Goal: Transaction & Acquisition: Register for event/course

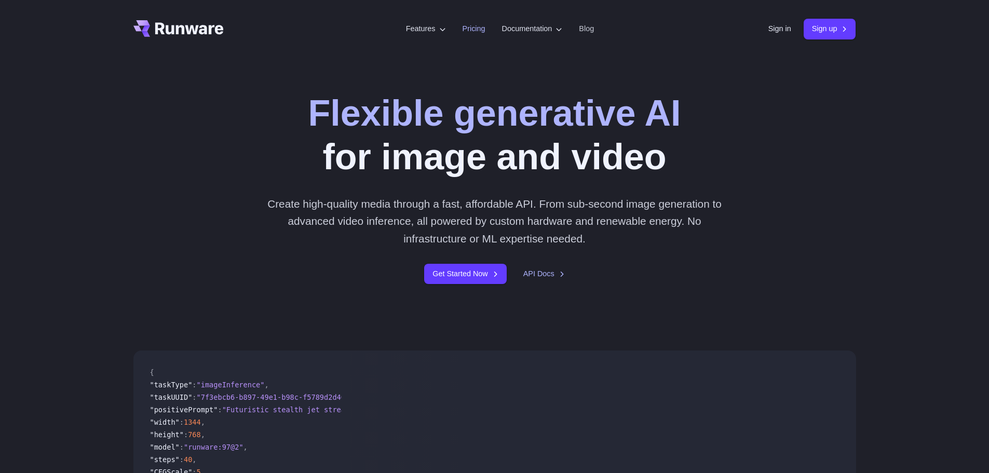
drag, startPoint x: 0, startPoint y: 0, endPoint x: 467, endPoint y: 31, distance: 468.4
click at [467, 31] on link "Pricing" at bounding box center [474, 29] width 23 height 12
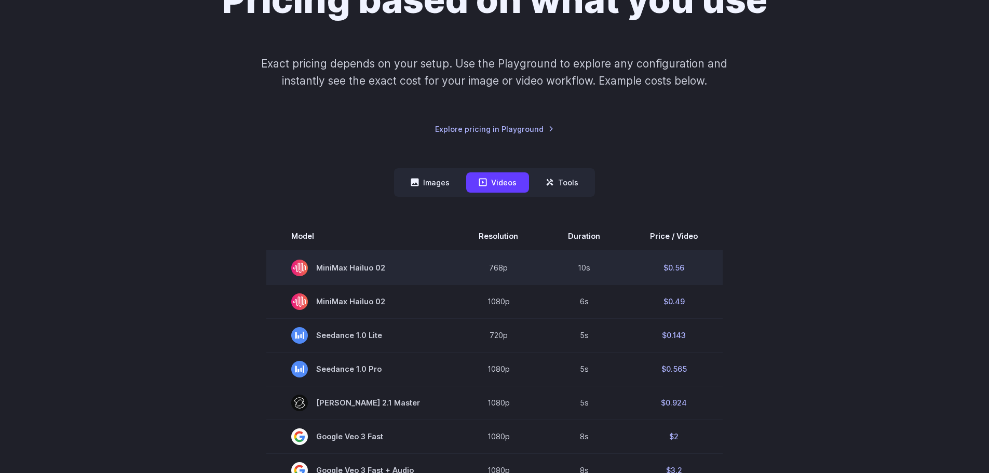
scroll to position [208, 0]
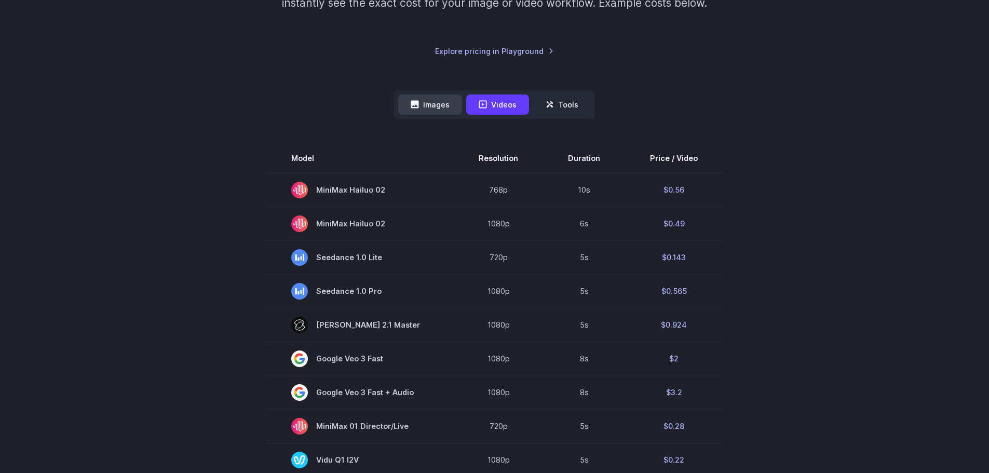
click at [435, 111] on button "Images" at bounding box center [430, 105] width 64 height 20
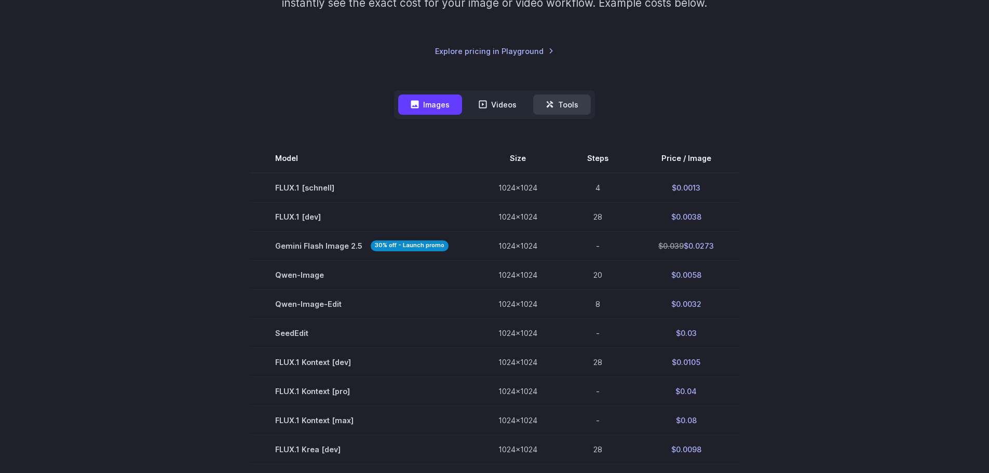
click at [559, 111] on button "Tools" at bounding box center [562, 105] width 58 height 20
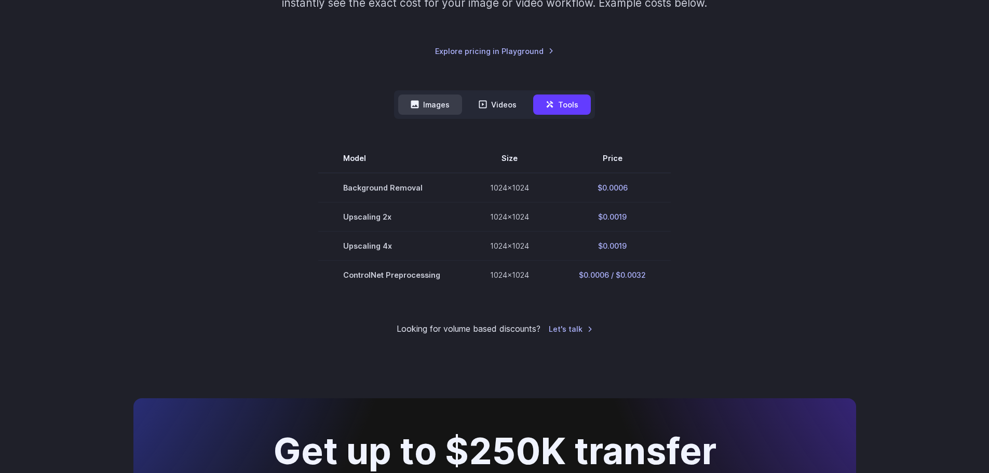
click at [436, 97] on button "Images" at bounding box center [430, 105] width 64 height 20
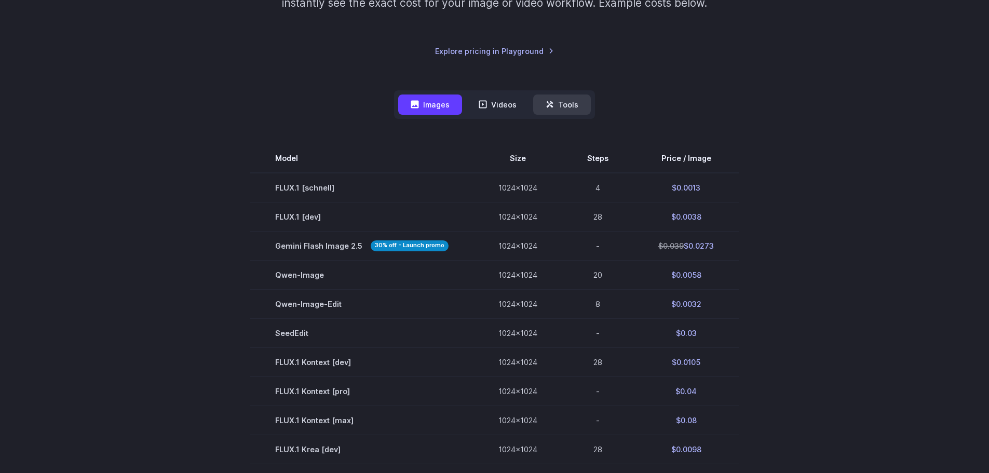
click at [574, 103] on button "Tools" at bounding box center [562, 105] width 58 height 20
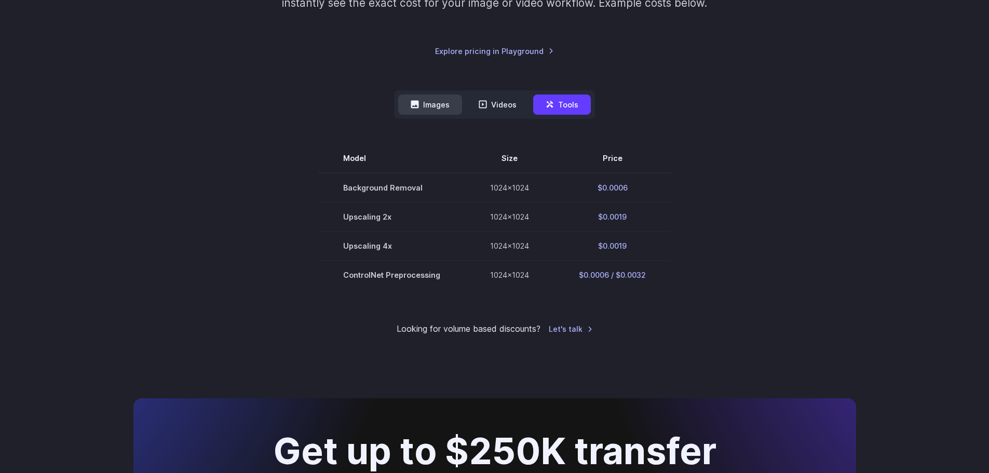
click at [432, 101] on button "Images" at bounding box center [430, 105] width 64 height 20
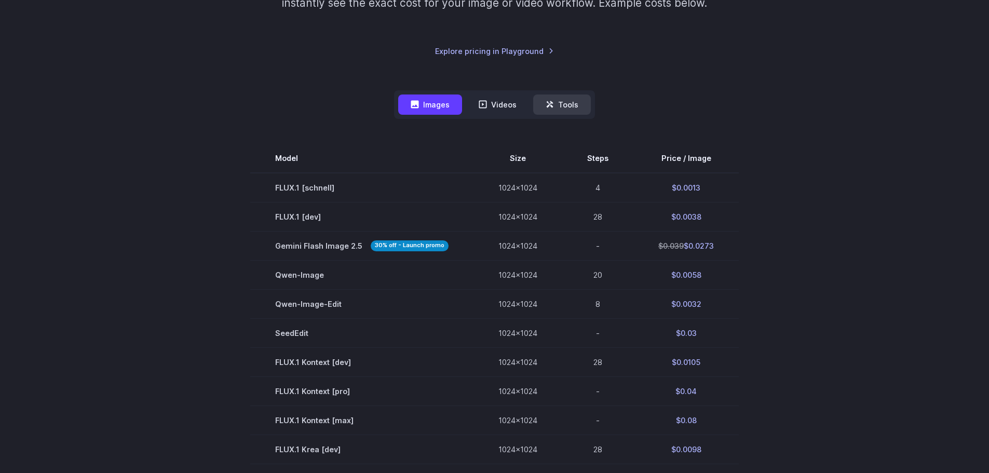
click at [573, 99] on button "Tools" at bounding box center [562, 105] width 58 height 20
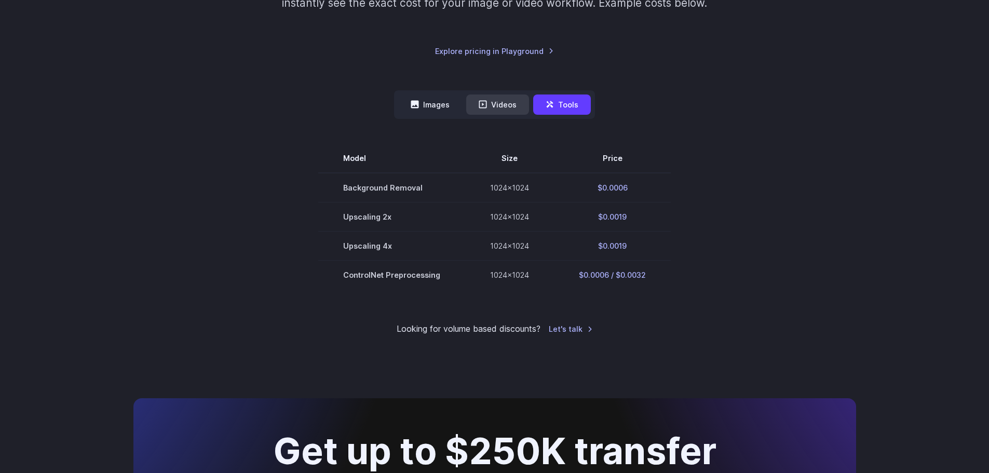
click at [511, 99] on button "Videos" at bounding box center [497, 105] width 63 height 20
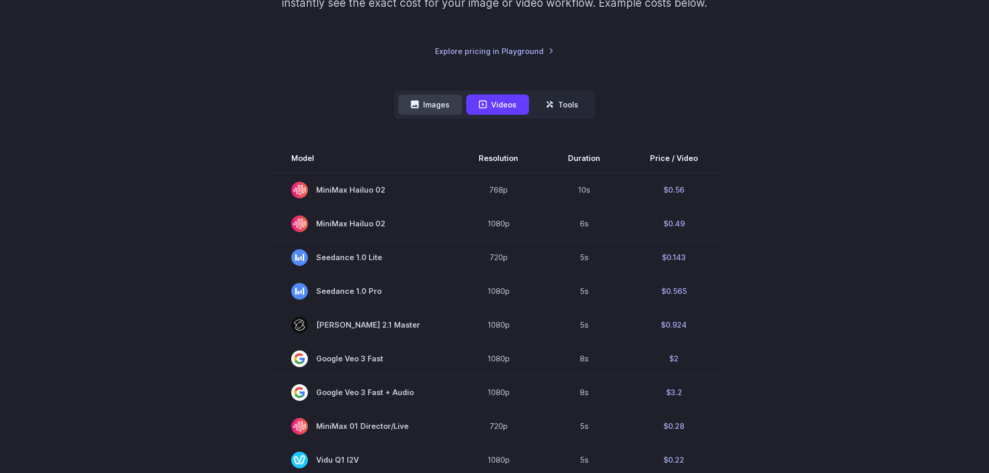
click at [438, 100] on button "Images" at bounding box center [430, 105] width 64 height 20
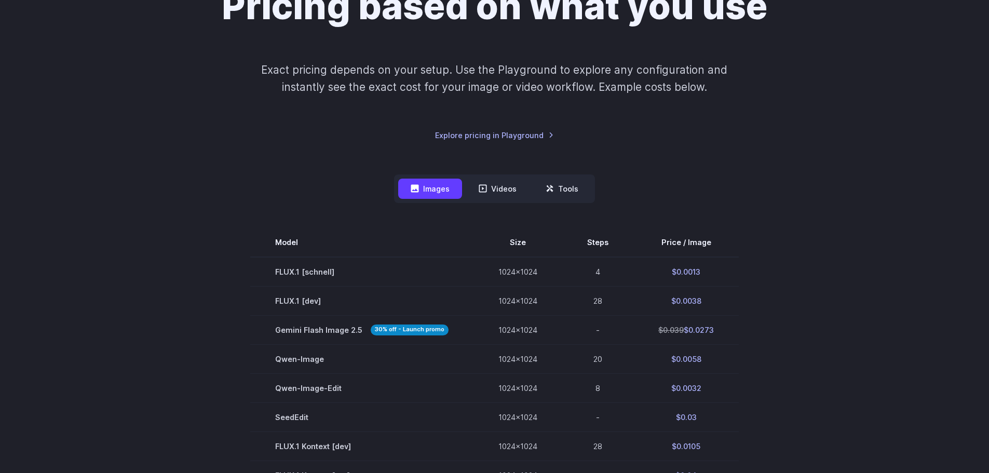
scroll to position [0, 0]
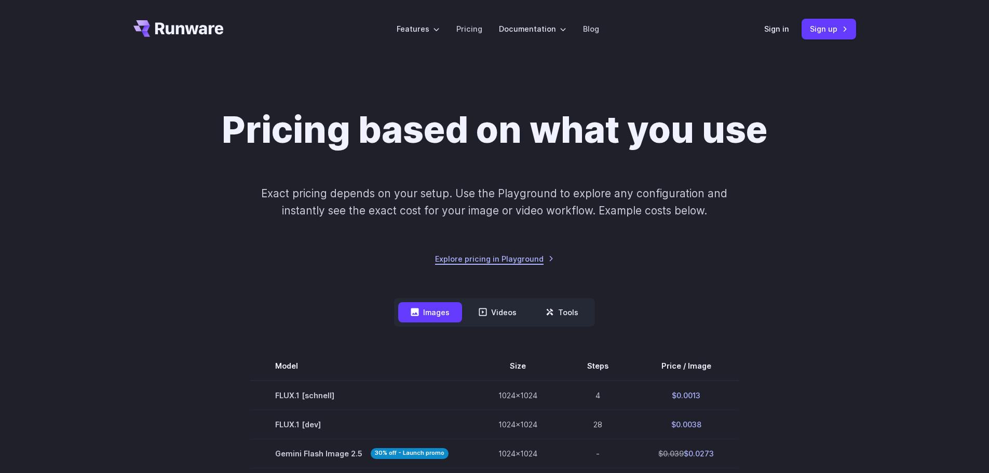
click at [535, 260] on link "Explore pricing in Playground" at bounding box center [494, 259] width 119 height 12
click at [511, 261] on link "Explore pricing in Playground" at bounding box center [494, 259] width 119 height 12
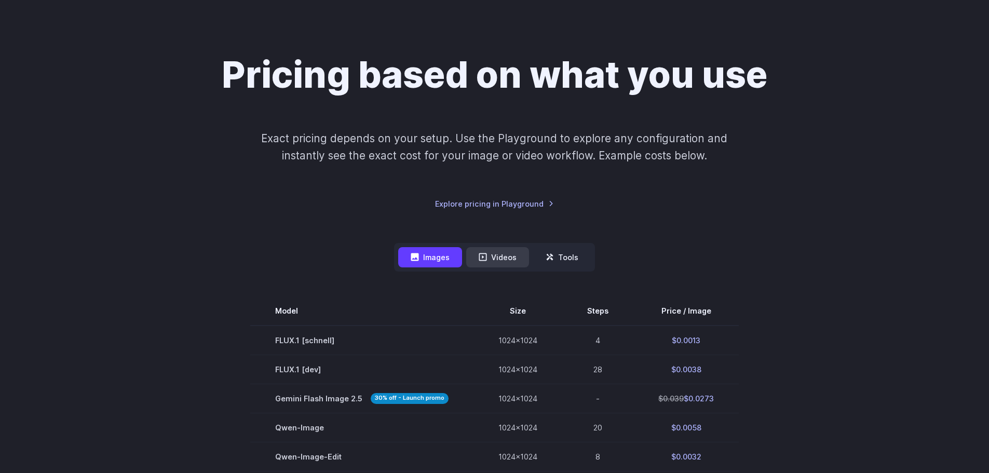
scroll to position [156, 0]
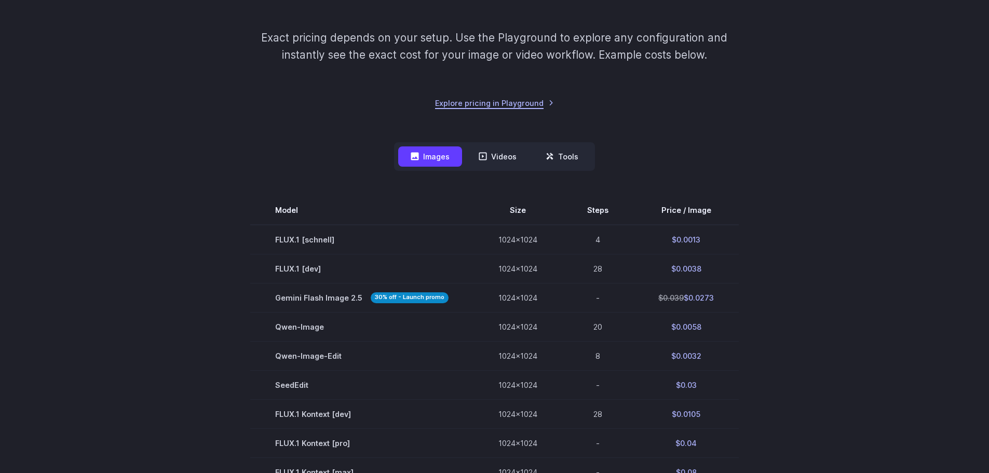
click at [516, 103] on link "Explore pricing in Playground" at bounding box center [494, 103] width 119 height 12
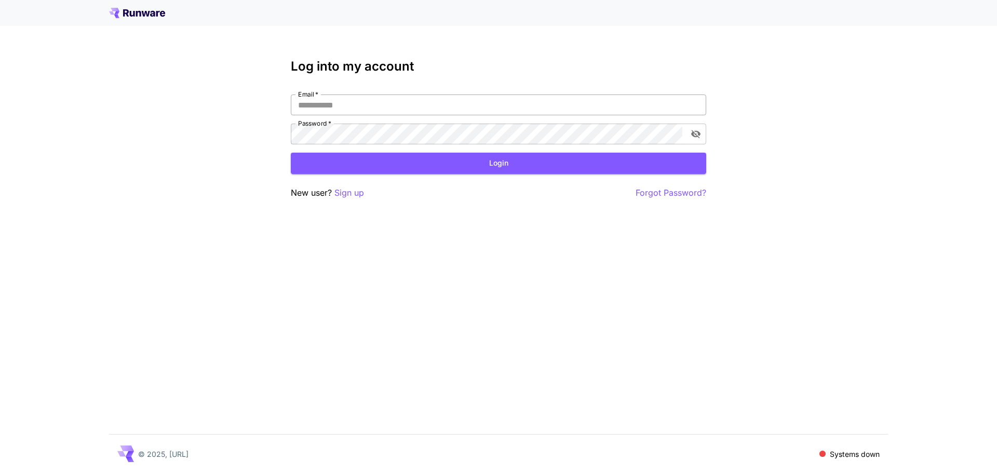
click at [413, 100] on input "Email   *" at bounding box center [498, 105] width 415 height 21
click at [351, 195] on p "Sign up" at bounding box center [349, 192] width 30 height 13
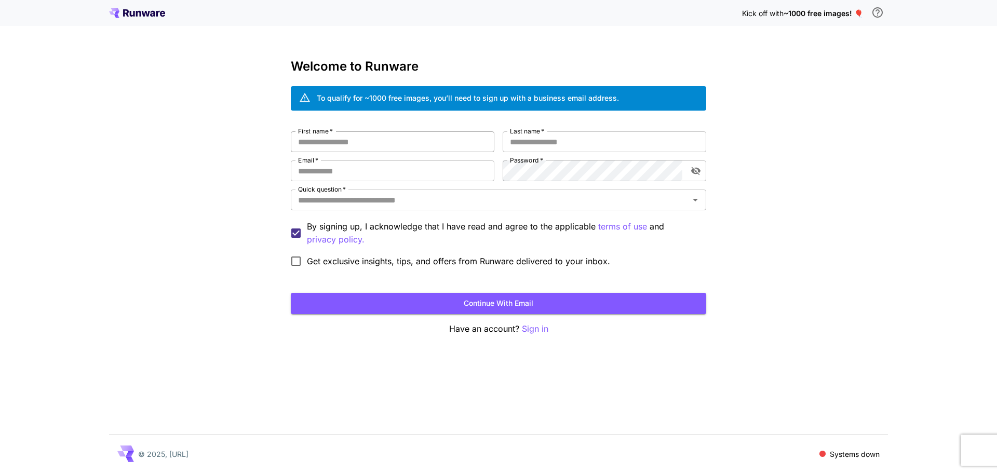
click at [391, 137] on input "First name   *" at bounding box center [393, 141] width 204 height 21
click at [369, 170] on input "Email   *" at bounding box center [393, 170] width 204 height 21
type input "**********"
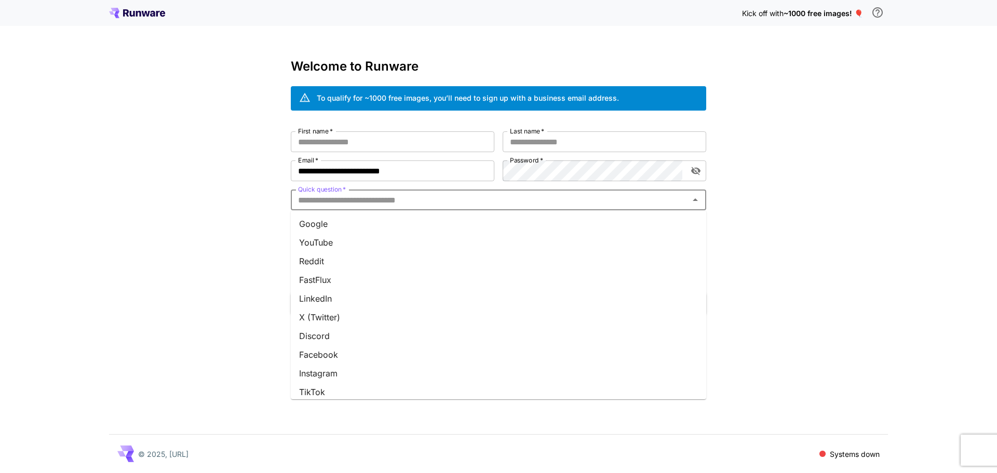
click at [425, 204] on input "Quick question   *" at bounding box center [490, 200] width 392 height 15
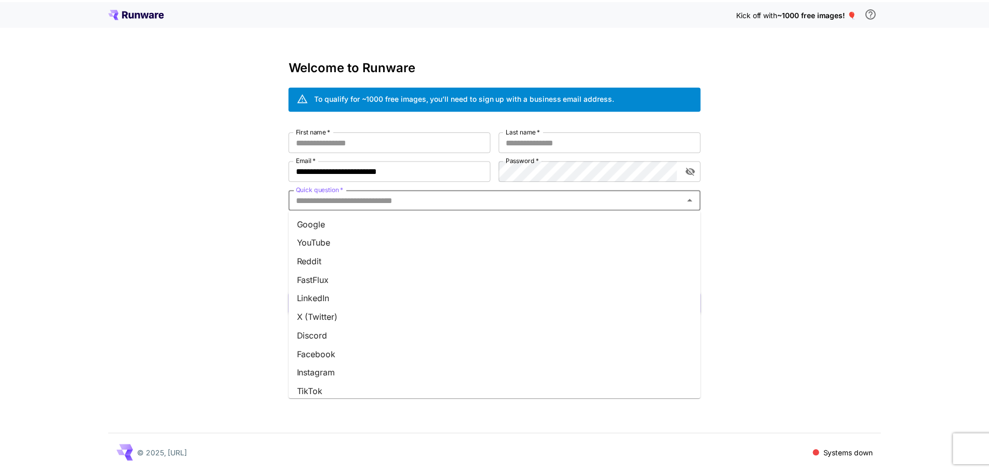
scroll to position [100, 0]
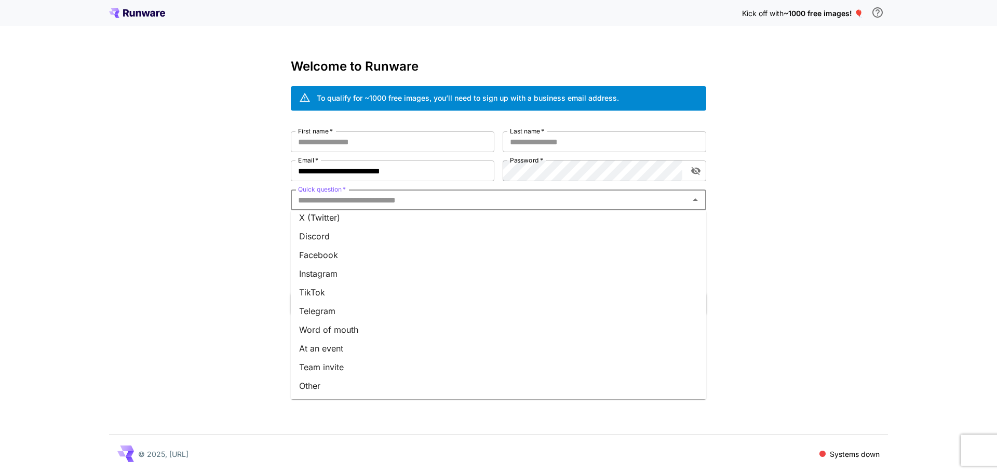
click at [371, 384] on li "Other" at bounding box center [498, 386] width 415 height 19
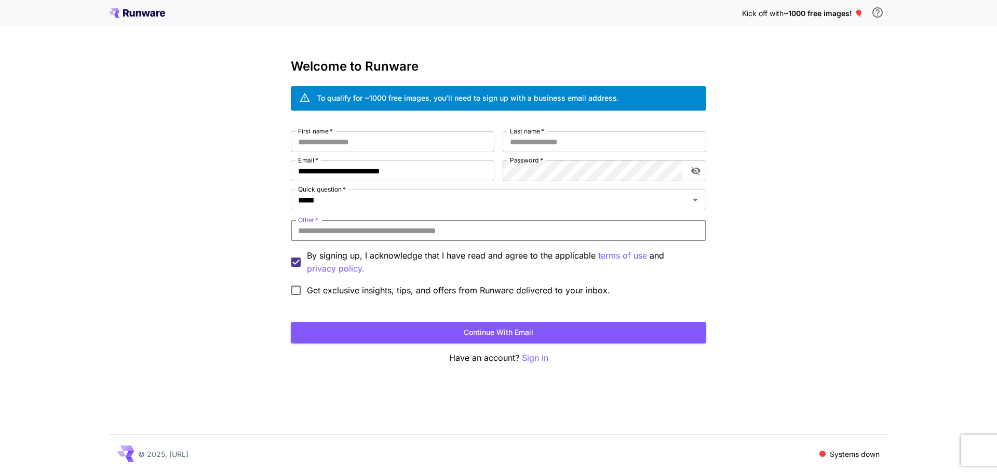
click at [408, 227] on input "Other   *" at bounding box center [498, 230] width 415 height 21
click at [418, 228] on input "Other   *" at bounding box center [498, 230] width 415 height 21
type input "*******"
click at [386, 148] on input "First name   *" at bounding box center [393, 141] width 204 height 21
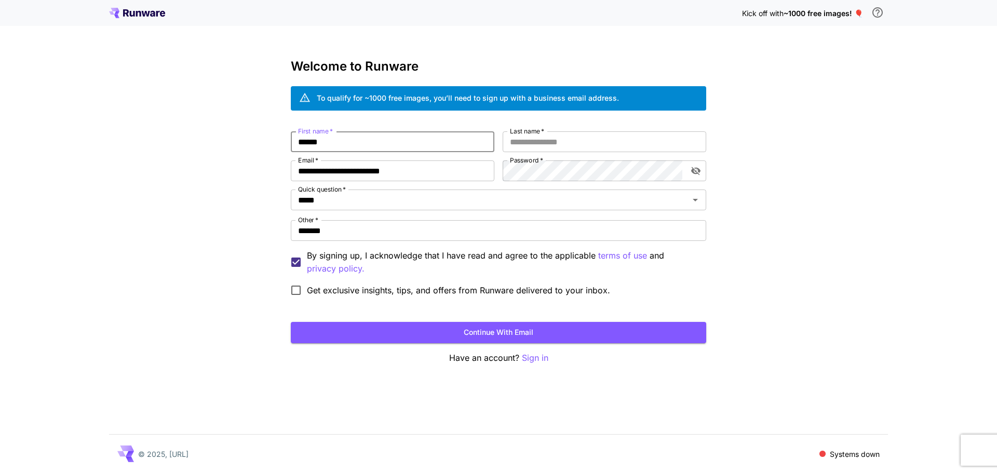
type input "******"
type input "*********"
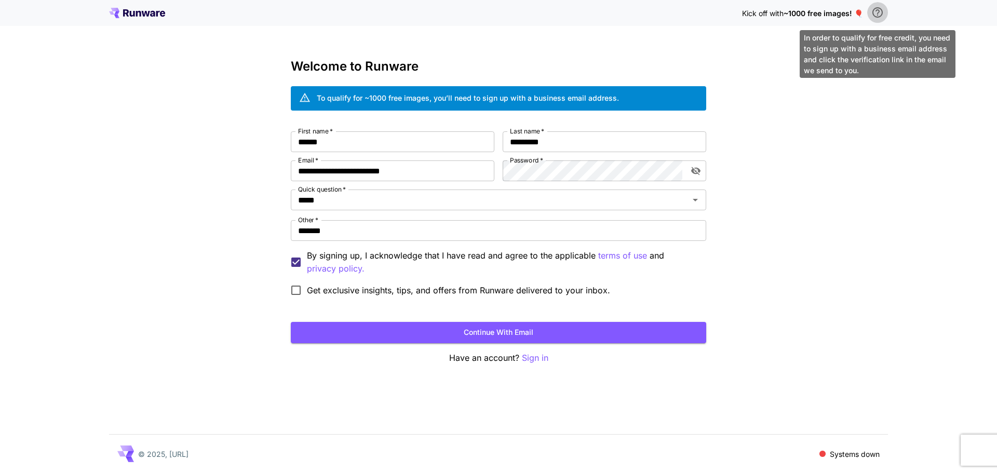
click at [880, 14] on icon "\a In order to qualify for free credit, you need to sign up with a business ema…" at bounding box center [877, 12] width 12 height 12
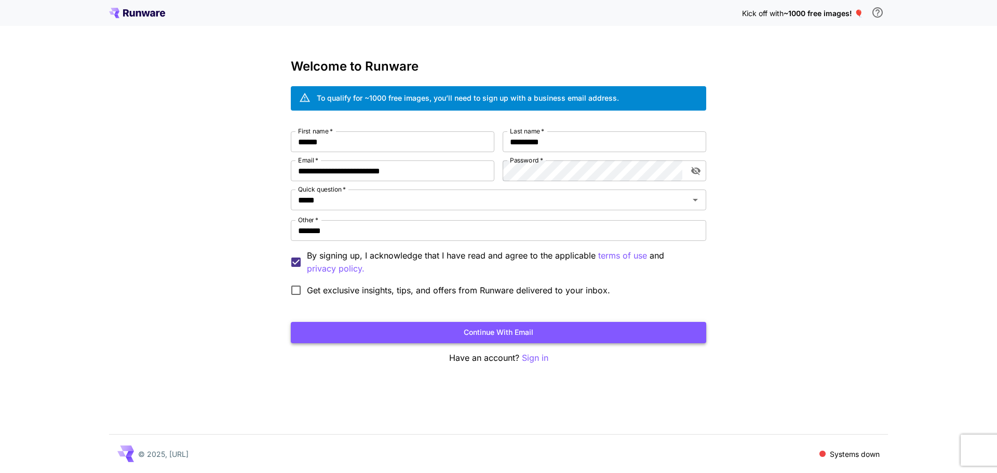
click at [510, 336] on button "Continue with email" at bounding box center [498, 332] width 415 height 21
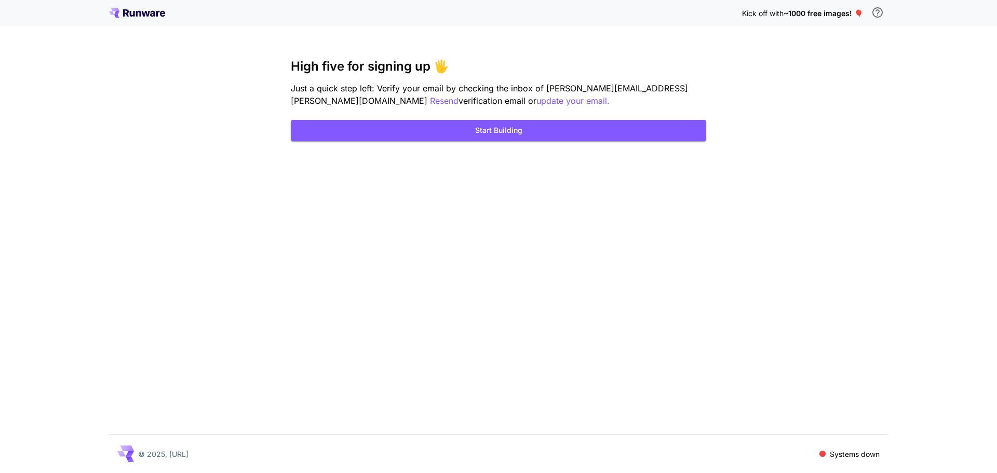
click at [545, 107] on p "Just a quick step left: Verify your email by checking the inbox of elsensohn.da…" at bounding box center [498, 94] width 415 height 25
click at [502, 135] on button "Start Building" at bounding box center [498, 130] width 415 height 21
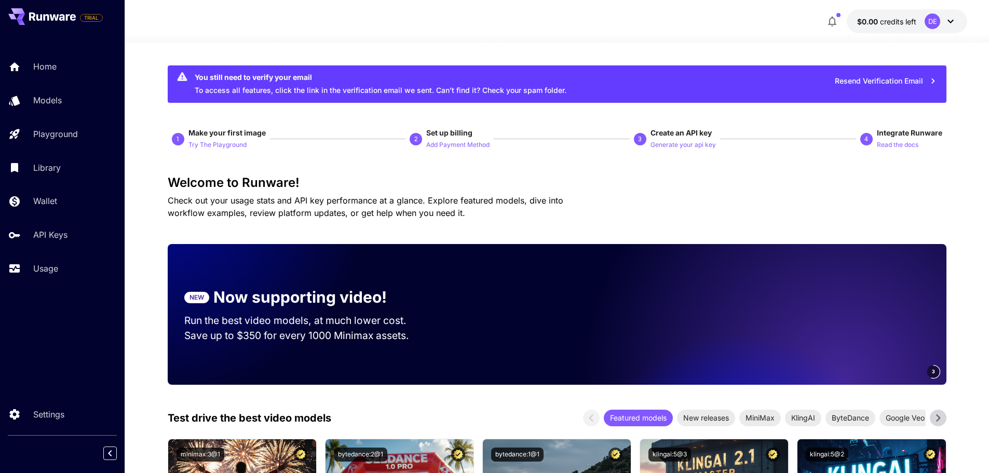
click at [263, 81] on div "You still need to verify your email" at bounding box center [381, 77] width 372 height 11
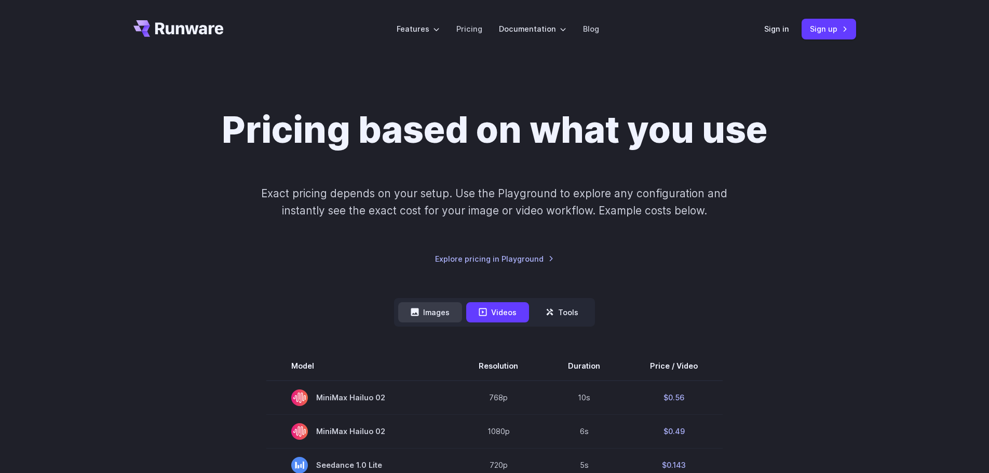
click at [433, 310] on button "Images" at bounding box center [430, 312] width 64 height 20
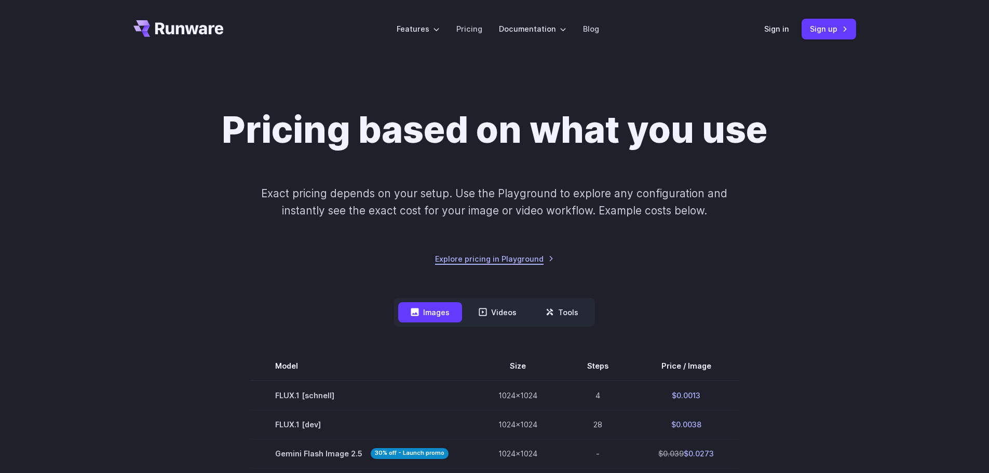
click at [489, 264] on link "Explore pricing in Playground" at bounding box center [494, 259] width 119 height 12
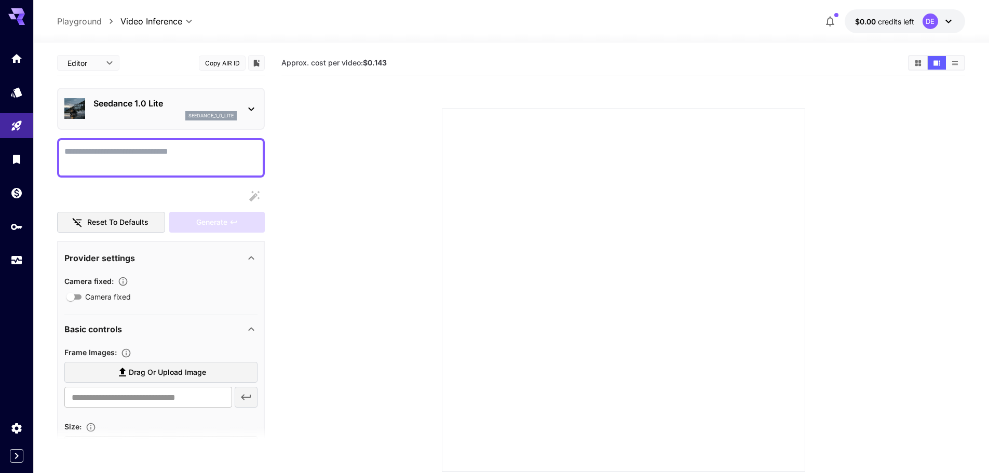
click at [247, 102] on div at bounding box center [251, 108] width 12 height 13
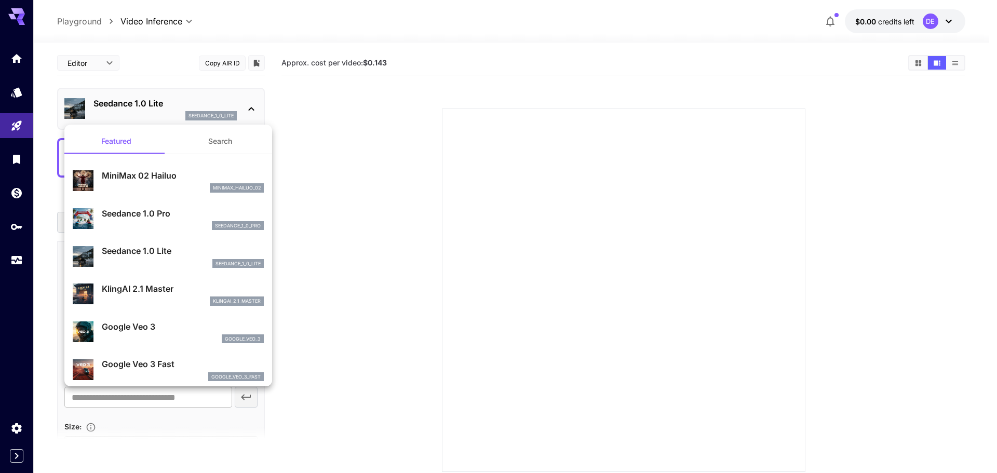
click at [230, 142] on button "Search" at bounding box center [220, 141] width 104 height 25
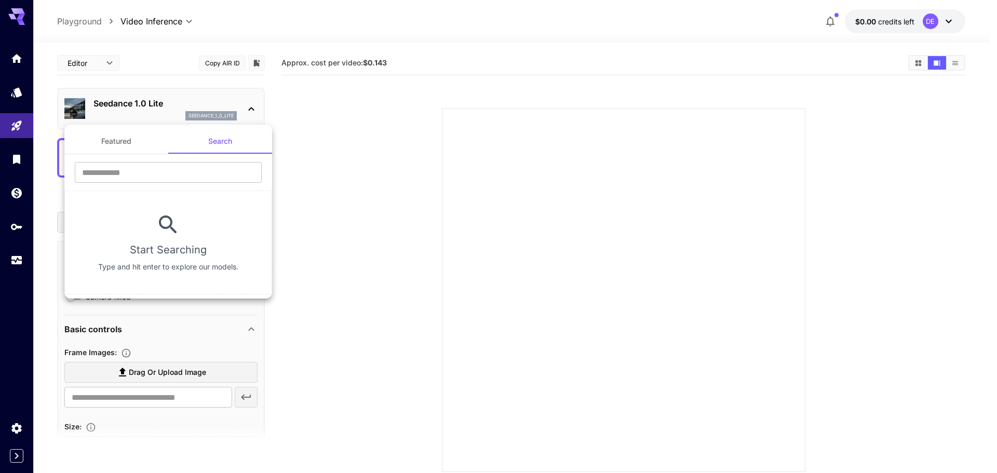
click at [134, 135] on button "Featured" at bounding box center [116, 141] width 104 height 25
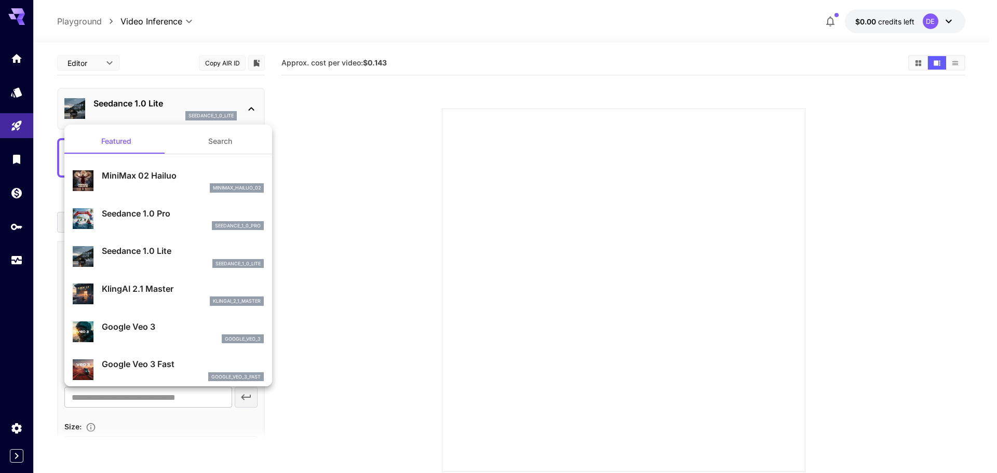
click at [355, 110] on div at bounding box center [498, 236] width 997 height 473
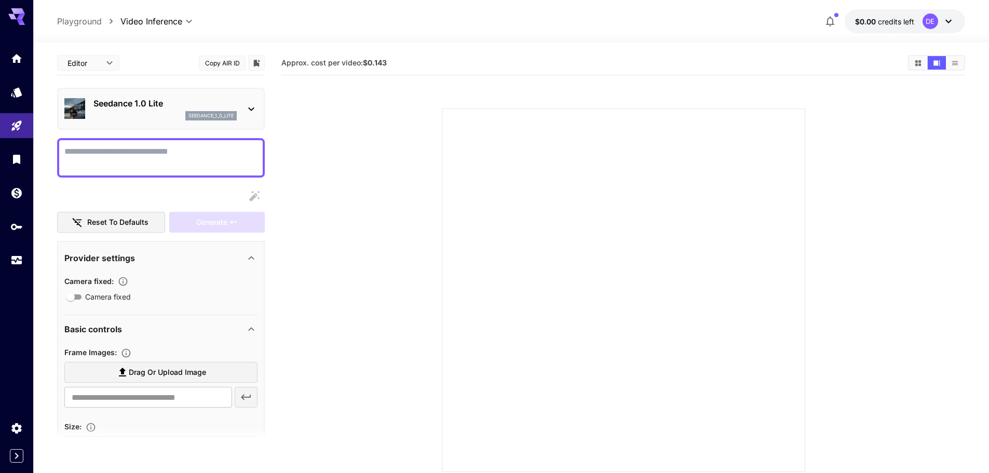
click at [106, 62] on body "**********" at bounding box center [494, 277] width 989 height 555
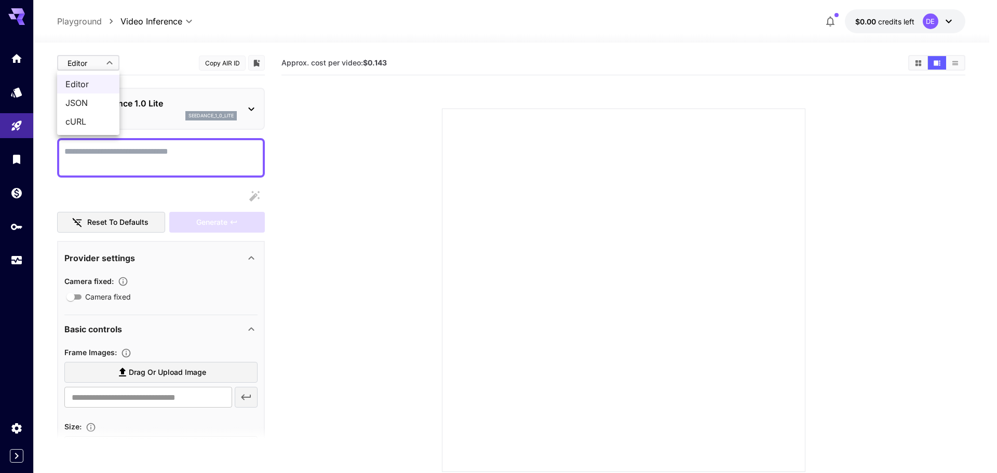
click at [85, 99] on span "JSON" at bounding box center [88, 103] width 46 height 12
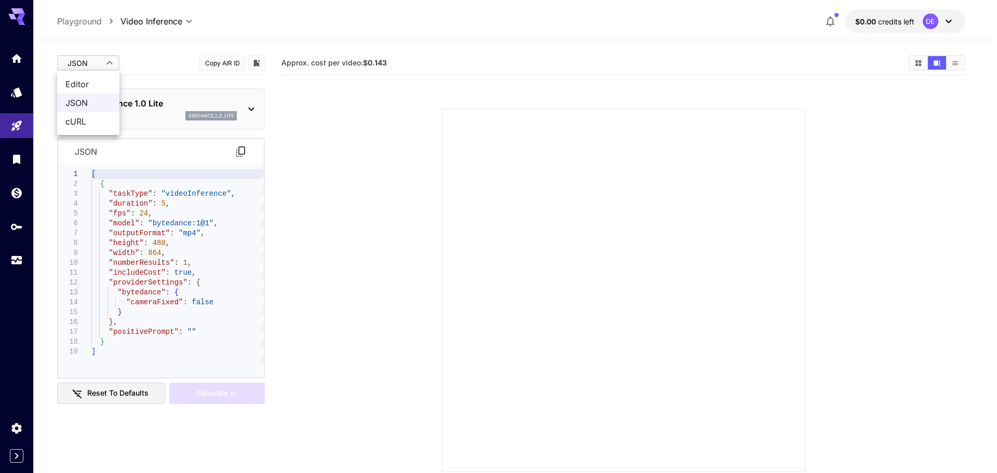
click at [95, 62] on body "**********" at bounding box center [498, 277] width 997 height 555
click at [95, 85] on span "Editor" at bounding box center [88, 84] width 46 height 12
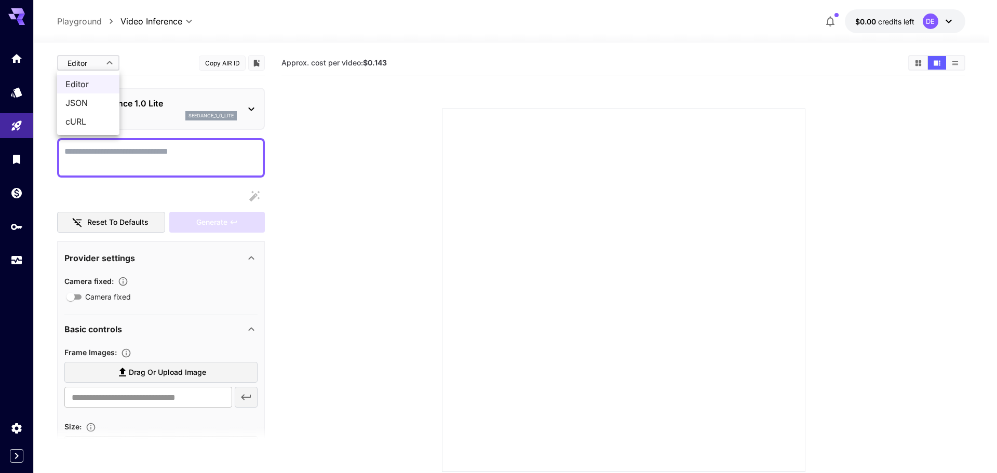
click at [101, 71] on body "**********" at bounding box center [498, 277] width 997 height 555
click at [90, 107] on span "JSON" at bounding box center [88, 103] width 46 height 12
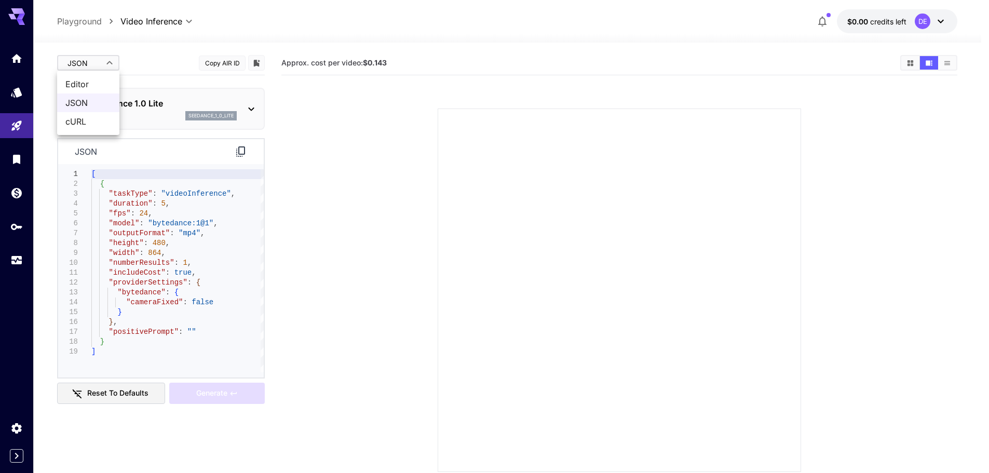
click at [102, 58] on body "**********" at bounding box center [494, 277] width 989 height 555
click at [98, 80] on span "Editor" at bounding box center [88, 84] width 46 height 12
type input "****"
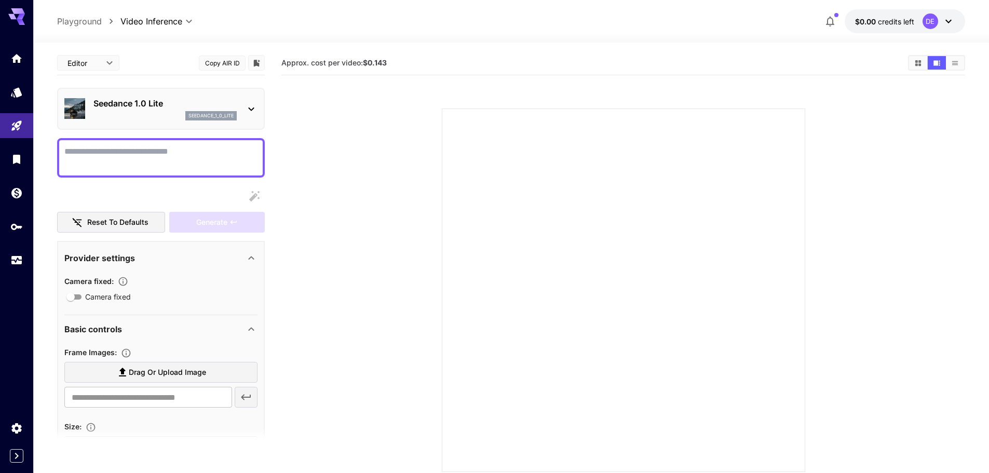
click at [213, 105] on p "Seedance 1.0 Lite" at bounding box center [164, 103] width 143 height 12
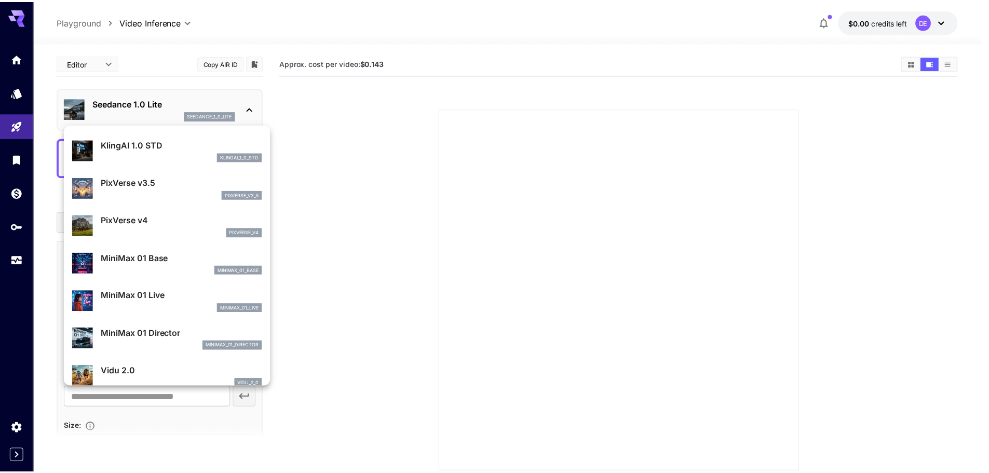
scroll to position [764, 0]
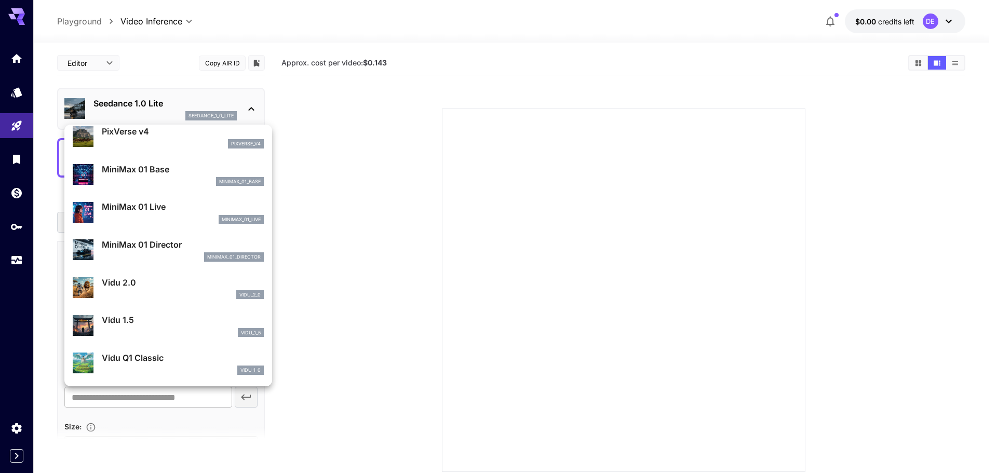
click at [464, 237] on div at bounding box center [498, 236] width 997 height 473
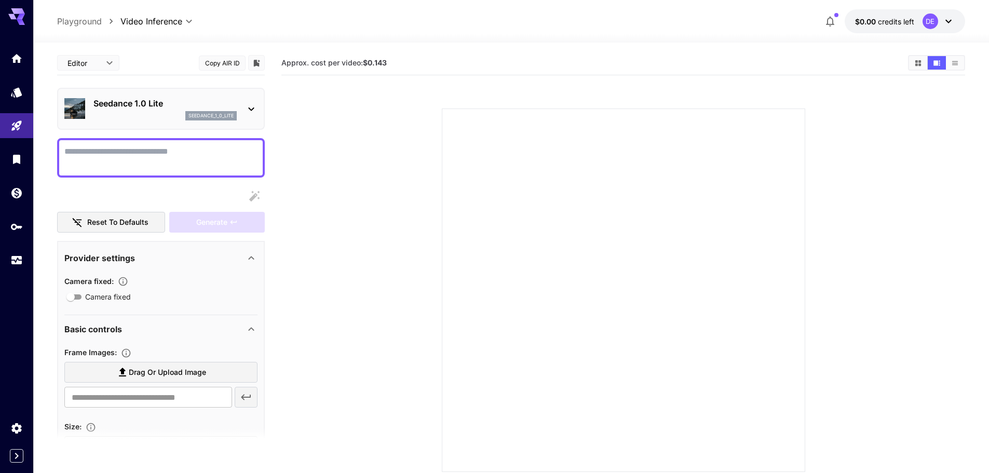
click at [82, 21] on p "Playground" at bounding box center [79, 21] width 45 height 12
type input "**********"
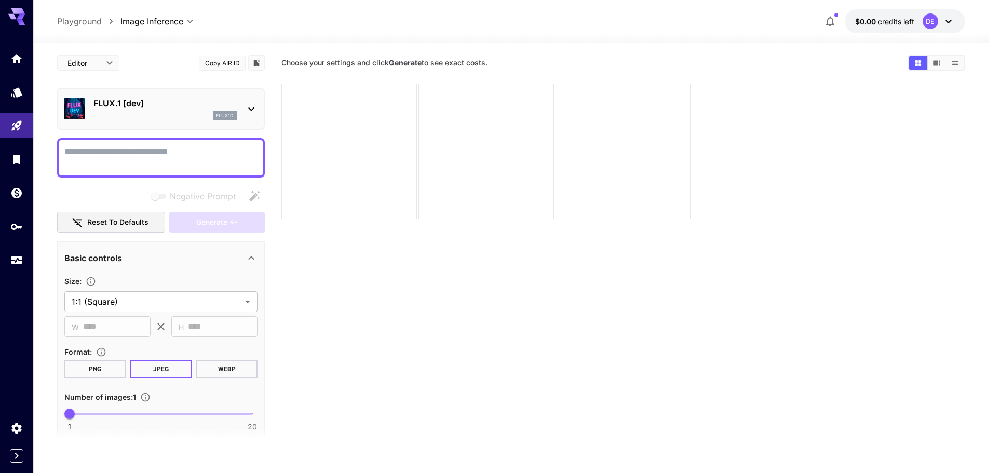
click at [92, 70] on body "**********" at bounding box center [494, 277] width 989 height 555
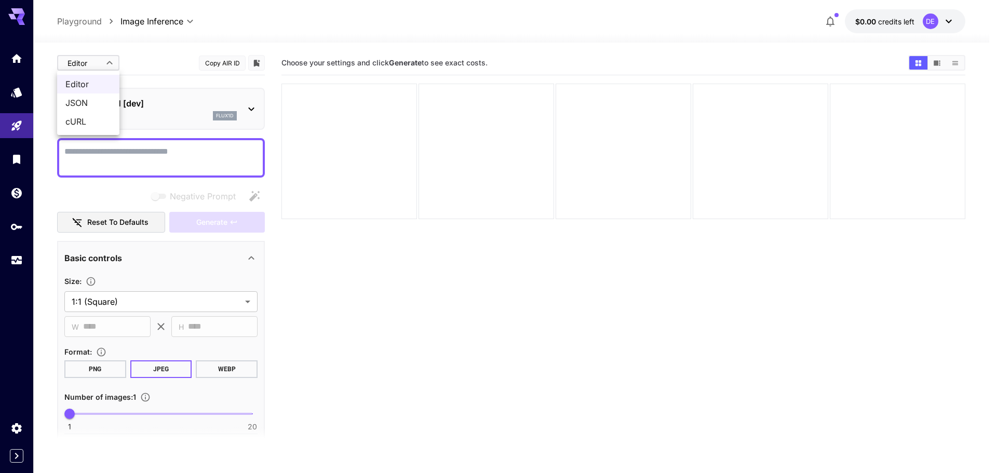
click at [92, 70] on div at bounding box center [498, 236] width 997 height 473
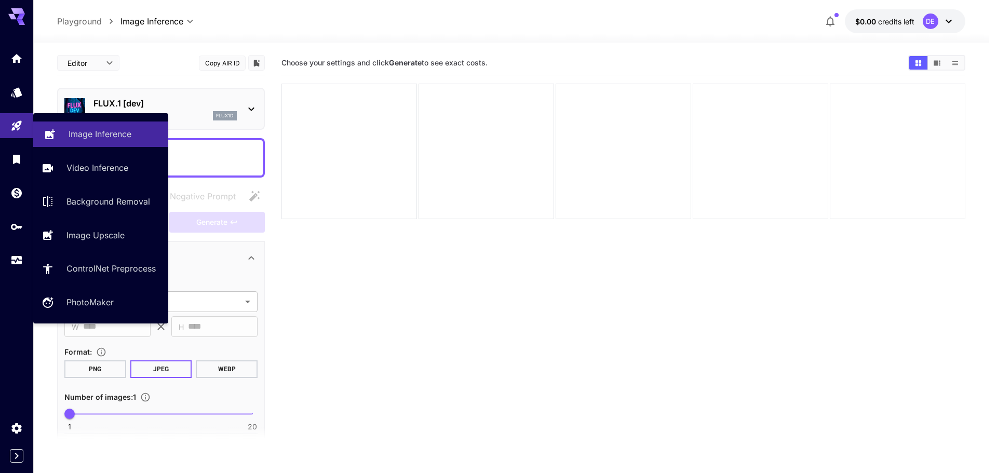
click at [138, 137] on div "Image Inference" at bounding box center [114, 134] width 91 height 12
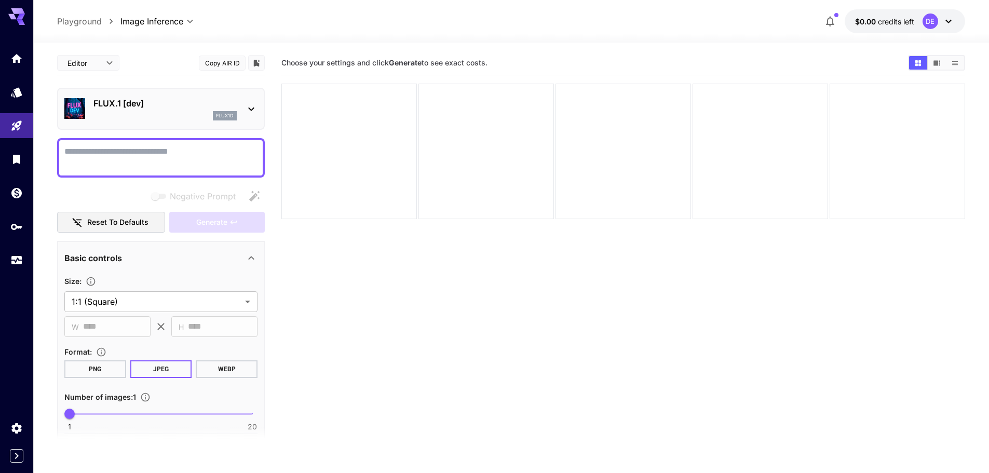
click at [163, 101] on p "FLUX.1 [dev]" at bounding box center [164, 103] width 143 height 12
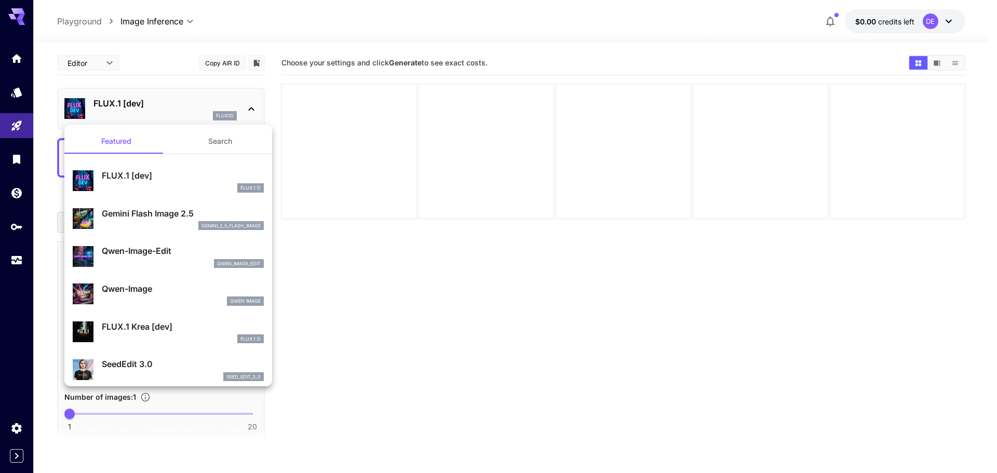
click at [173, 220] on div "Gemini Flash Image 2.5 gemini_2_5_flash_image" at bounding box center [183, 218] width 162 height 23
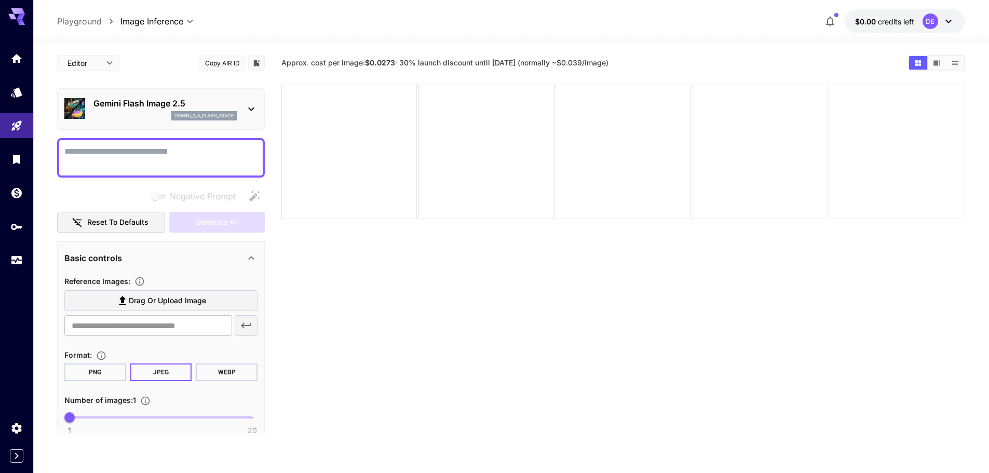
click at [177, 158] on textarea "Negative Prompt" at bounding box center [160, 157] width 193 height 25
click at [206, 262] on div "Basic controls" at bounding box center [154, 258] width 181 height 12
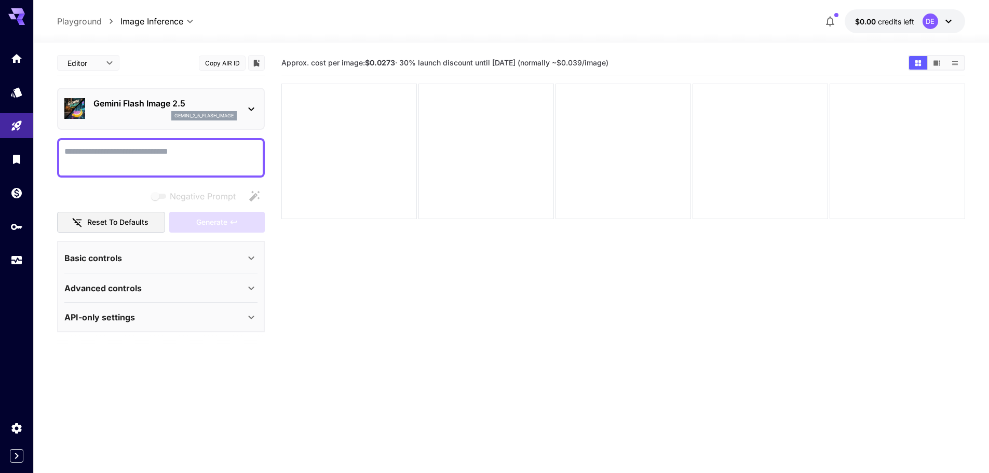
click at [206, 262] on div "Basic controls" at bounding box center [154, 258] width 181 height 12
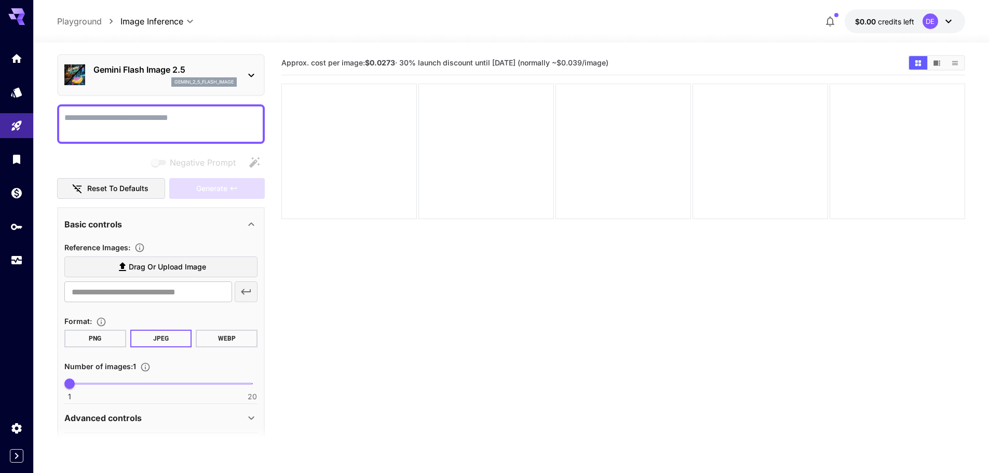
scroll to position [69, 0]
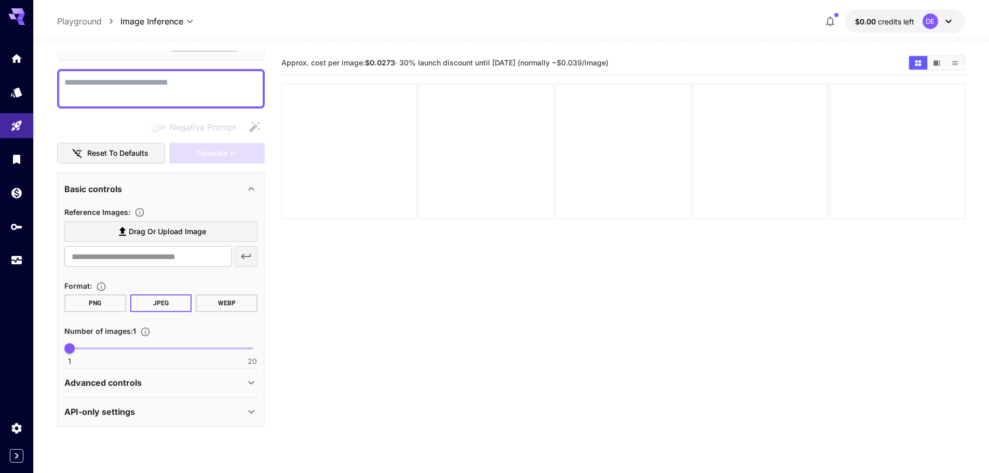
click at [141, 383] on p "Advanced controls" at bounding box center [102, 383] width 77 height 12
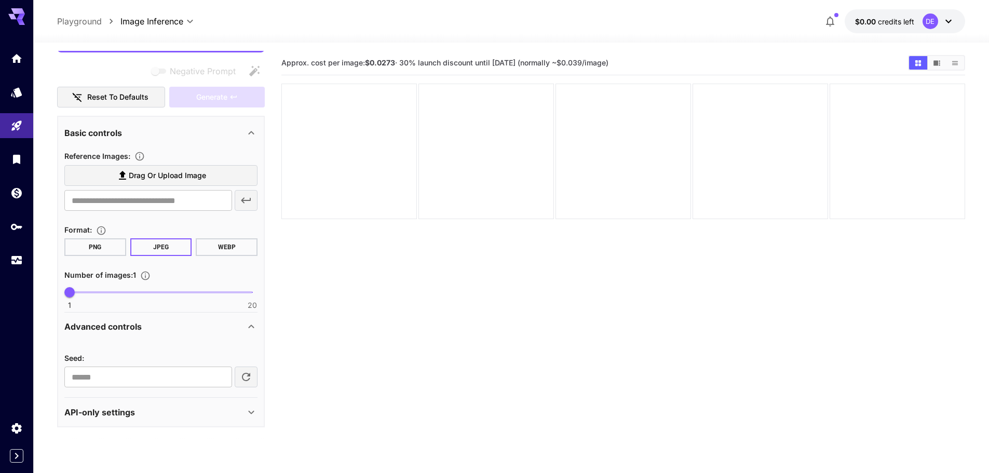
scroll to position [126, 0]
click at [150, 414] on div "API-only settings" at bounding box center [154, 412] width 181 height 12
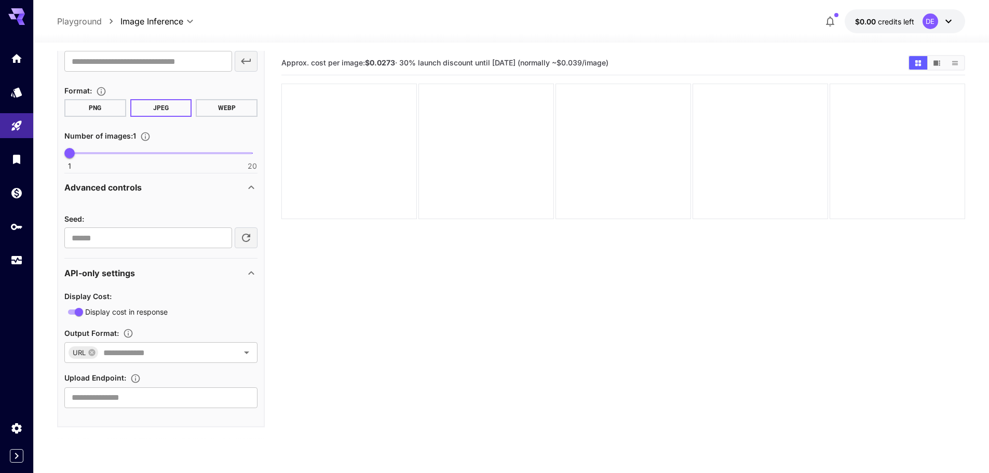
scroll to position [265, 0]
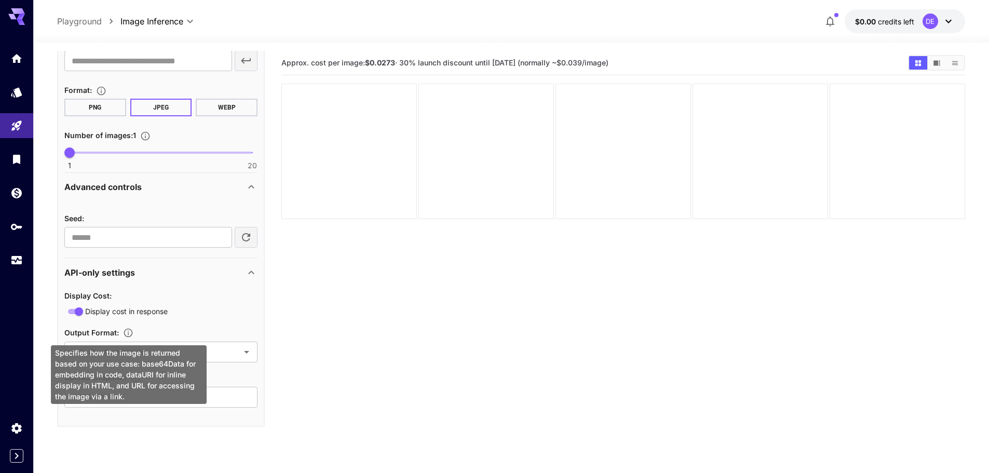
click at [133, 331] on icon "Specifies how the image is returned based on your use case: base64Data for embe…" at bounding box center [128, 333] width 10 height 10
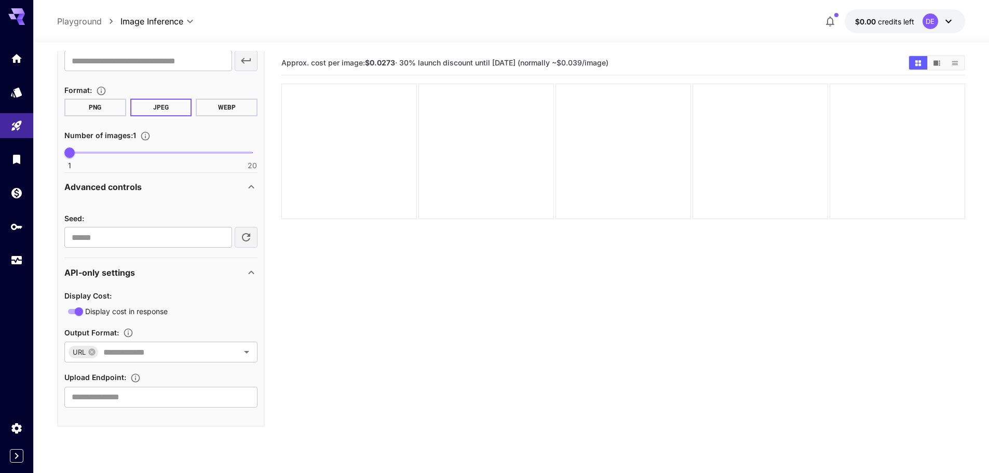
click at [201, 338] on div "Output Format :" at bounding box center [160, 332] width 193 height 12
click at [205, 348] on input "text" at bounding box center [161, 352] width 125 height 15
click at [153, 379] on li "Base64Data" at bounding box center [160, 380] width 193 height 26
click at [115, 351] on icon at bounding box center [117, 351] width 7 height 7
click at [249, 354] on icon "Open" at bounding box center [246, 352] width 12 height 12
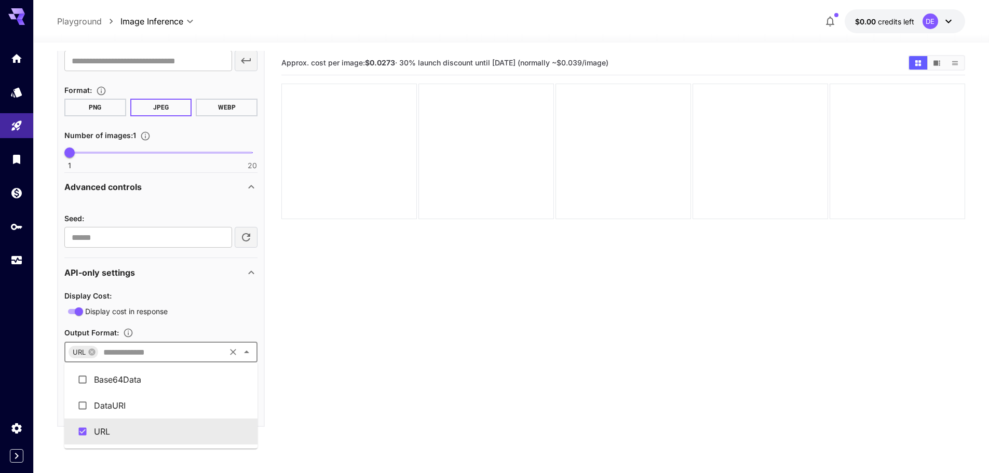
click at [249, 354] on icon "Close" at bounding box center [246, 352] width 12 height 12
click at [249, 354] on icon "Open" at bounding box center [246, 352] width 12 height 12
click at [249, 354] on icon "Close" at bounding box center [246, 352] width 12 height 12
click at [250, 356] on icon "Open" at bounding box center [246, 352] width 12 height 12
click at [250, 356] on icon "Close" at bounding box center [246, 352] width 12 height 12
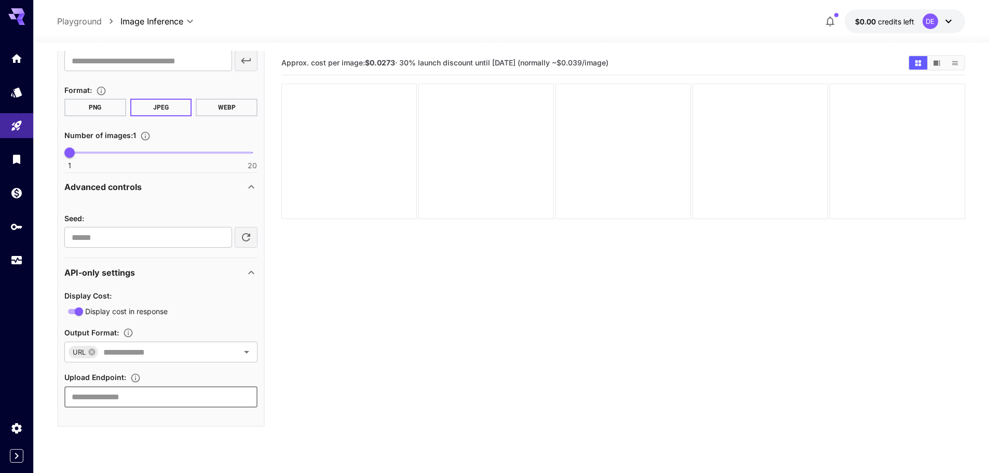
click at [175, 392] on input "text" at bounding box center [160, 397] width 193 height 21
click at [134, 375] on icon "Specifies a URL for uploading the generated image as binary data via HTTP PUT, …" at bounding box center [135, 377] width 9 height 9
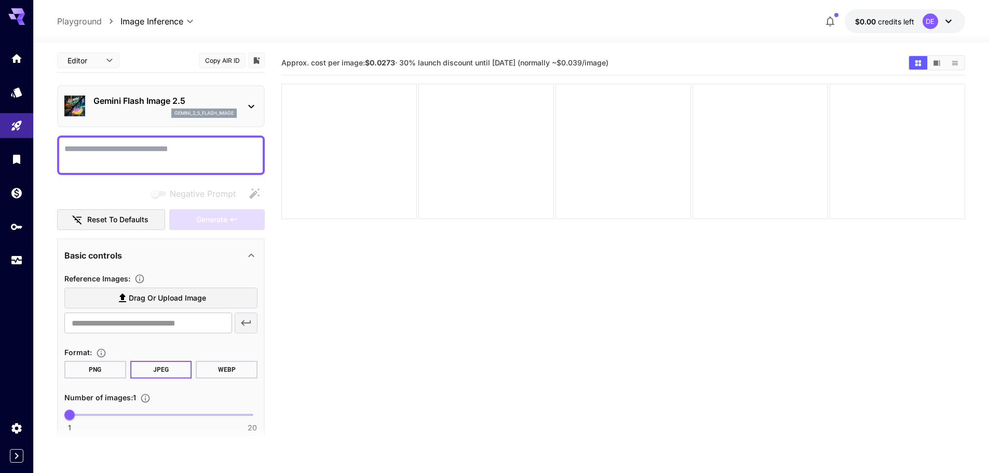
scroll to position [0, 0]
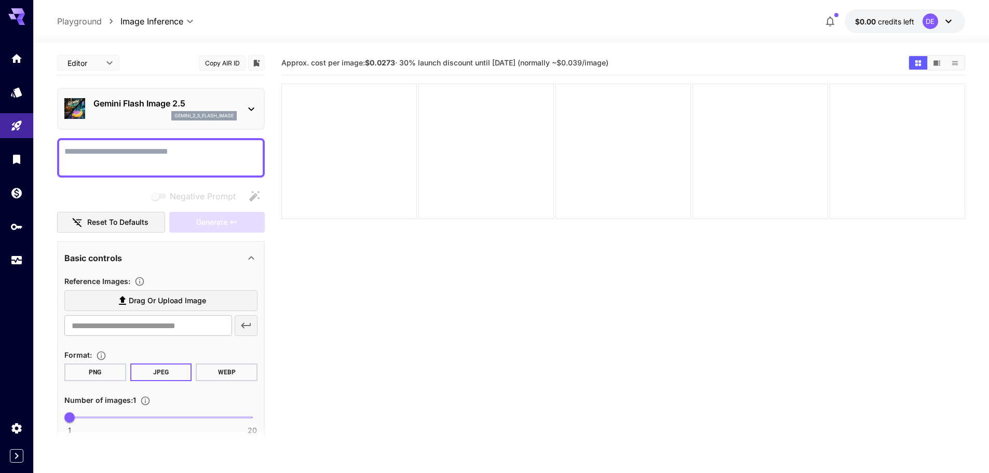
click at [246, 113] on icon at bounding box center [251, 109] width 12 height 12
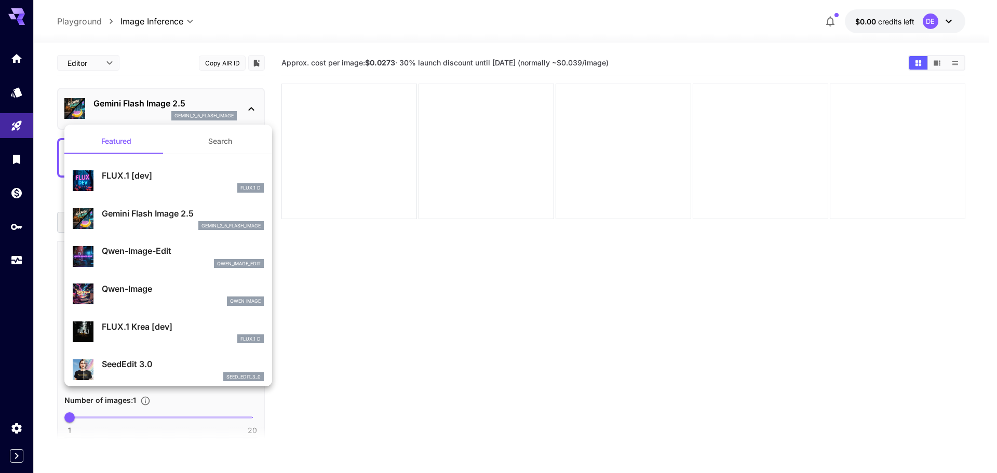
click at [252, 110] on div at bounding box center [498, 236] width 997 height 473
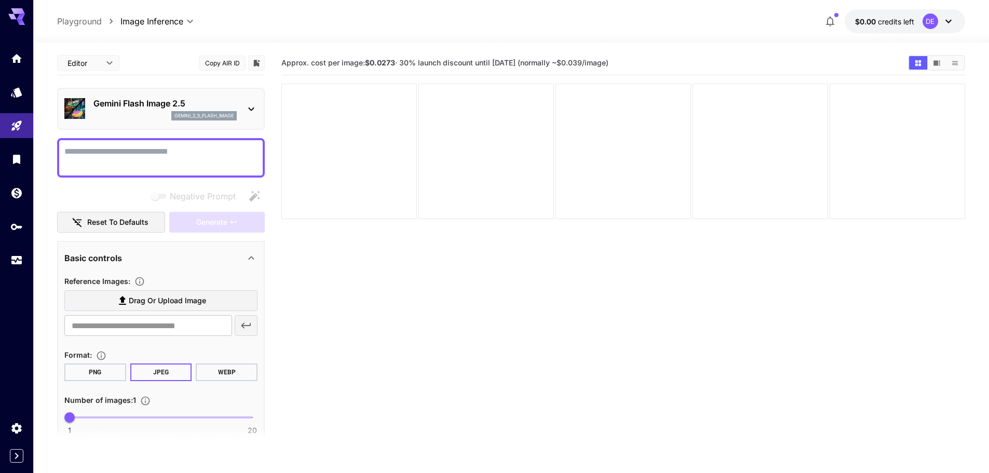
click at [146, 223] on button "Reset to defaults" at bounding box center [111, 222] width 108 height 21
click at [252, 196] on div "Negative Prompt" at bounding box center [161, 196] width 208 height 21
click at [197, 198] on span "Negative Prompt" at bounding box center [203, 196] width 66 height 12
click at [160, 256] on div "Basic controls" at bounding box center [154, 258] width 181 height 12
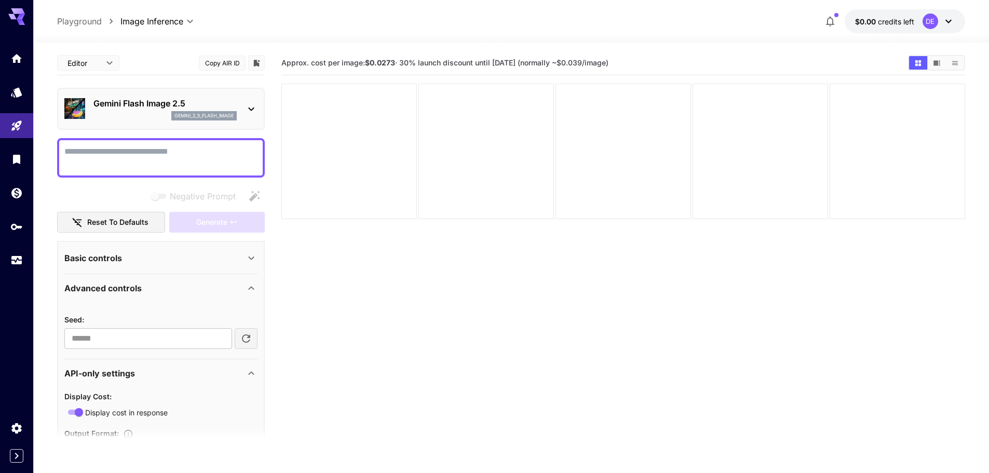
click at [160, 256] on div "Basic controls" at bounding box center [154, 258] width 181 height 12
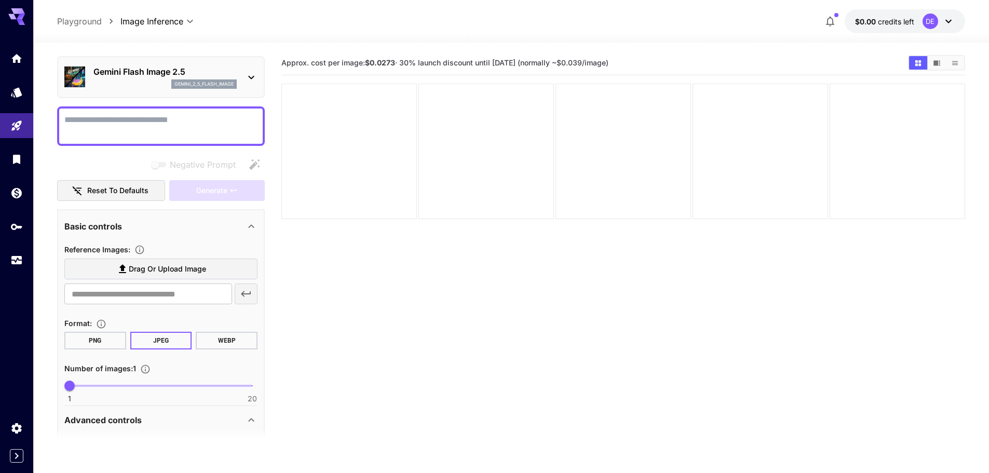
scroll to position [104, 0]
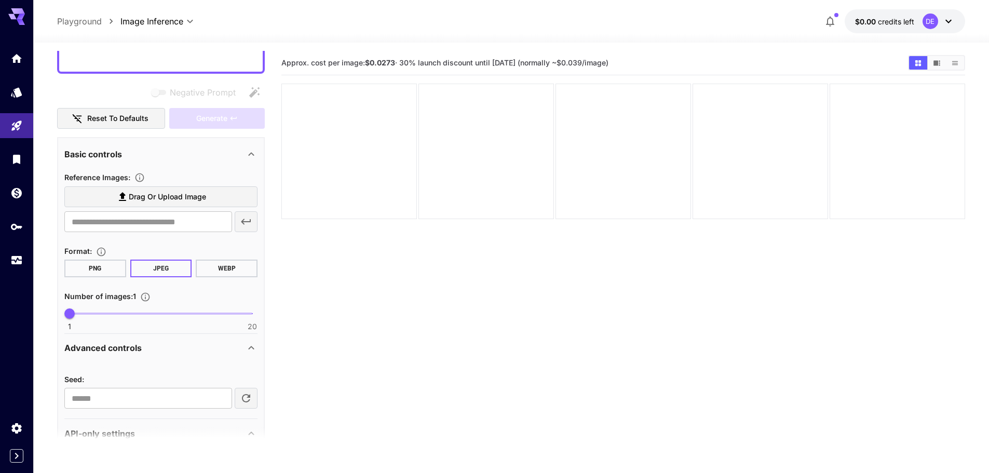
click at [122, 267] on button "PNG" at bounding box center [95, 269] width 62 height 18
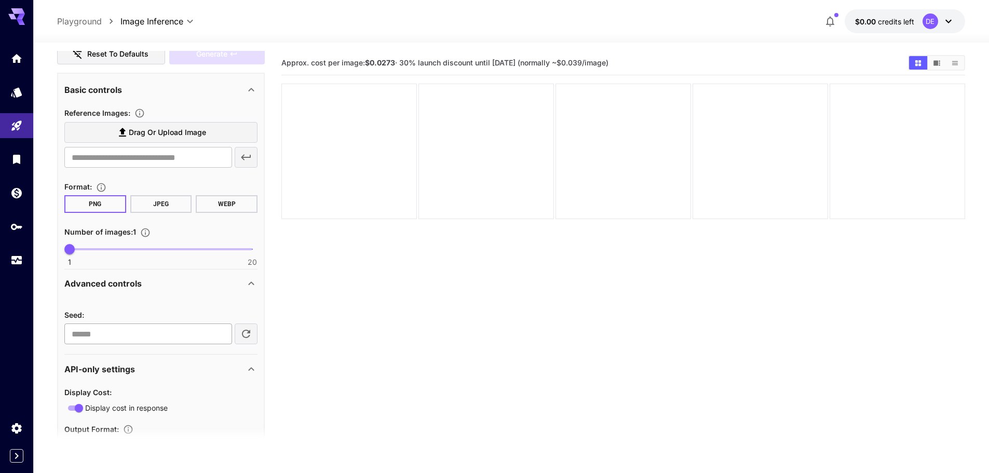
scroll to position [265, 0]
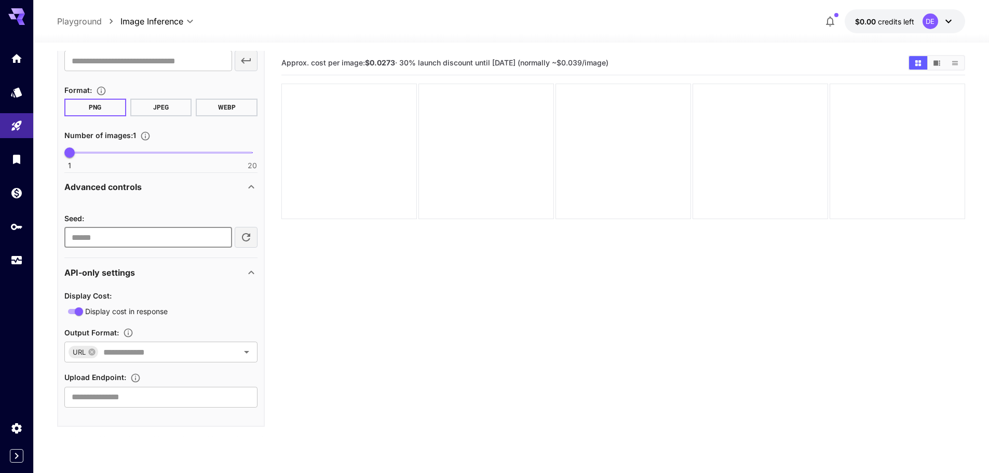
click at [205, 235] on input "number" at bounding box center [148, 237] width 168 height 21
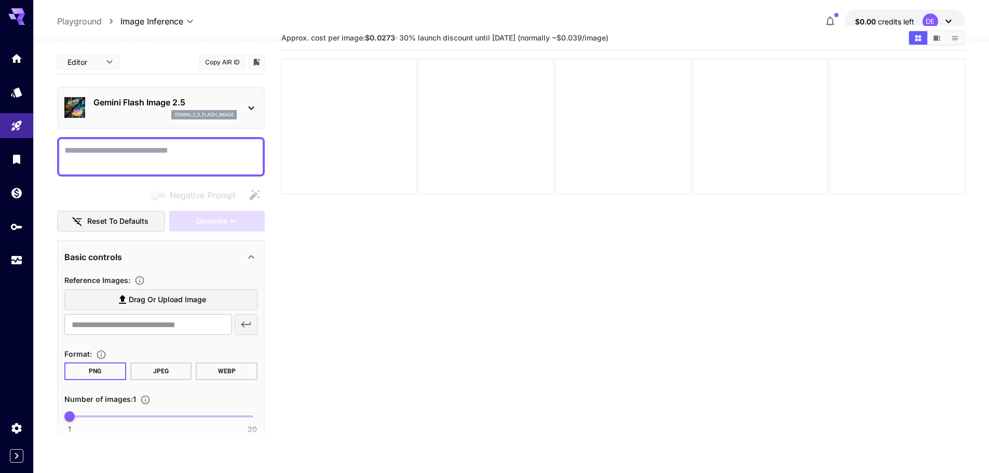
scroll to position [0, 0]
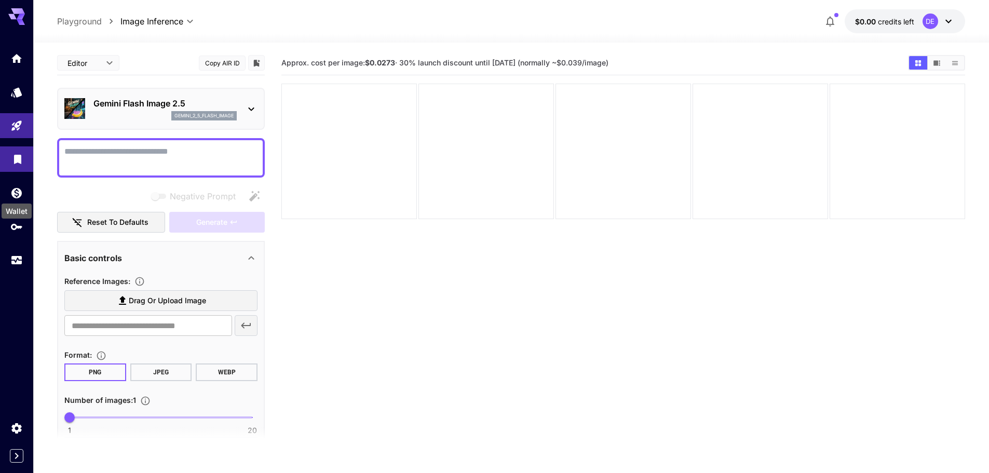
type input "**"
click at [22, 161] on icon "Library" at bounding box center [17, 156] width 12 height 12
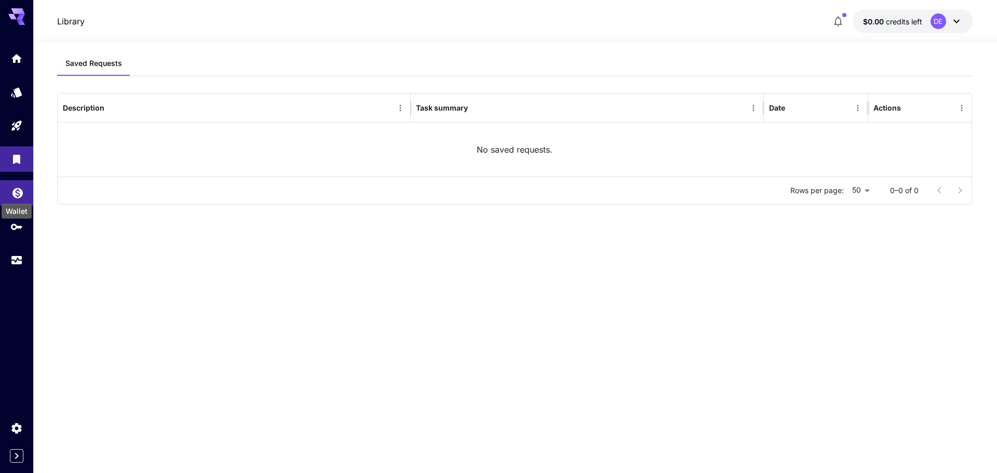
click at [13, 193] on icon "Wallet" at bounding box center [17, 190] width 10 height 10
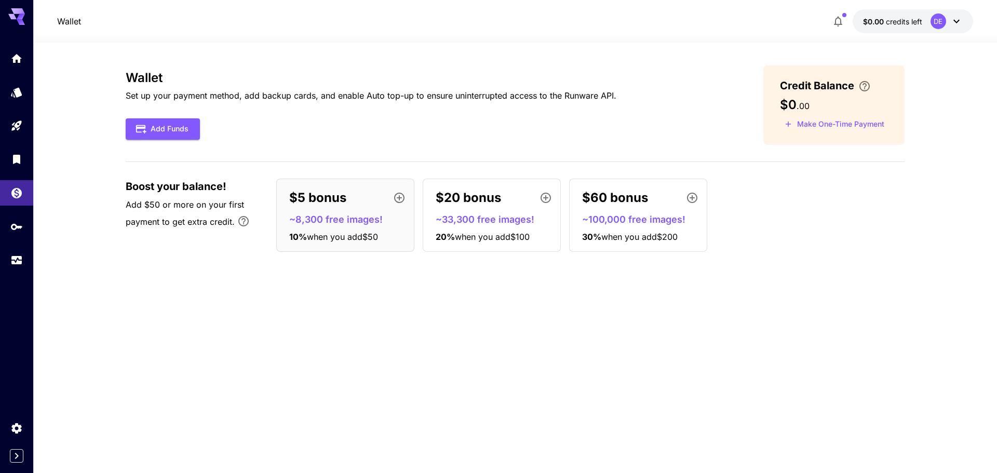
click at [687, 238] on p "30 % when you add $200" at bounding box center [642, 237] width 120 height 12
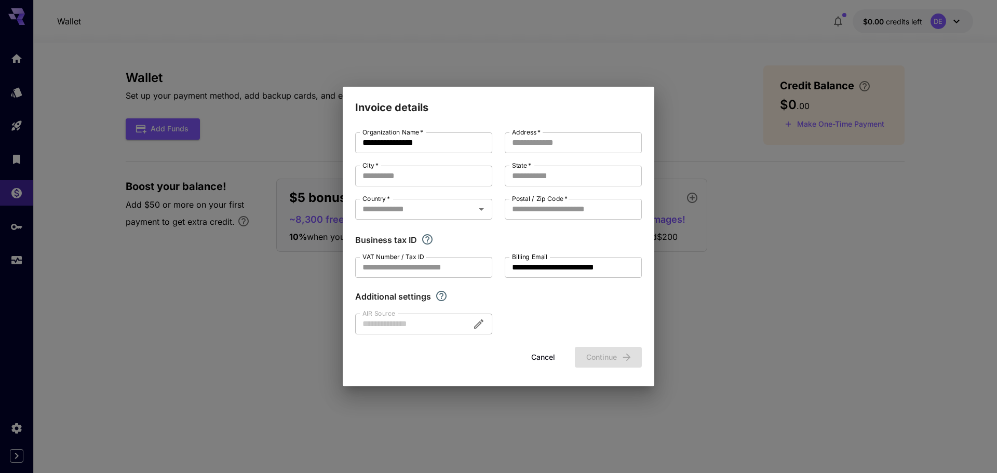
click at [540, 368] on button "Cancel" at bounding box center [543, 357] width 47 height 21
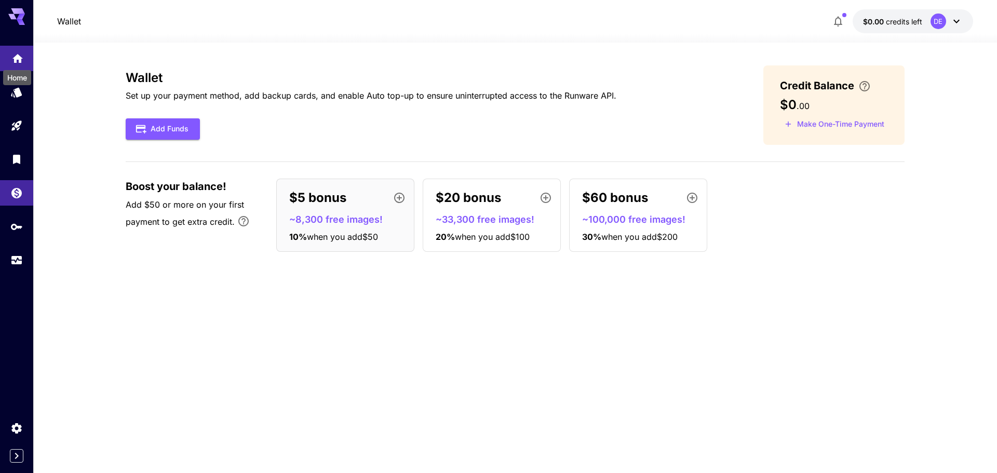
click at [21, 62] on icon "Home" at bounding box center [17, 55] width 12 height 12
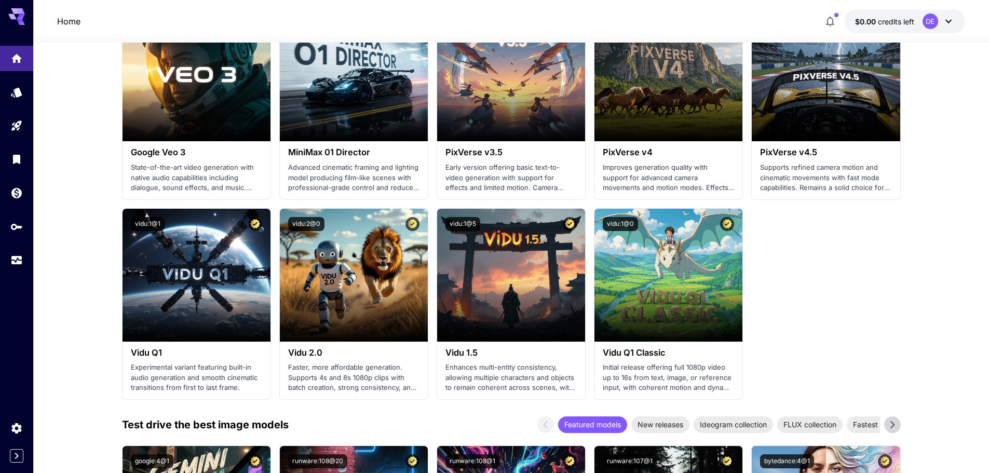
scroll to position [1091, 0]
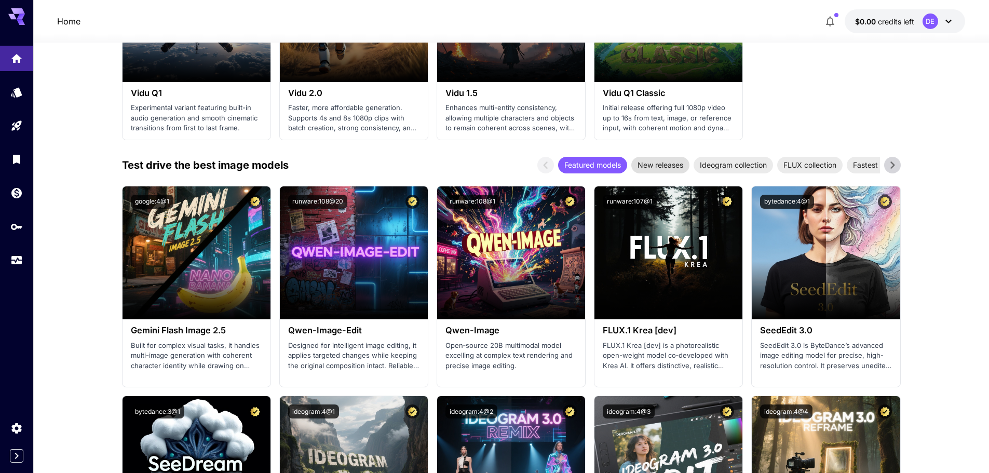
click at [656, 167] on span "New releases" at bounding box center [660, 164] width 58 height 11
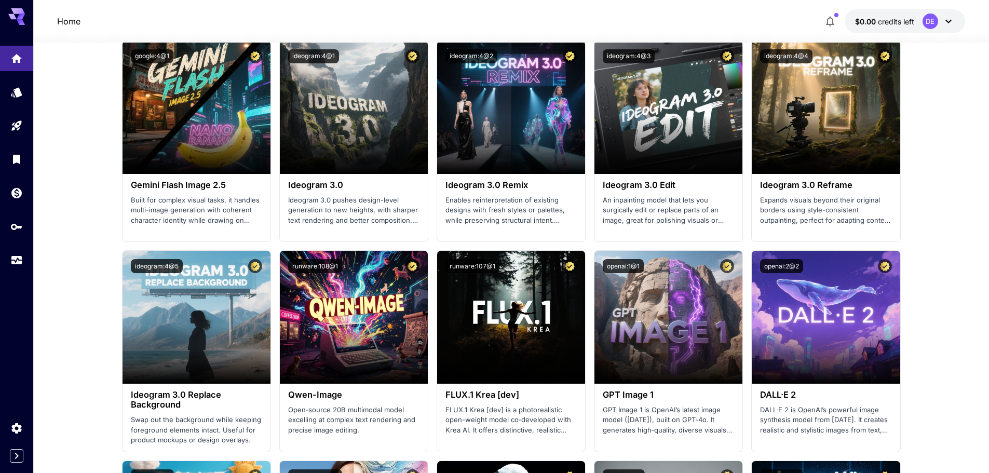
scroll to position [1142, 0]
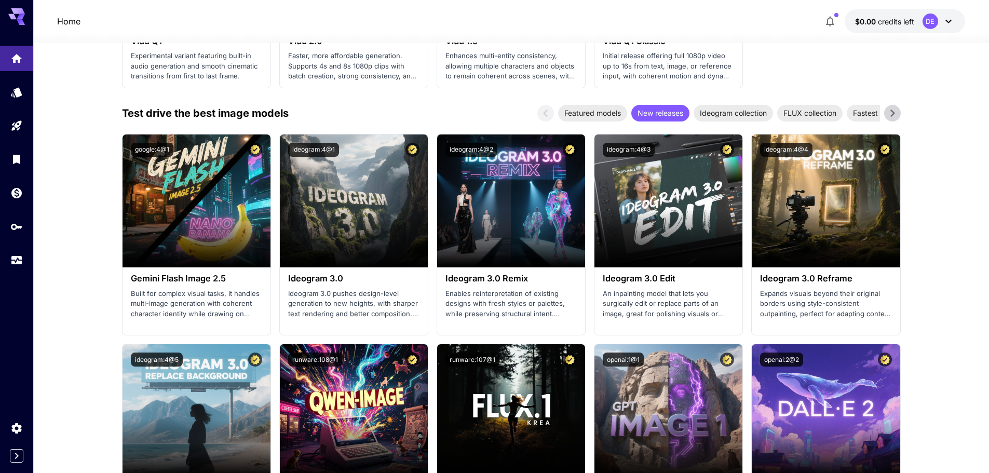
click at [895, 112] on icon at bounding box center [893, 113] width 16 height 16
click at [545, 113] on icon at bounding box center [546, 113] width 16 height 16
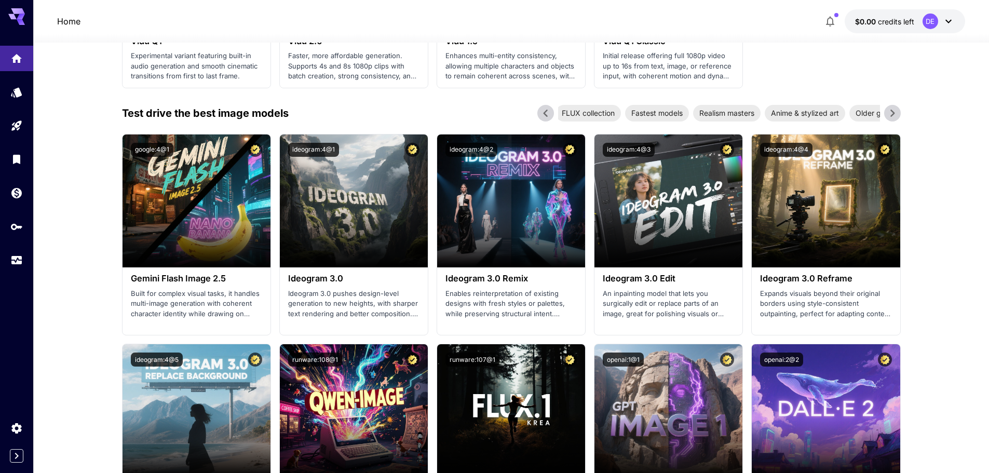
click at [545, 113] on icon at bounding box center [546, 113] width 16 height 16
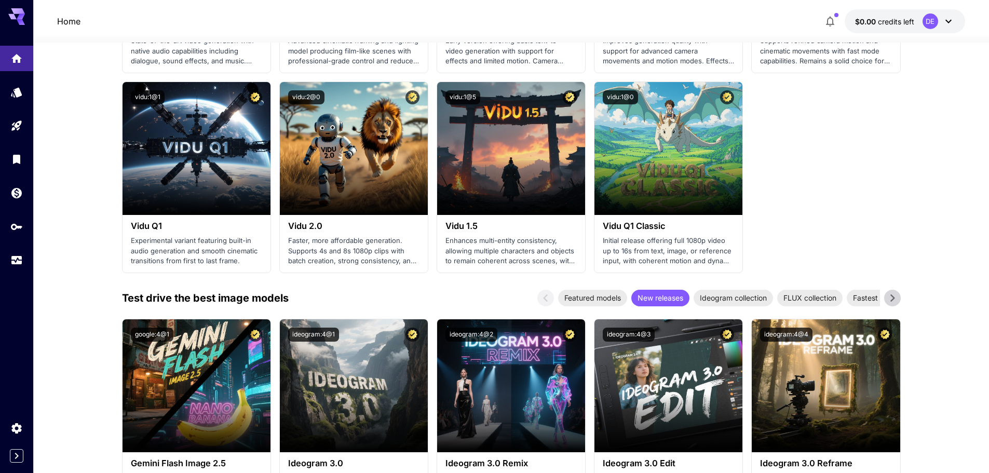
scroll to position [831, 0]
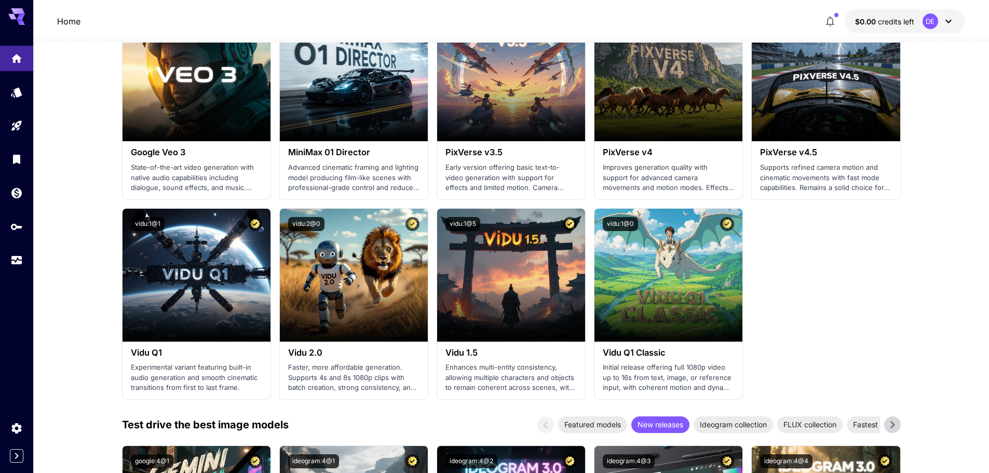
click at [949, 22] on icon at bounding box center [949, 22] width 6 height 4
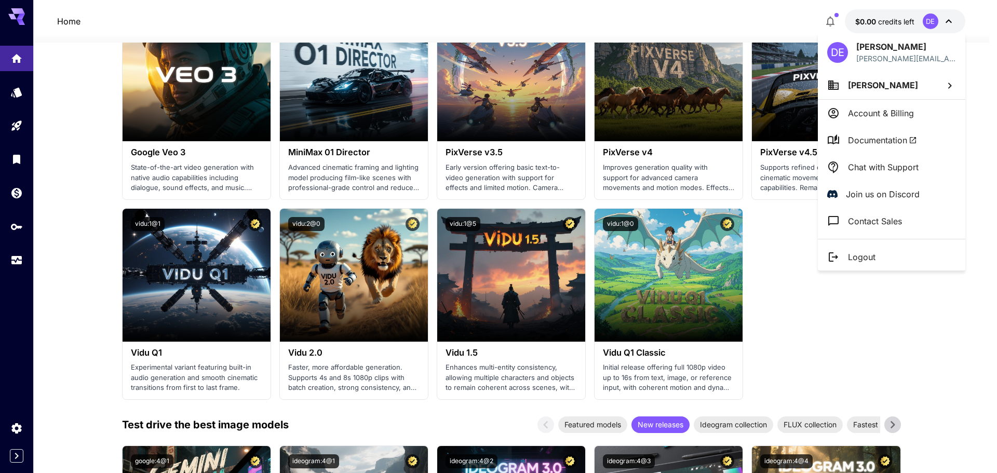
click at [950, 21] on div at bounding box center [498, 236] width 997 height 473
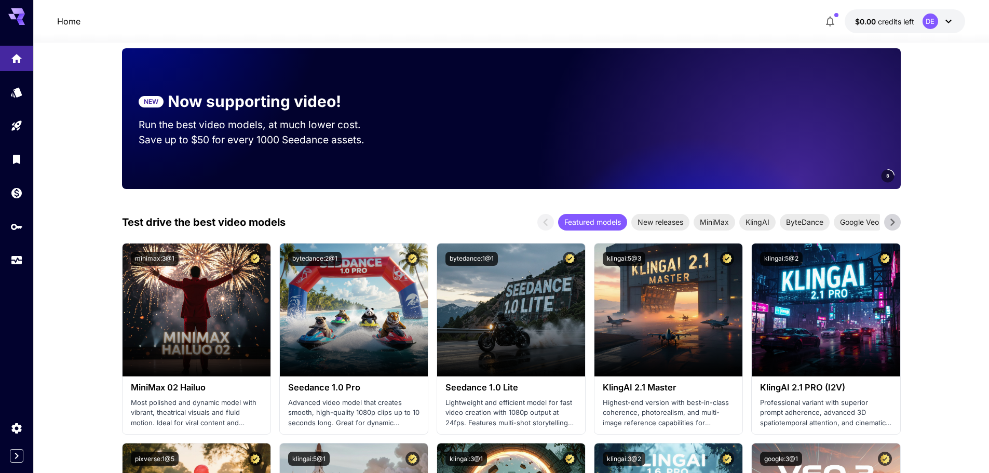
scroll to position [0, 0]
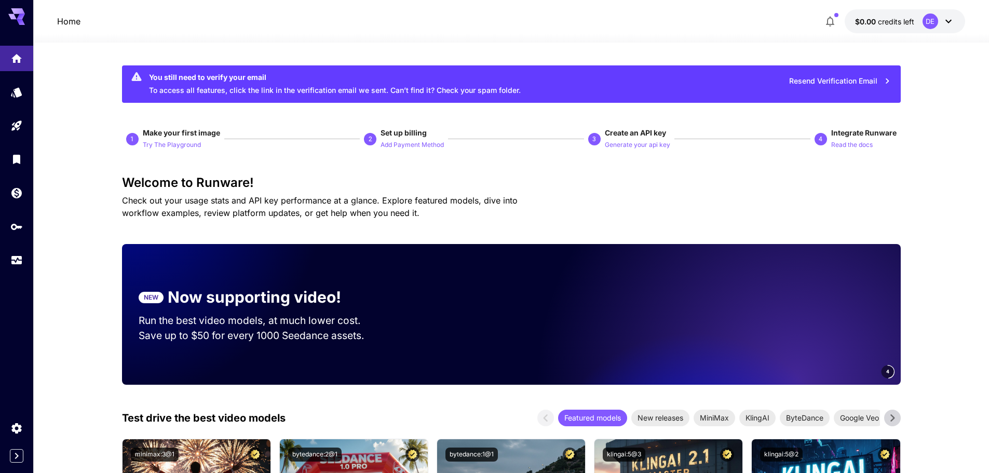
click at [899, 22] on span "credits left" at bounding box center [896, 21] width 36 height 9
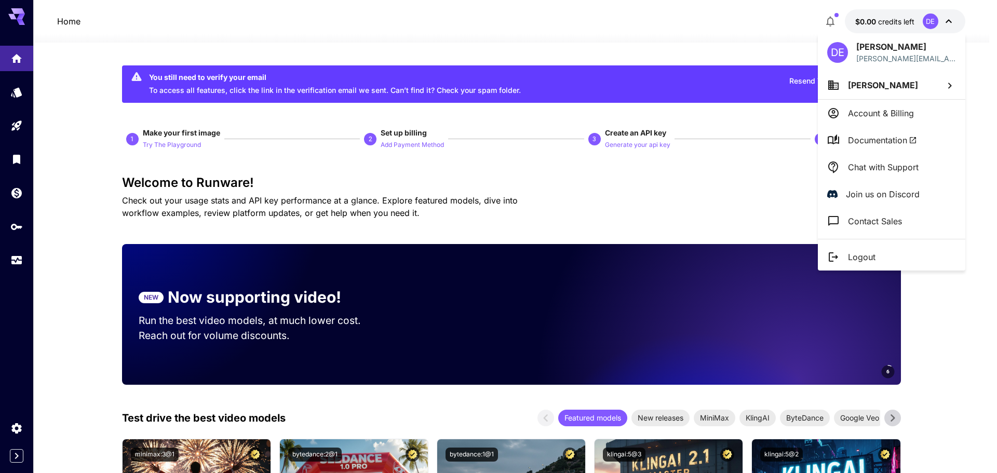
click at [52, 178] on div at bounding box center [498, 236] width 997 height 473
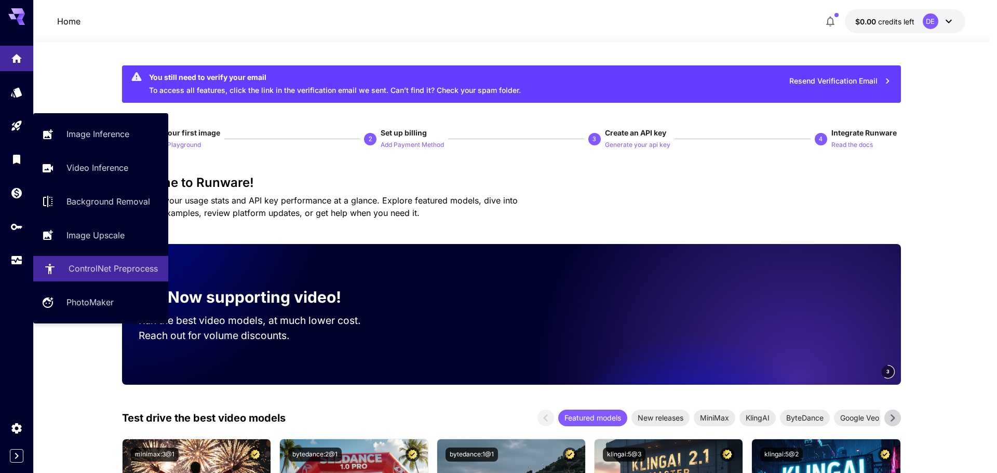
click at [129, 276] on link "ControlNet Preprocess" at bounding box center [100, 268] width 135 height 25
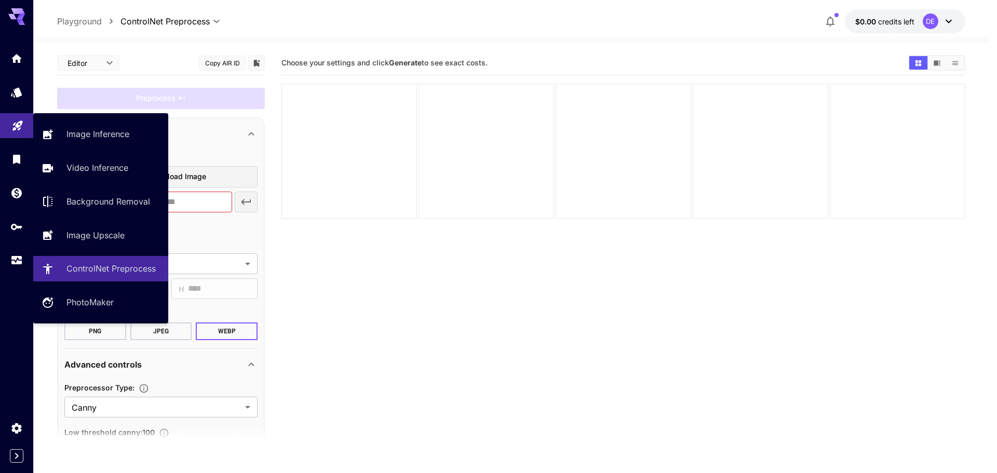
click at [12, 122] on icon "Playground" at bounding box center [17, 122] width 12 height 12
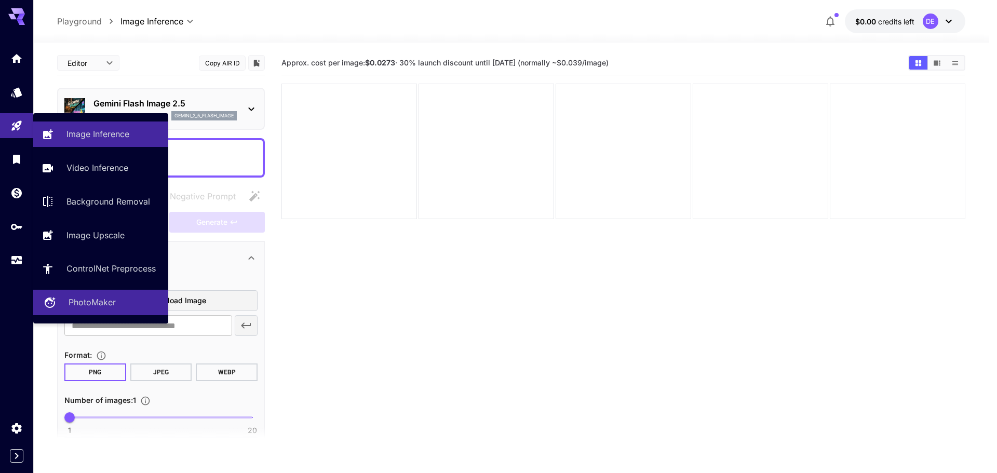
click at [129, 302] on div "PhotoMaker" at bounding box center [114, 302] width 91 height 12
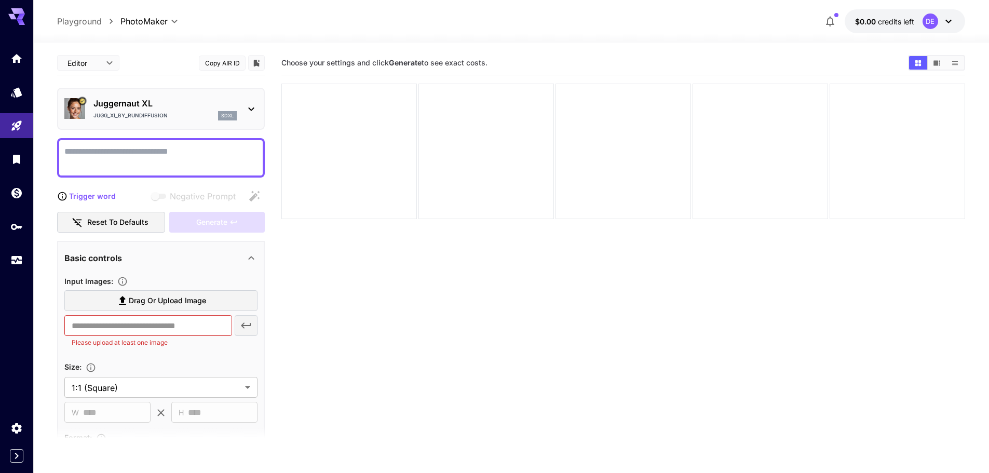
click at [163, 103] on p "Juggernaut XL" at bounding box center [164, 103] width 143 height 12
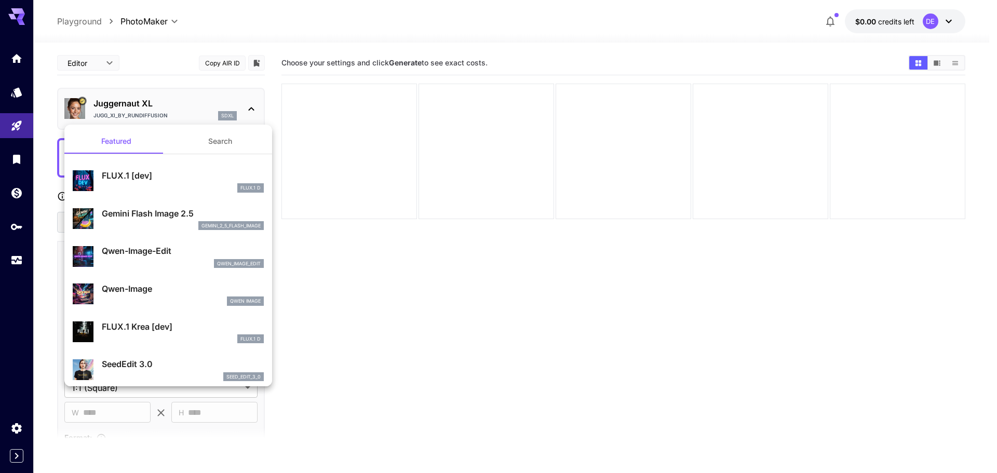
click at [197, 104] on div at bounding box center [498, 236] width 997 height 473
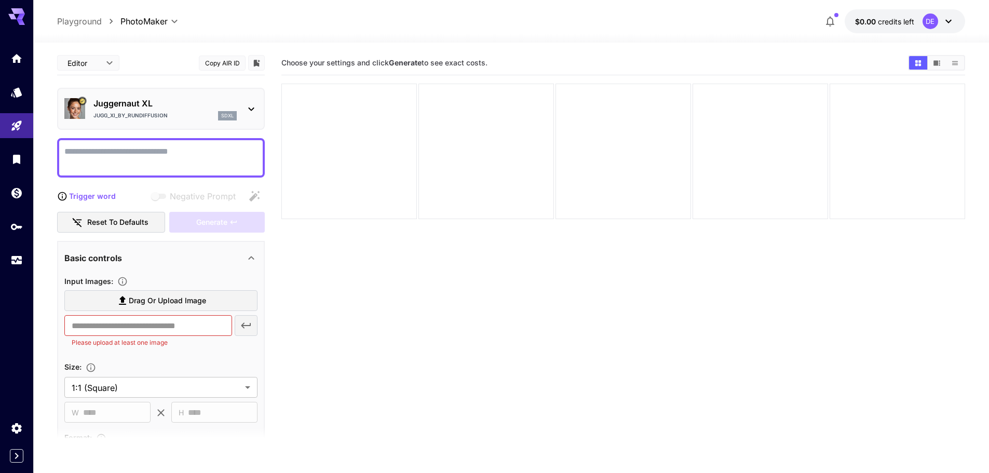
click at [210, 154] on textarea "Negative Prompt" at bounding box center [160, 157] width 193 height 25
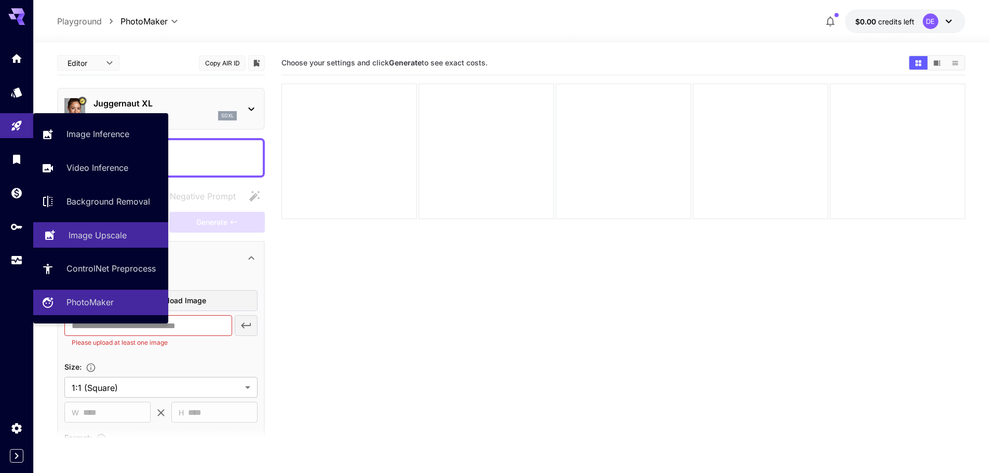
click at [118, 238] on p "Image Upscale" at bounding box center [98, 235] width 58 height 12
type input "**********"
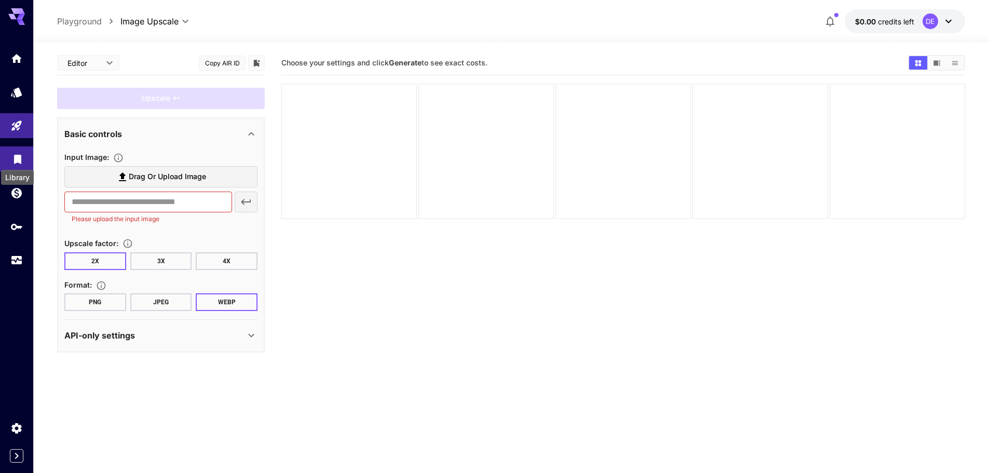
click at [19, 157] on icon "Library" at bounding box center [17, 156] width 7 height 9
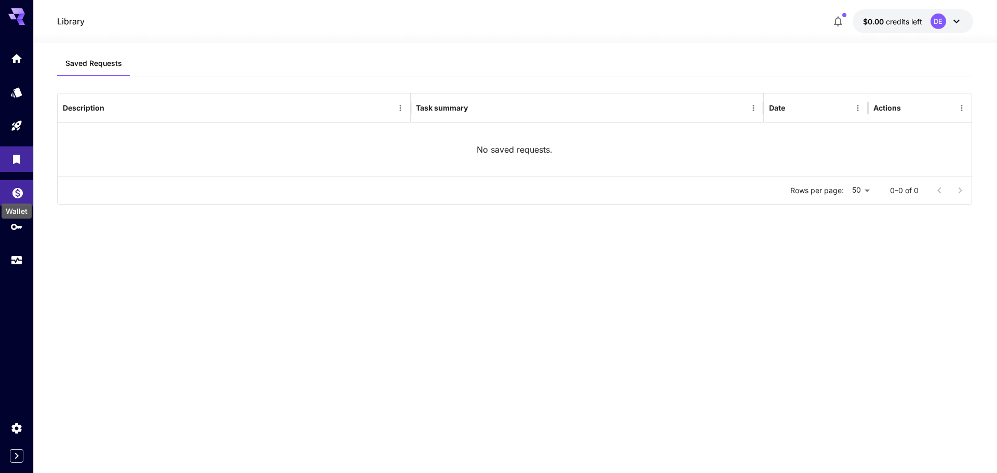
click at [17, 186] on icon "Wallet" at bounding box center [17, 190] width 10 height 10
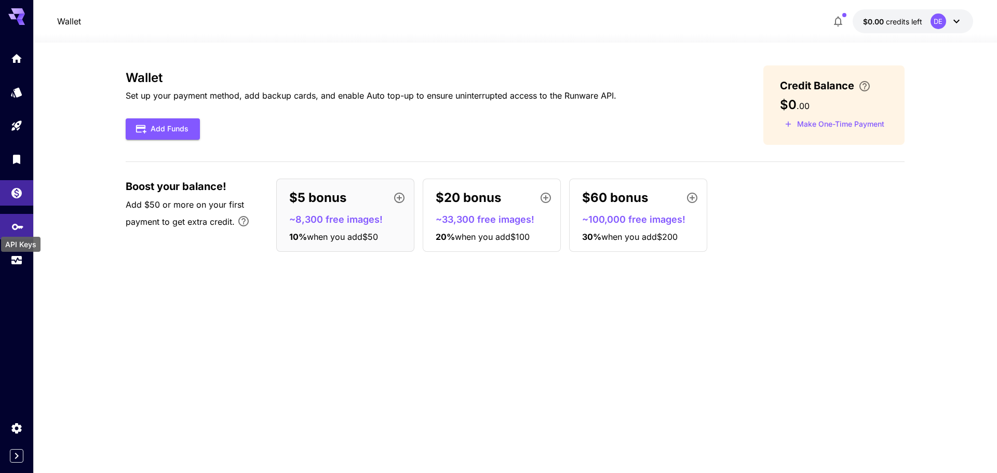
click at [19, 228] on icon "API Keys" at bounding box center [17, 223] width 12 height 12
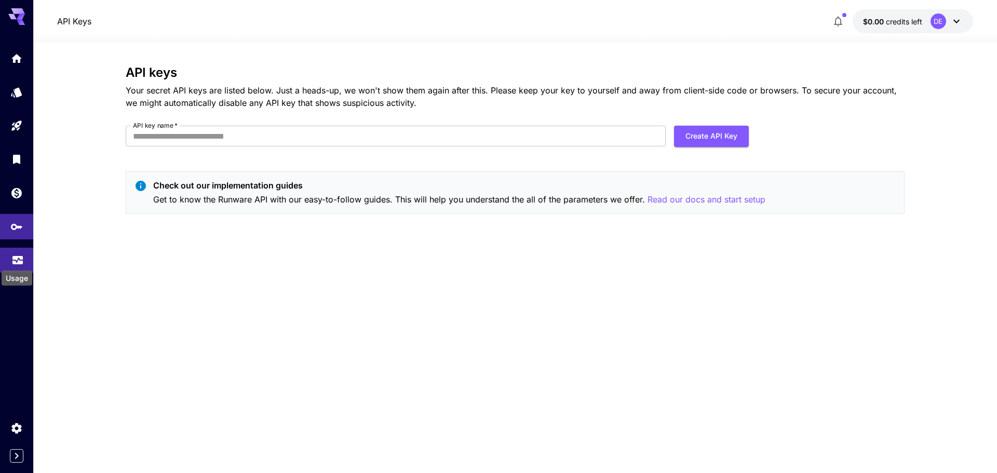
click at [16, 259] on icon "Usage" at bounding box center [17, 257] width 12 height 12
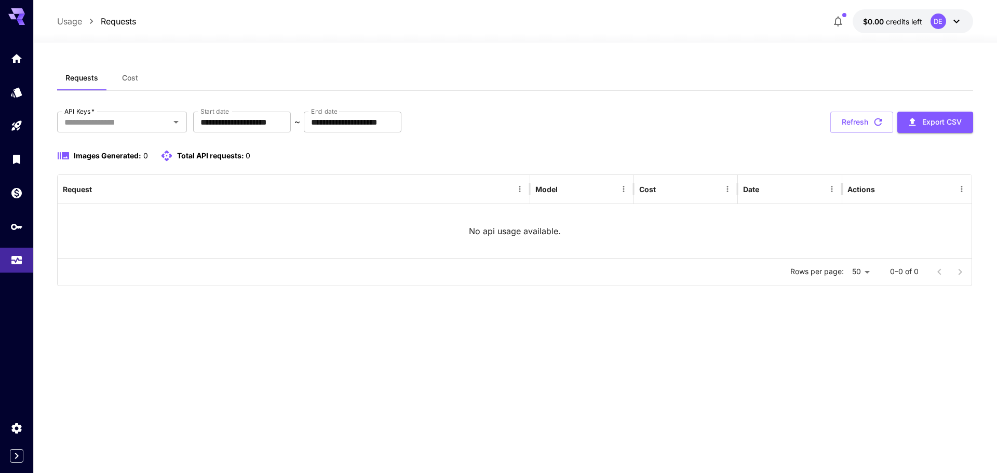
click at [140, 83] on button "Cost" at bounding box center [129, 77] width 47 height 25
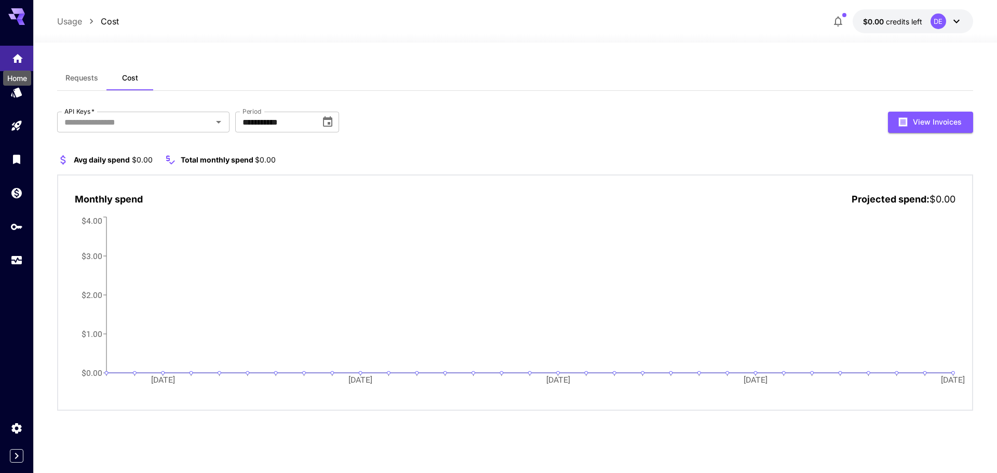
click at [18, 62] on icon "Home" at bounding box center [17, 55] width 12 height 12
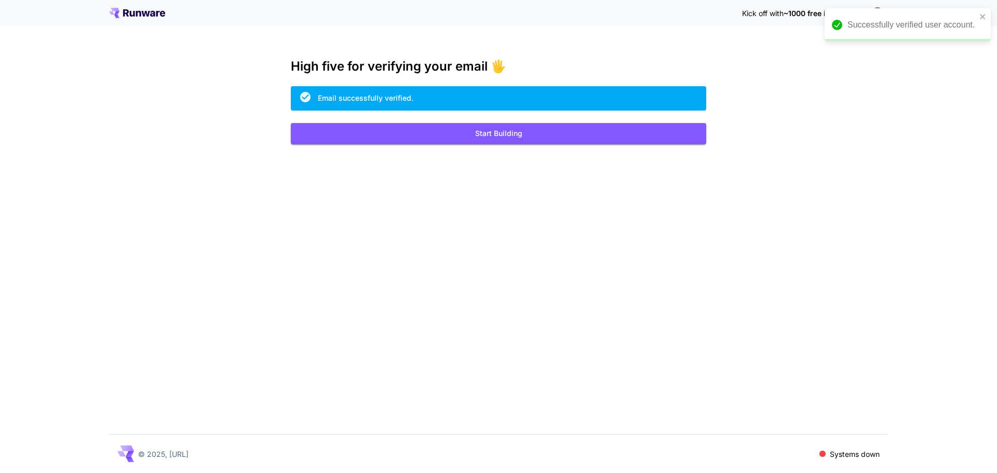
click at [915, 29] on div "Successfully verified user account." at bounding box center [912, 25] width 129 height 12
click at [800, 9] on span "~1000 free images! 🎈" at bounding box center [823, 13] width 79 height 9
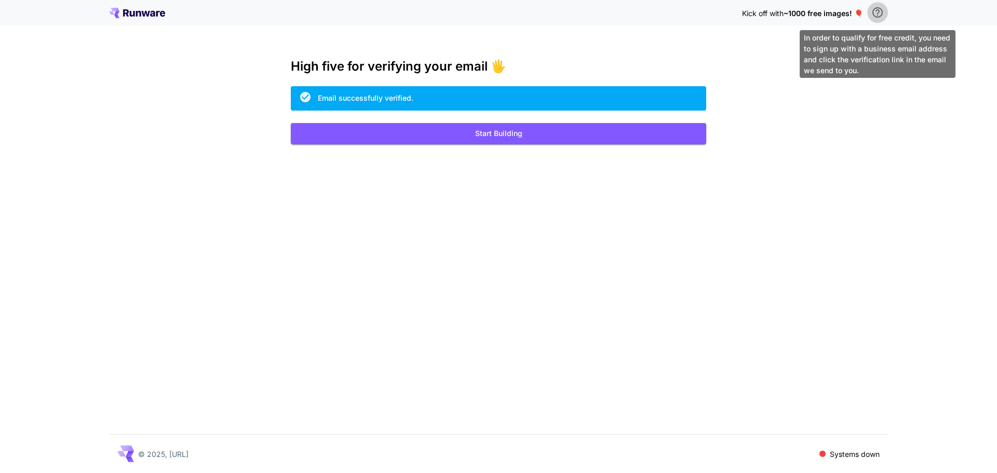
click at [869, 15] on button "\a In order to qualify for free credit, you need to sign up with a business ema…" at bounding box center [877, 12] width 21 height 21
click at [876, 16] on icon "\a In order to qualify for free credit, you need to sign up with a business ema…" at bounding box center [877, 12] width 12 height 12
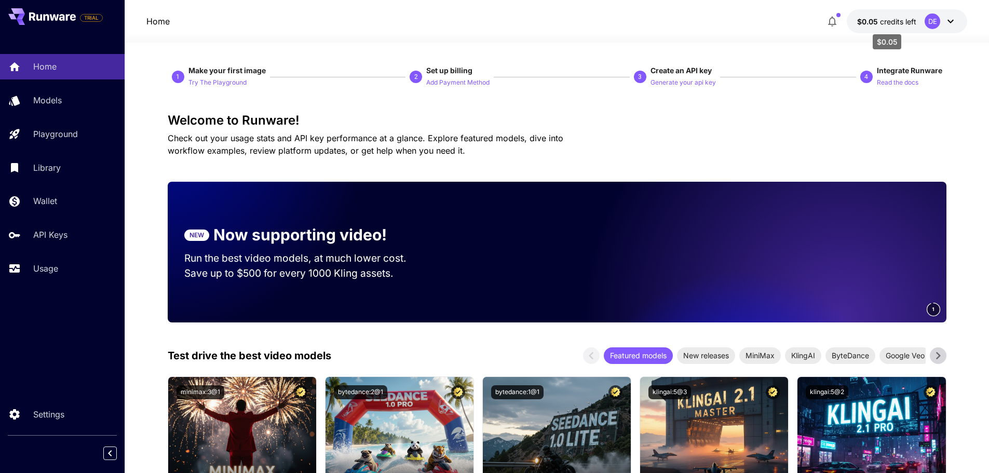
click at [909, 23] on span "credits left" at bounding box center [898, 21] width 36 height 9
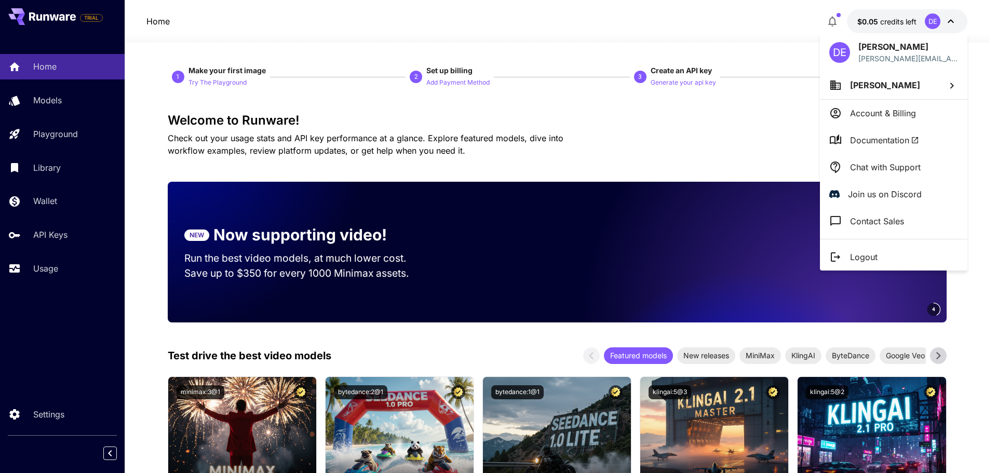
click at [909, 23] on div at bounding box center [498, 236] width 997 height 473
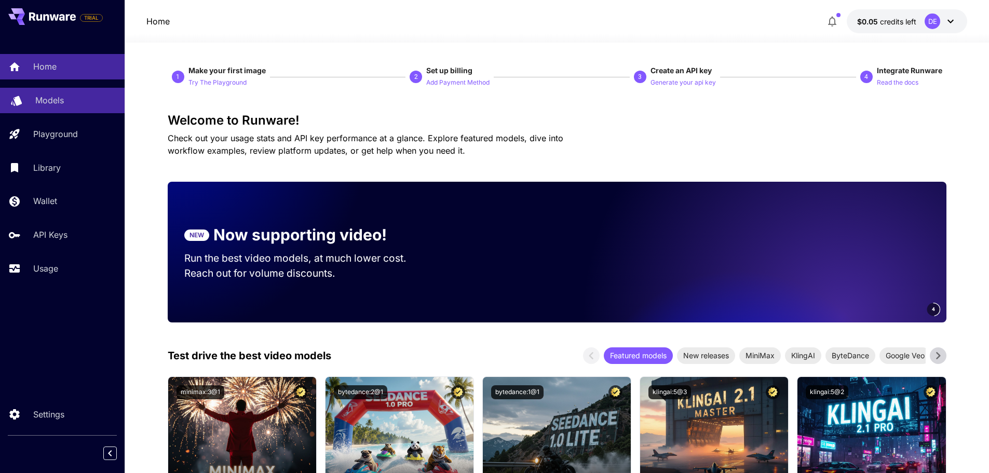
click at [75, 104] on div "Models" at bounding box center [75, 100] width 81 height 12
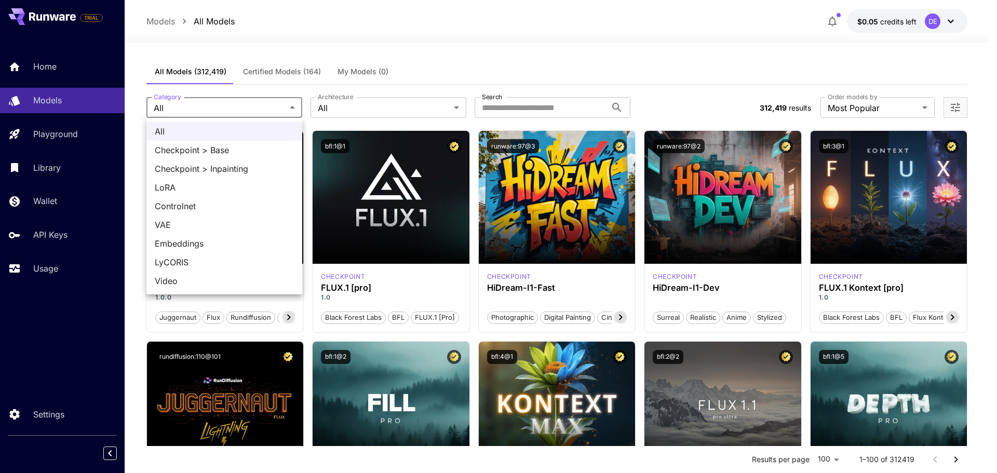
click at [274, 103] on div at bounding box center [498, 236] width 997 height 473
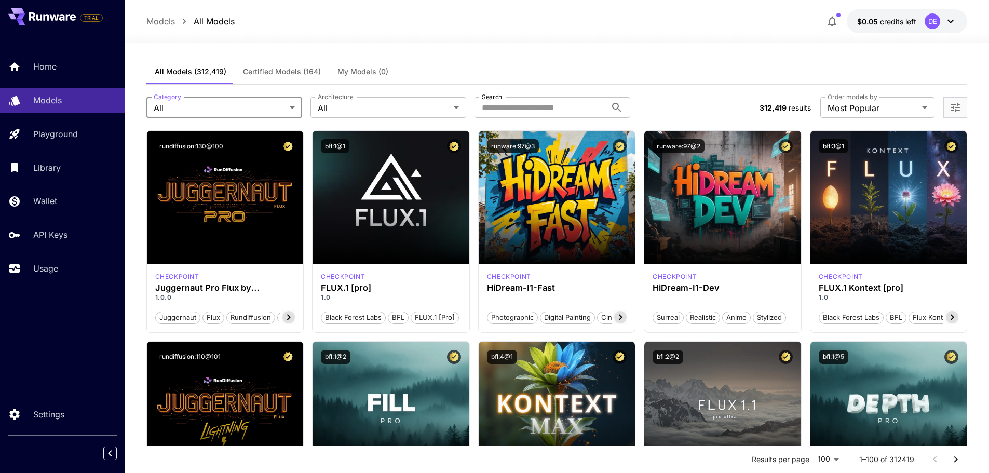
click at [282, 70] on span "Certified Models (164)" at bounding box center [282, 71] width 78 height 9
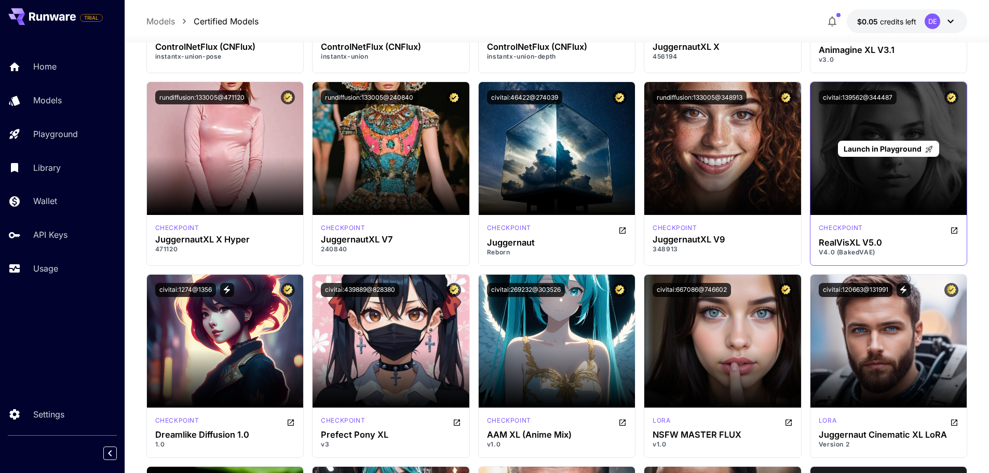
scroll to position [1558, 0]
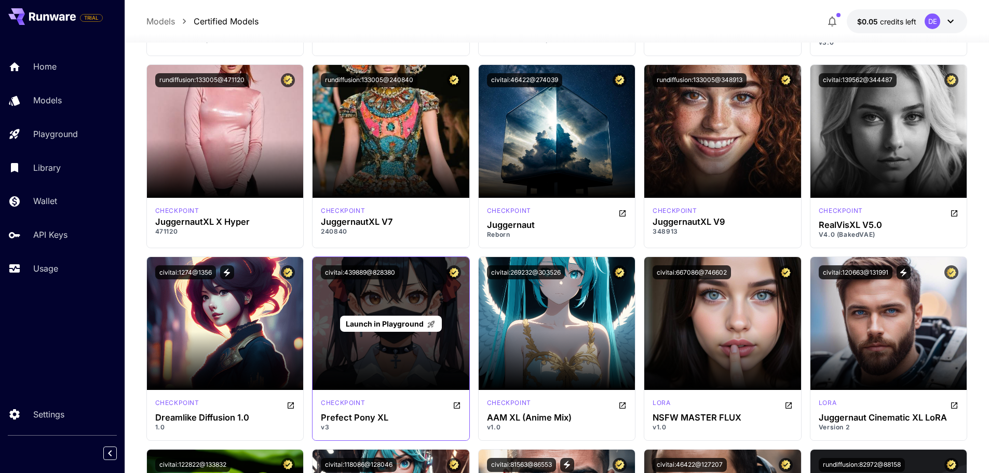
click at [388, 325] on span "Launch in Playground" at bounding box center [385, 323] width 78 height 9
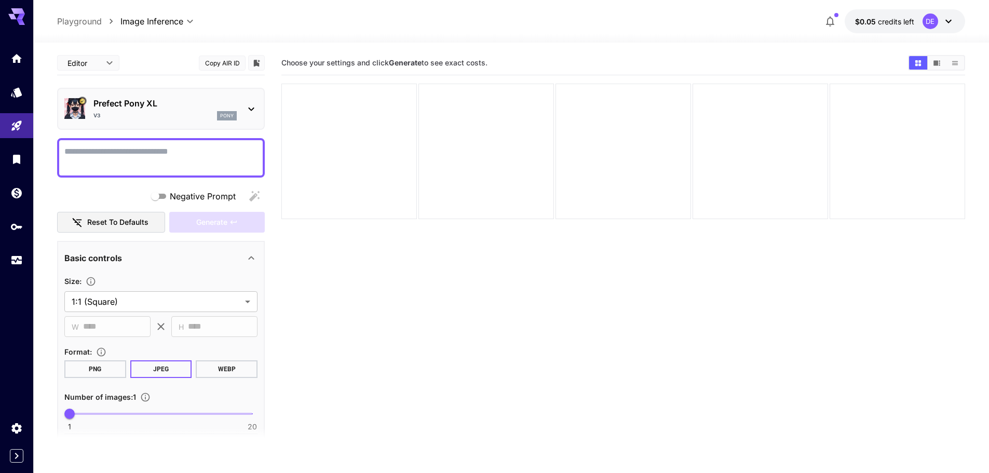
click at [189, 113] on div "v3 pony" at bounding box center [164, 115] width 143 height 9
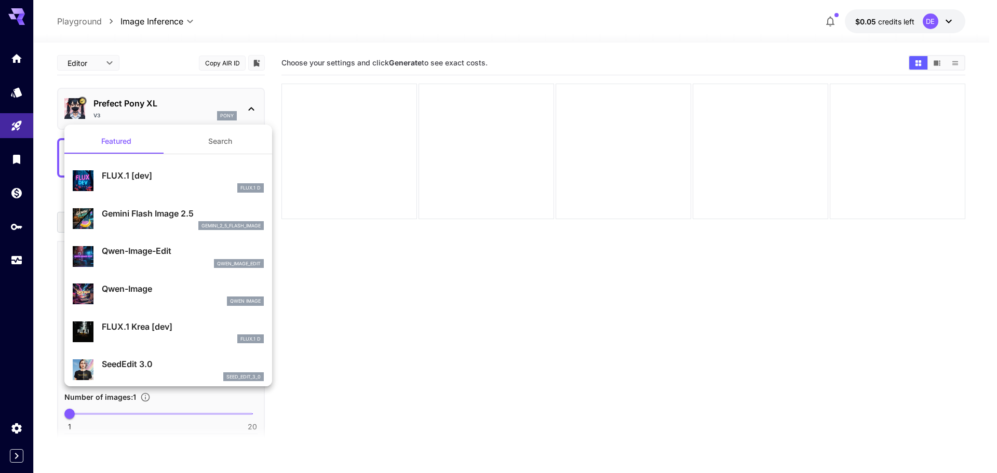
click at [190, 106] on div at bounding box center [498, 236] width 997 height 473
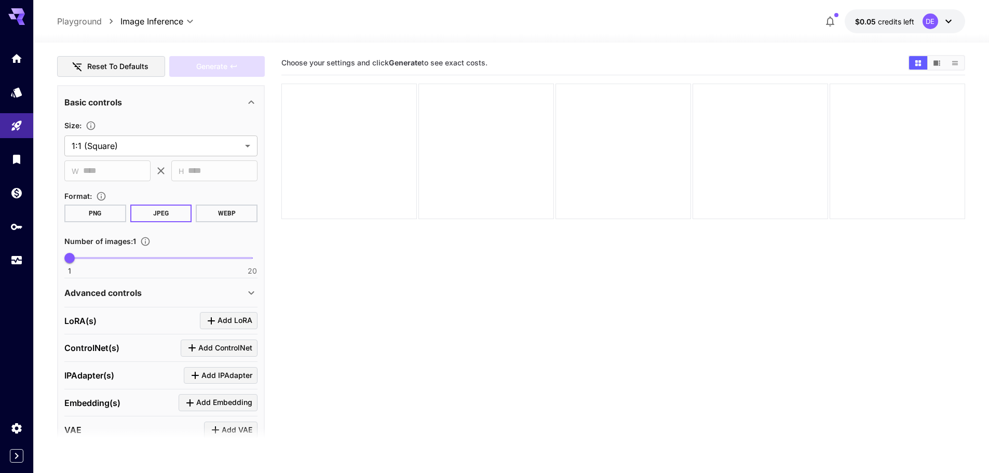
scroll to position [231, 0]
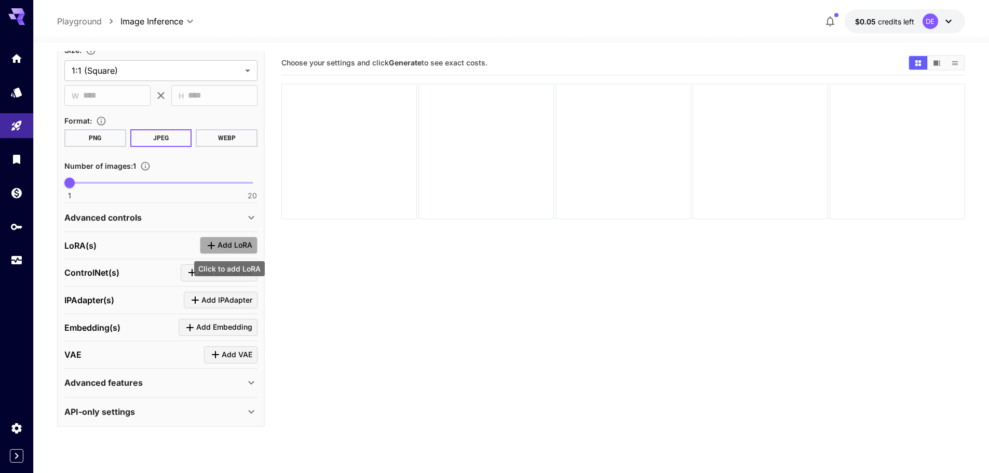
click at [248, 240] on span "Add LoRA" at bounding box center [235, 245] width 35 height 13
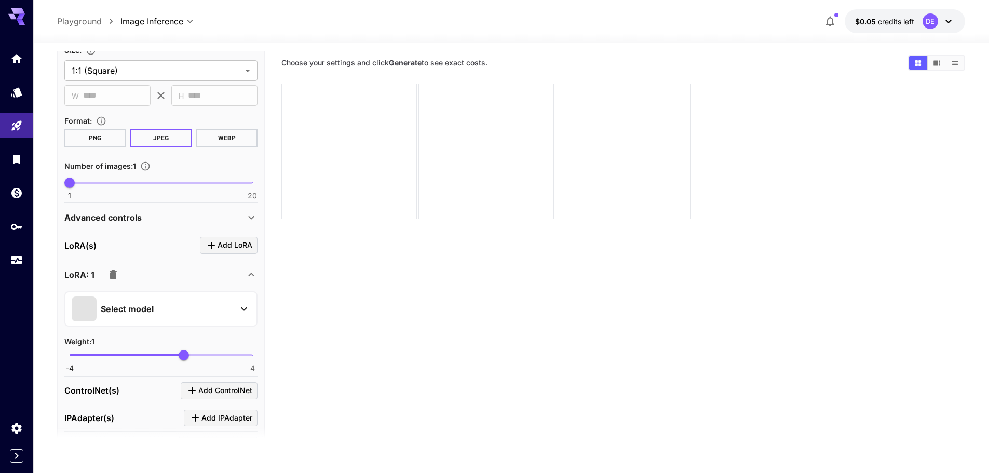
click at [161, 315] on div "Select model" at bounding box center [153, 309] width 162 height 25
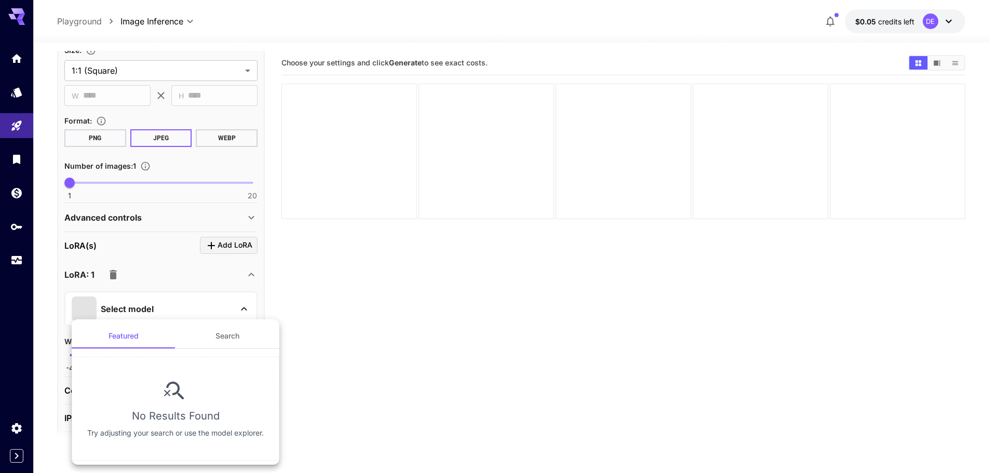
click at [161, 315] on div at bounding box center [498, 236] width 997 height 473
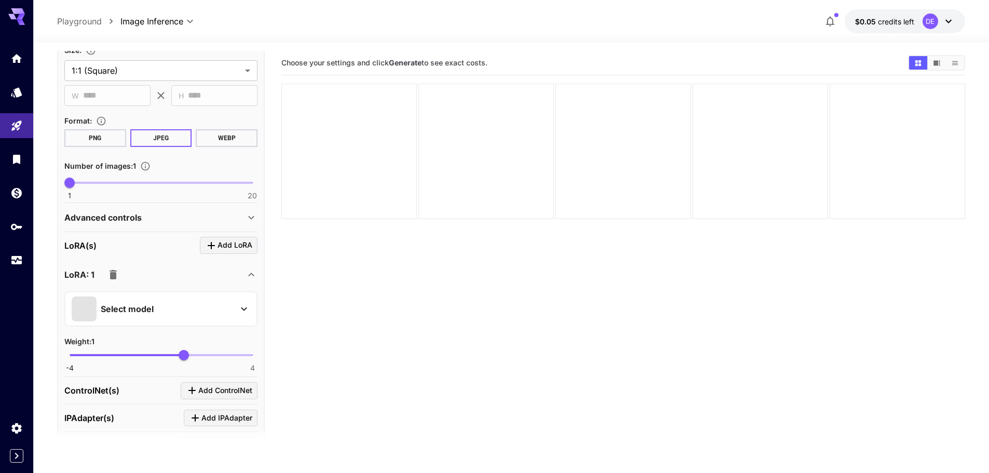
click at [201, 338] on div "Weight : 1" at bounding box center [160, 341] width 193 height 12
click at [194, 303] on div "Select model" at bounding box center [153, 309] width 162 height 25
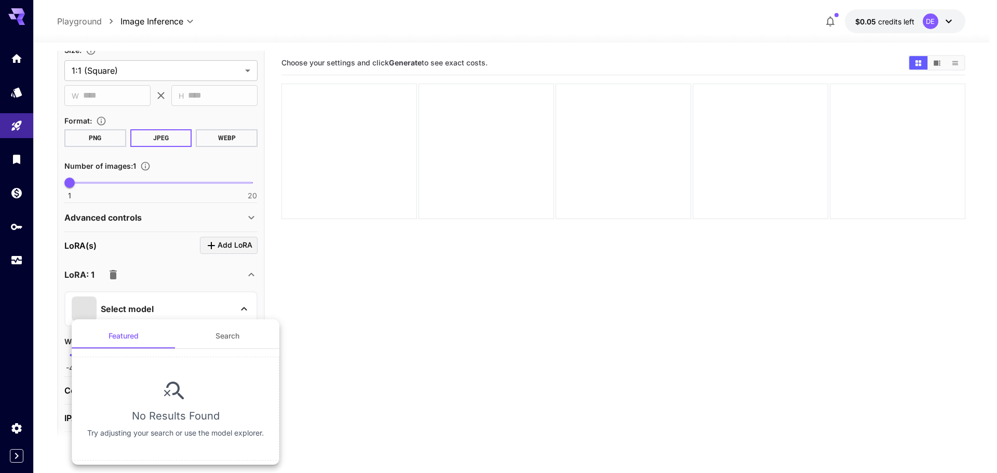
click at [198, 341] on button "Search" at bounding box center [228, 336] width 104 height 25
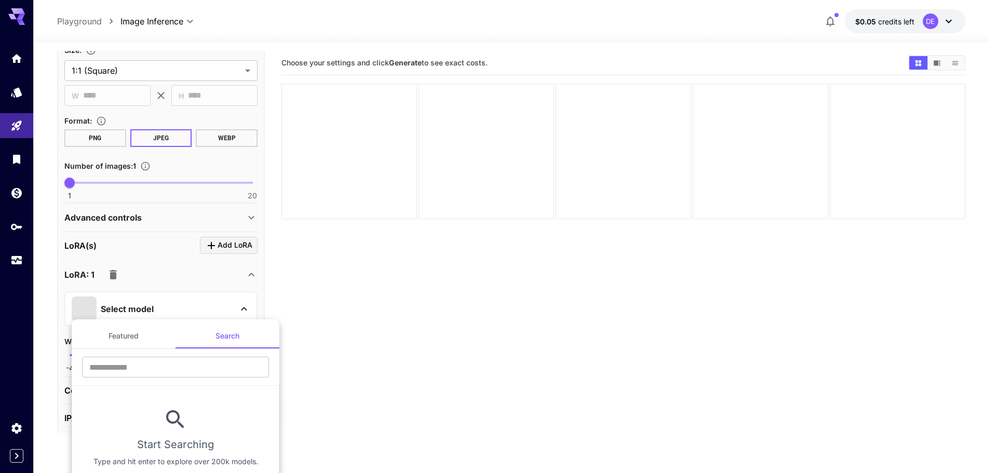
click at [115, 339] on button "Featured" at bounding box center [124, 336] width 104 height 25
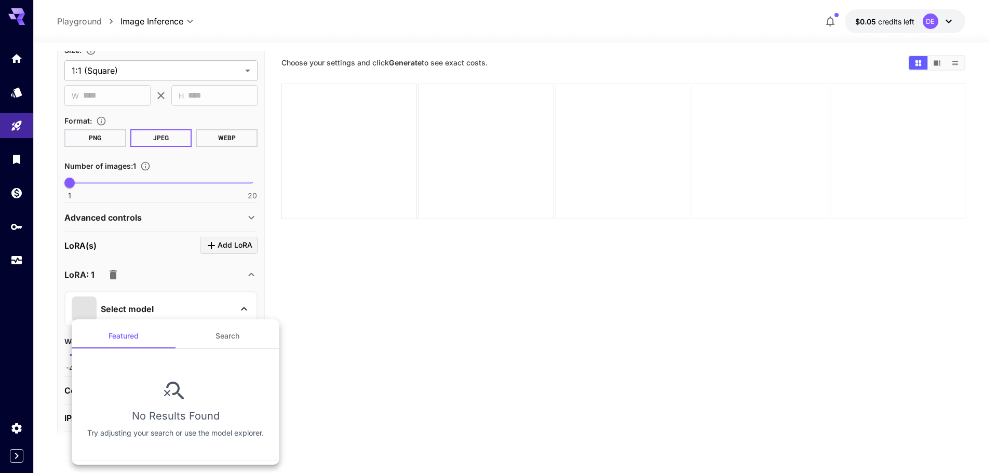
click at [157, 292] on div at bounding box center [498, 236] width 997 height 473
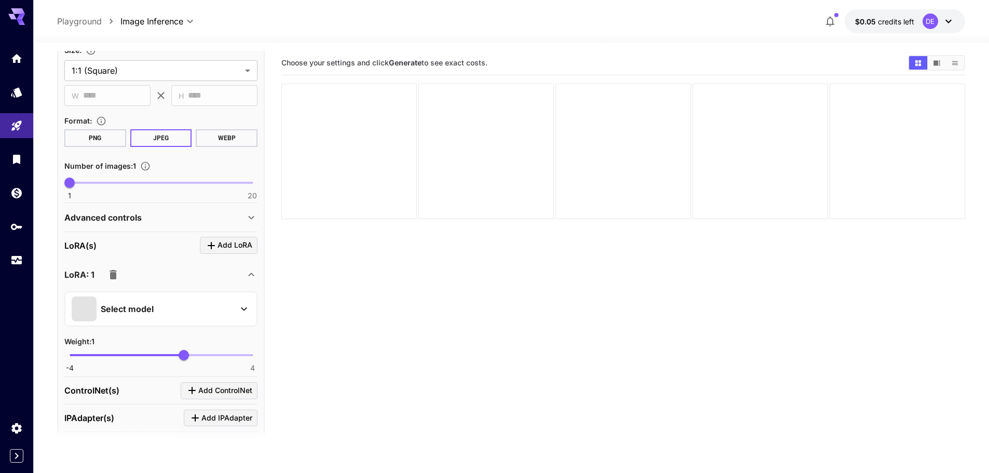
click at [234, 304] on button "Select model" at bounding box center [161, 309] width 179 height 25
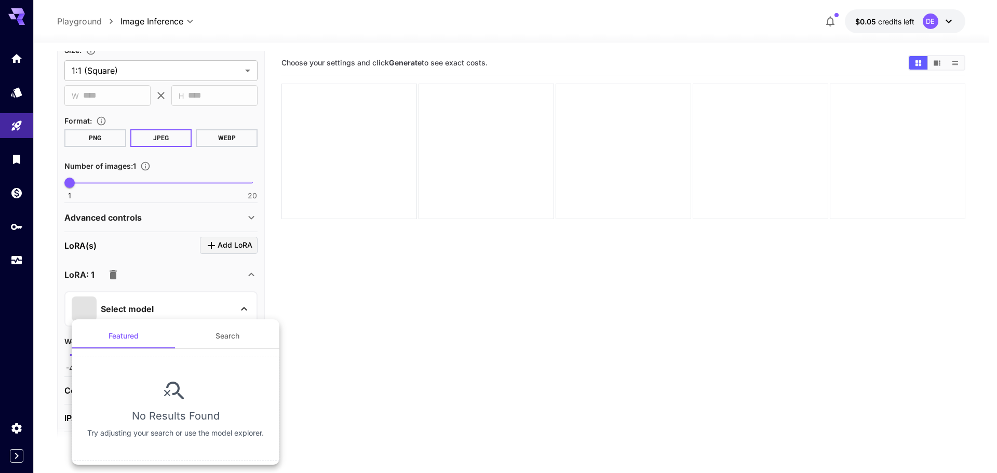
click at [234, 304] on div at bounding box center [498, 236] width 997 height 473
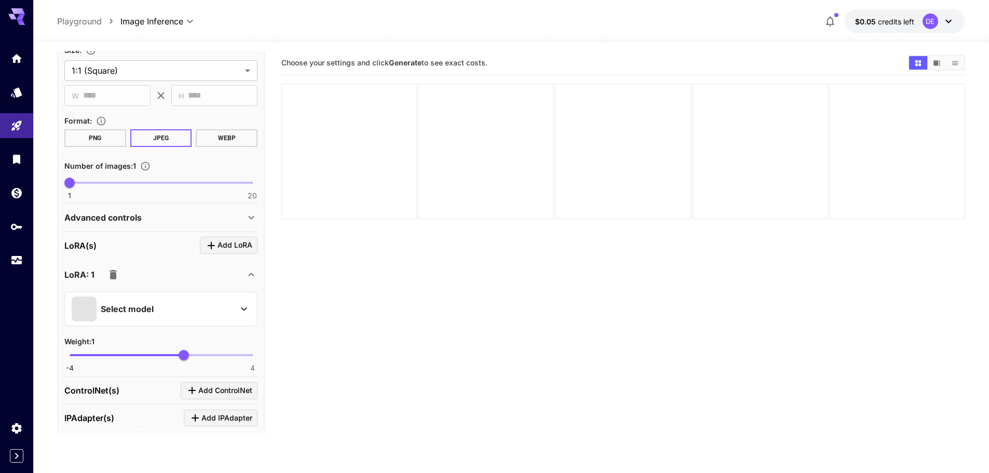
click at [352, 392] on section "Choose your settings and click Generate to see exact costs." at bounding box center [623, 287] width 684 height 473
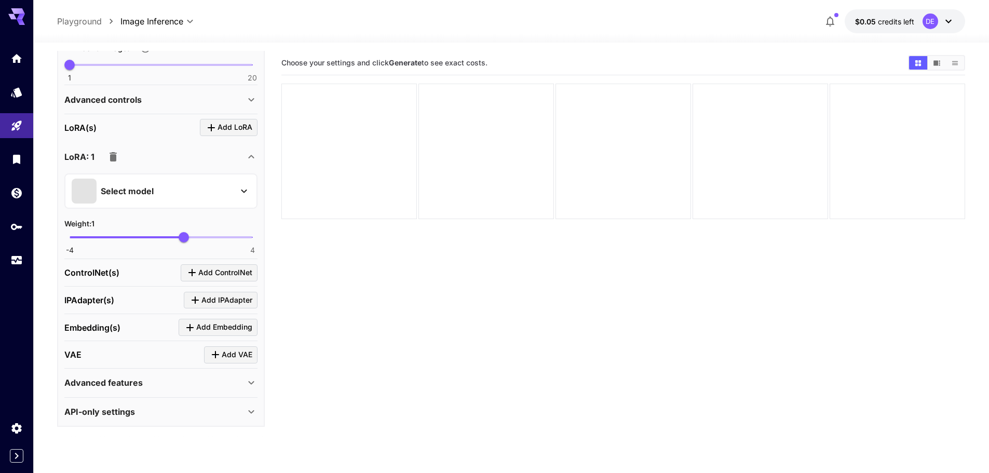
scroll to position [82, 0]
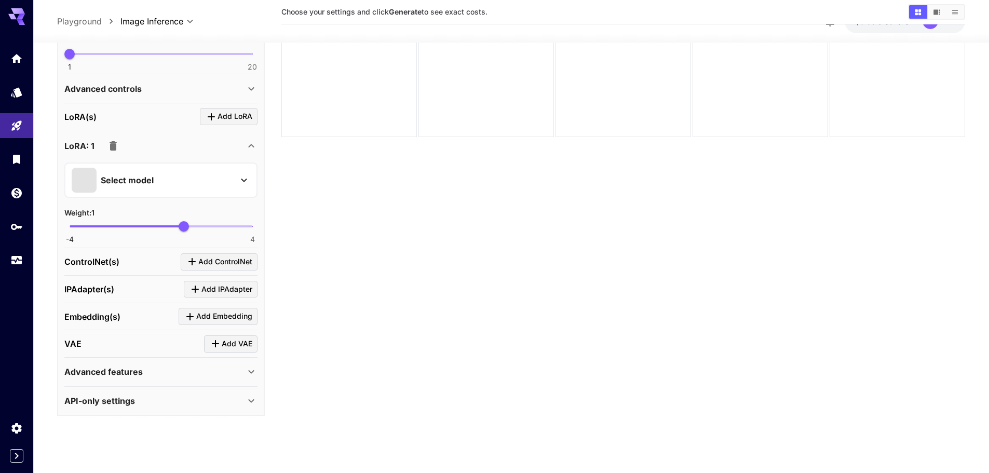
click at [145, 406] on div "API-only settings" at bounding box center [154, 400] width 181 height 12
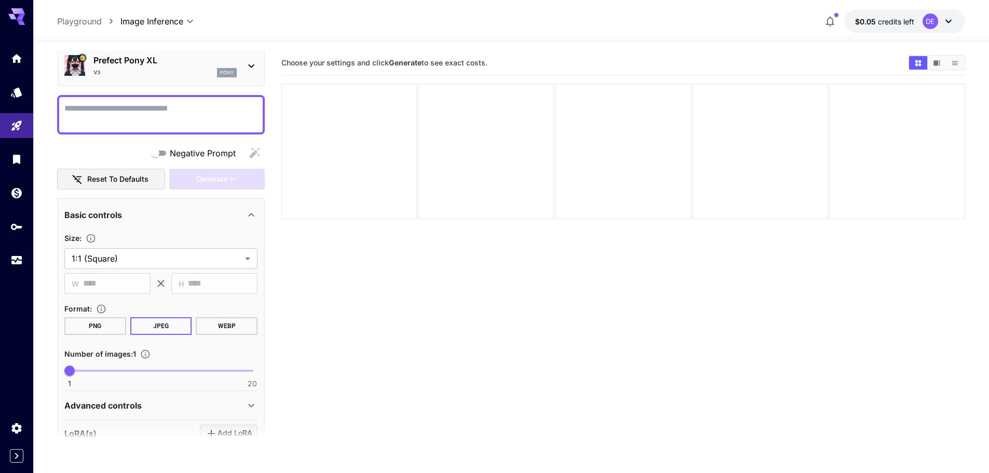
scroll to position [0, 0]
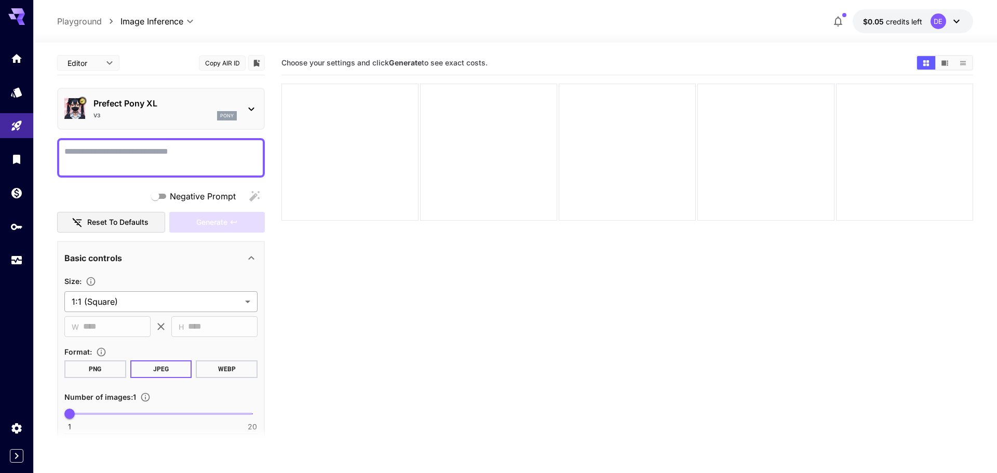
click at [179, 307] on body "**********" at bounding box center [498, 277] width 997 height 555
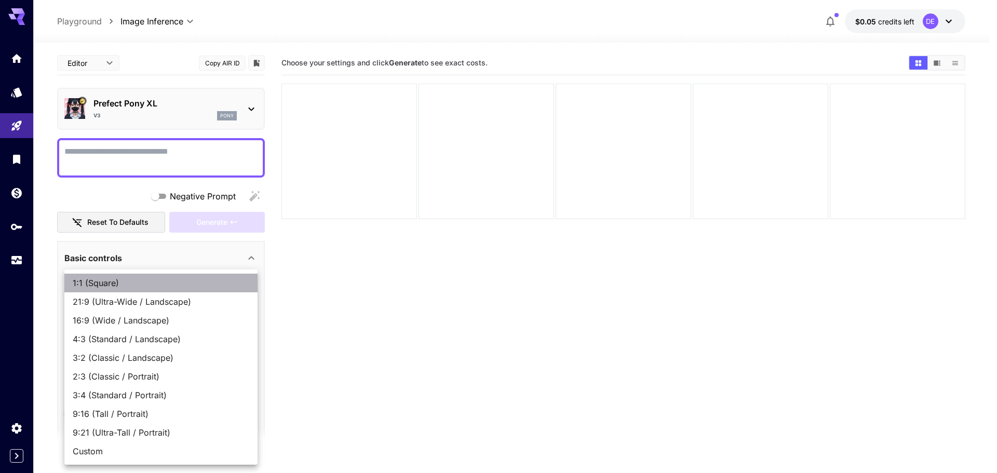
click at [209, 281] on span "1:1 (Square)" at bounding box center [161, 283] width 177 height 12
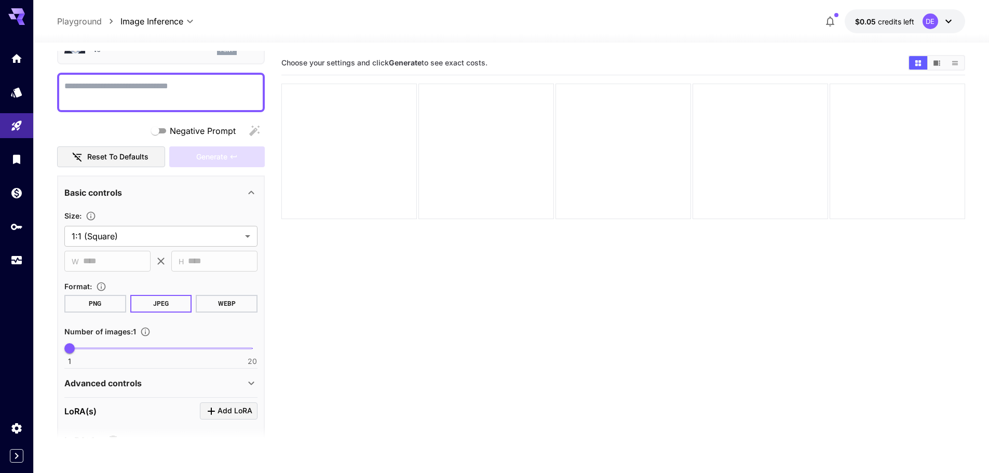
scroll to position [104, 0]
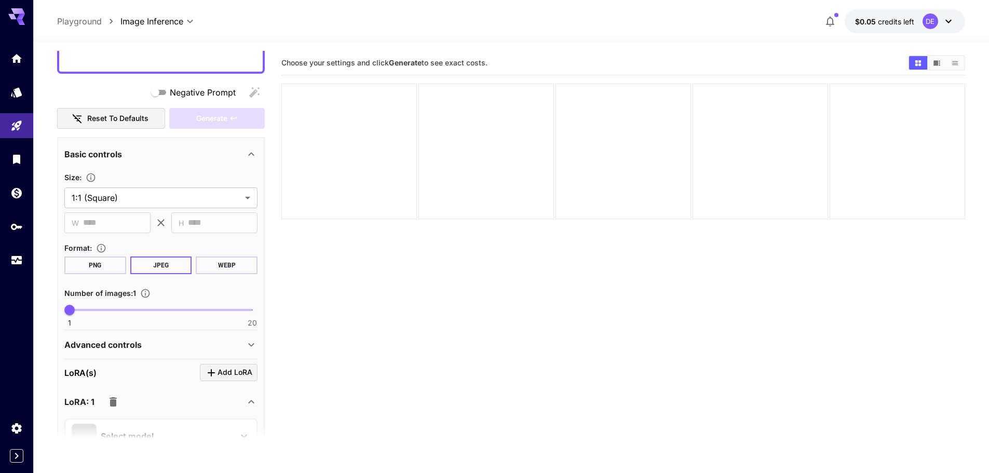
click at [98, 272] on button "PNG" at bounding box center [95, 266] width 62 height 18
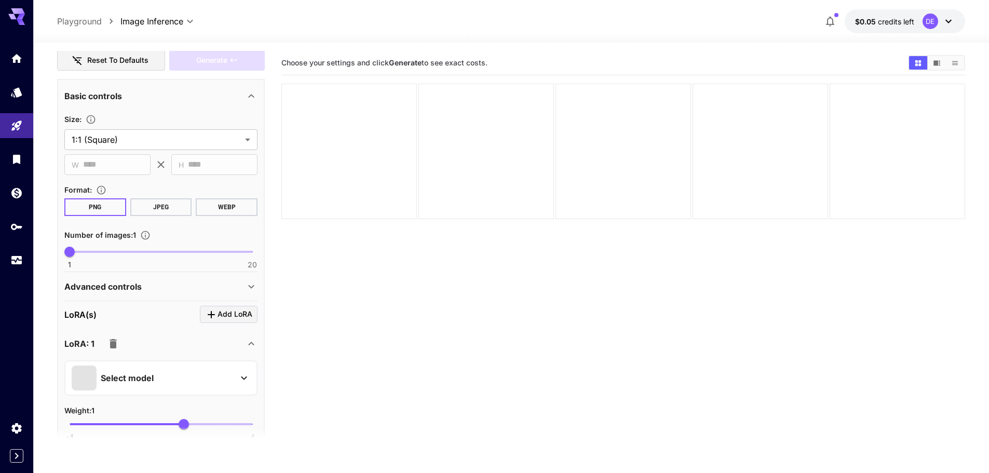
scroll to position [208, 0]
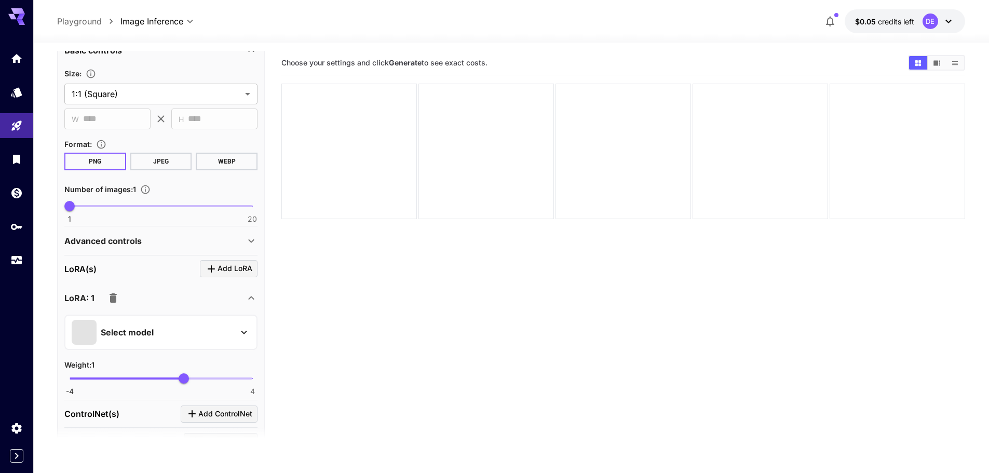
click at [152, 243] on div "Advanced controls" at bounding box center [154, 241] width 181 height 12
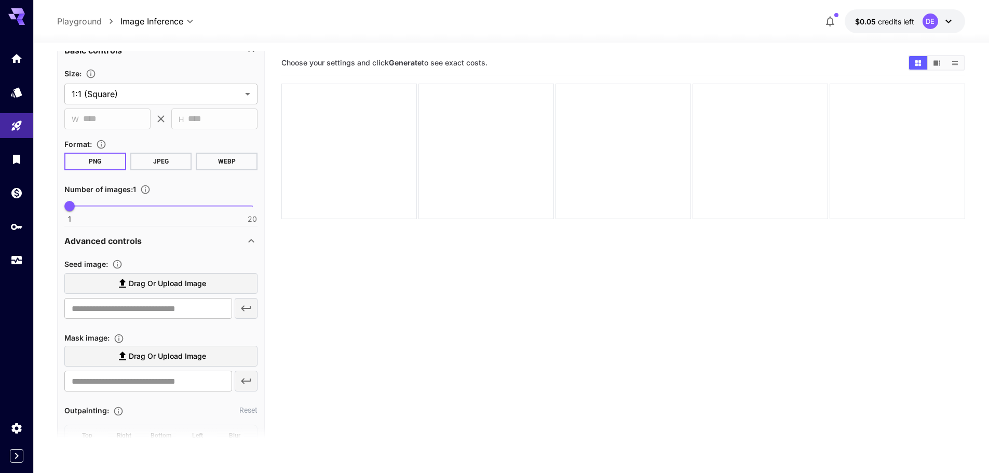
click at [159, 241] on div "Advanced controls" at bounding box center [154, 241] width 181 height 12
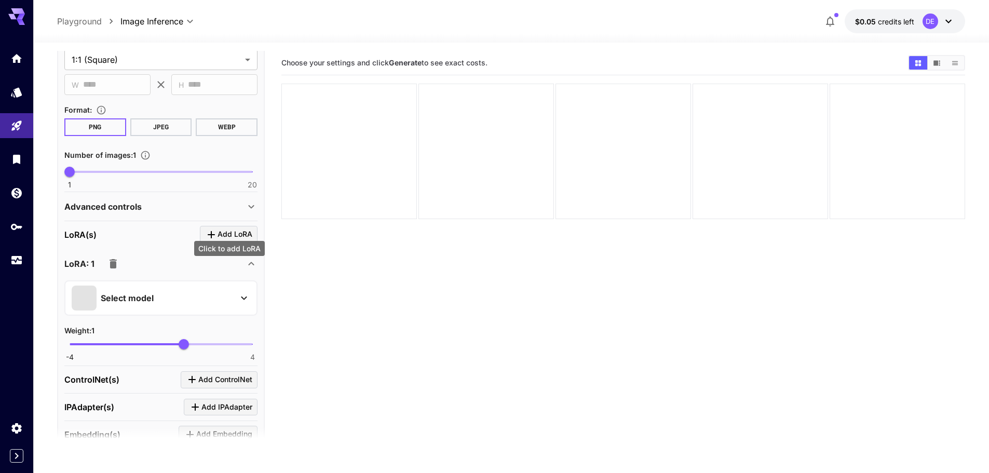
scroll to position [312, 0]
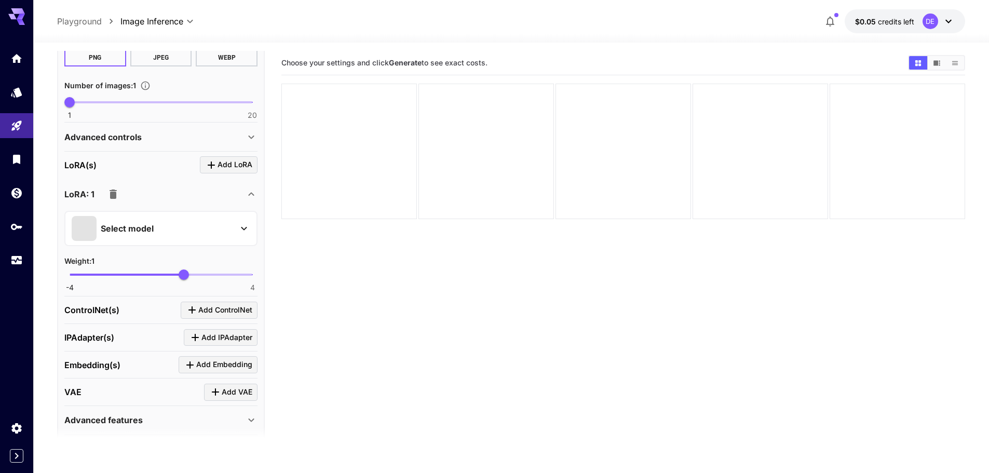
click at [197, 220] on div "Select model" at bounding box center [153, 228] width 162 height 25
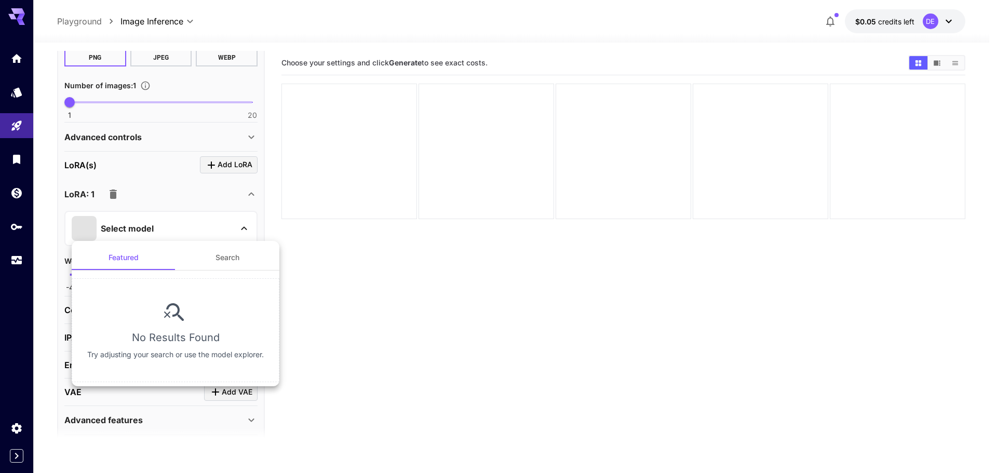
click at [197, 220] on div at bounding box center [498, 236] width 997 height 473
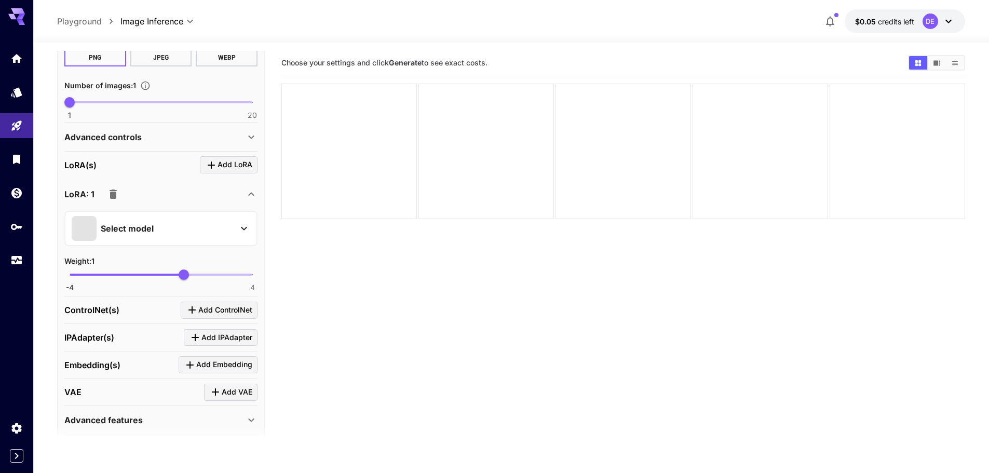
click at [110, 198] on icon "button" at bounding box center [113, 194] width 12 height 12
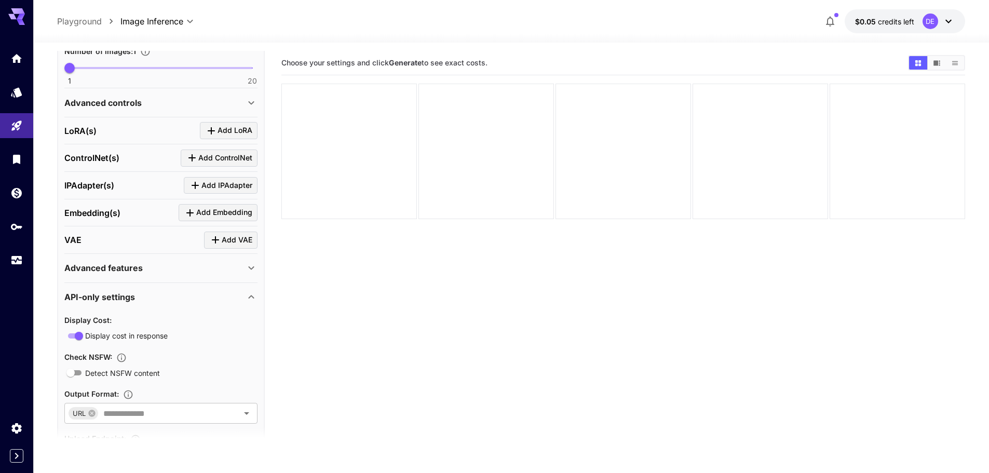
scroll to position [364, 0]
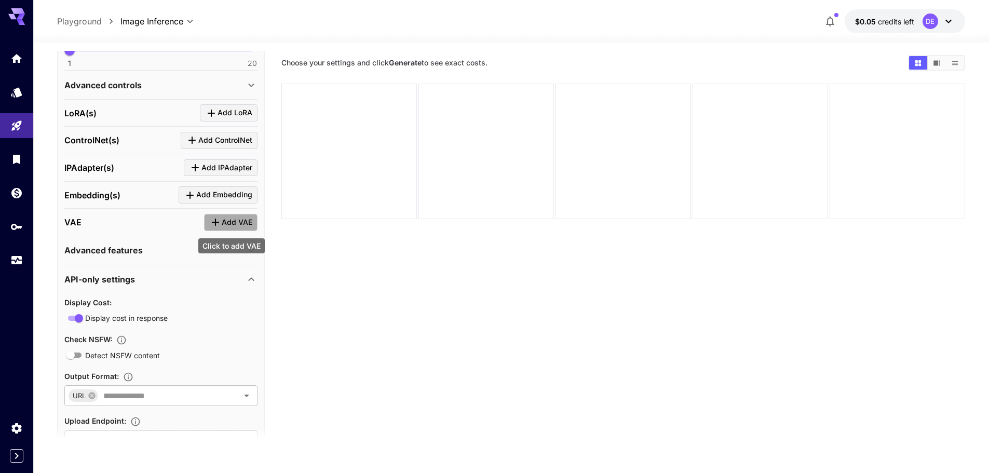
click at [240, 222] on span "Add VAE" at bounding box center [237, 222] width 31 height 13
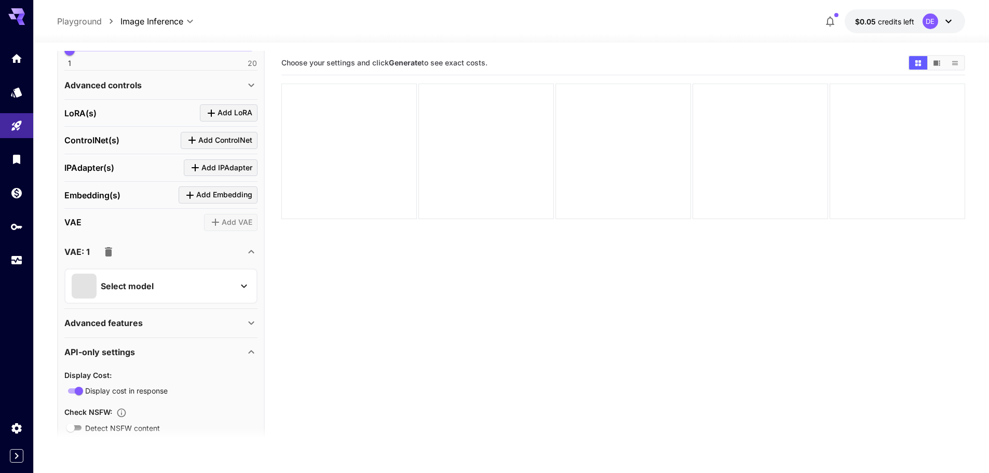
click at [157, 283] on div "Select model" at bounding box center [153, 286] width 162 height 25
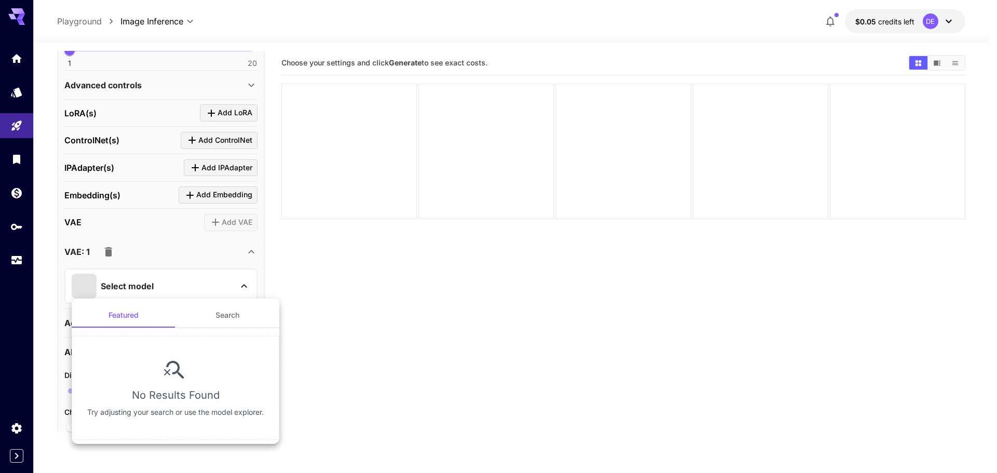
click at [157, 282] on div at bounding box center [498, 236] width 997 height 473
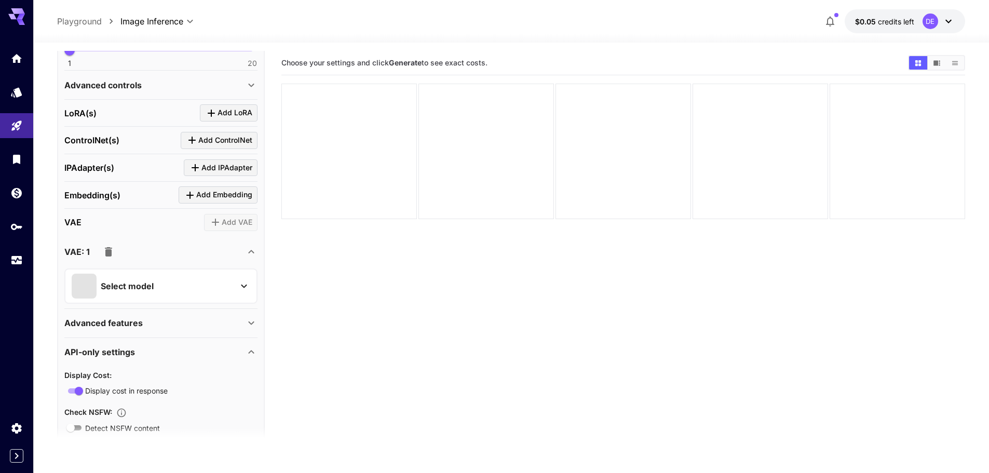
click at [241, 251] on div "VAE: 1" at bounding box center [154, 251] width 181 height 21
click at [110, 251] on icon "button" at bounding box center [108, 251] width 7 height 9
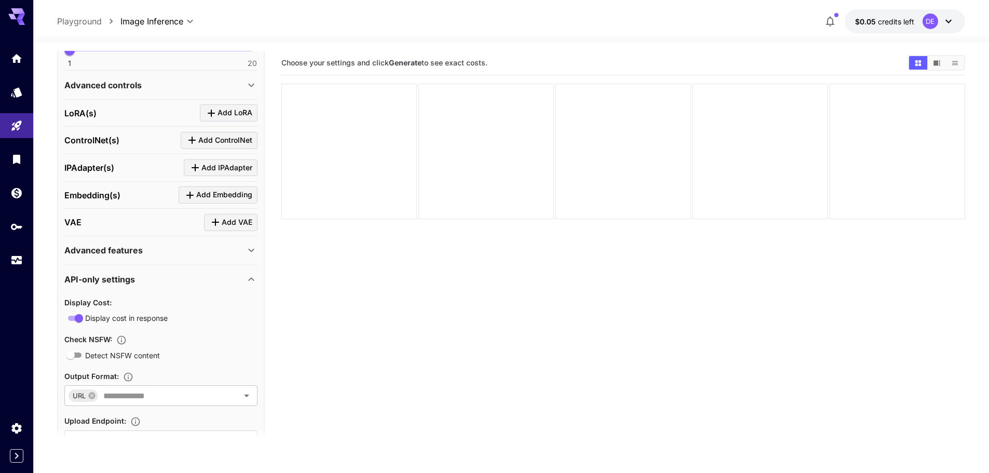
click at [178, 282] on div "API-only settings" at bounding box center [154, 279] width 181 height 12
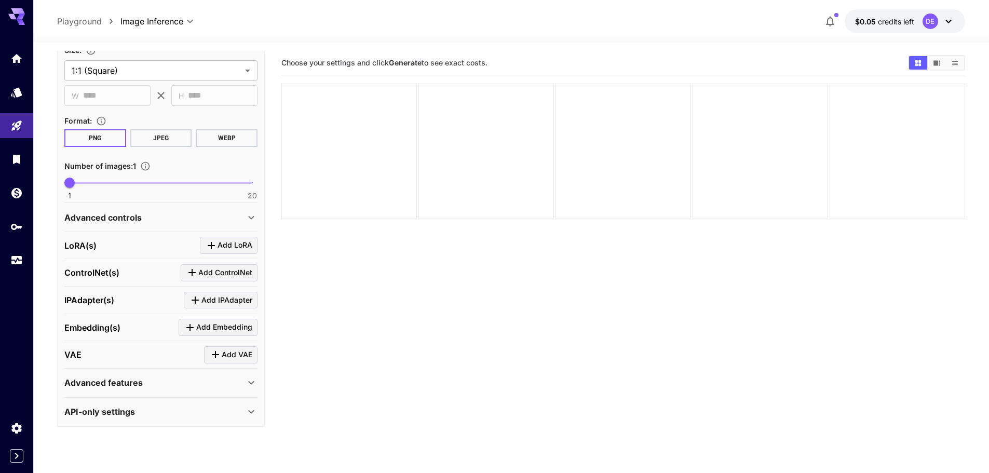
click at [138, 415] on div "API-only settings" at bounding box center [154, 412] width 181 height 12
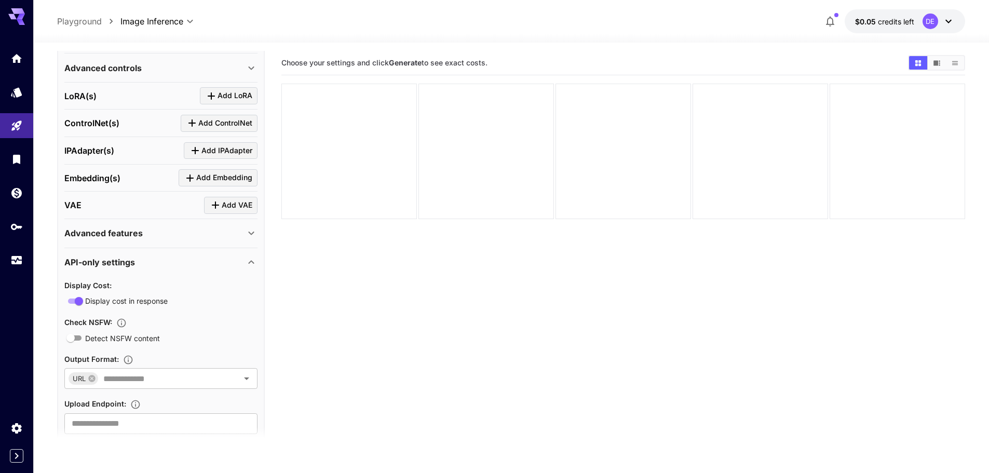
scroll to position [355, 0]
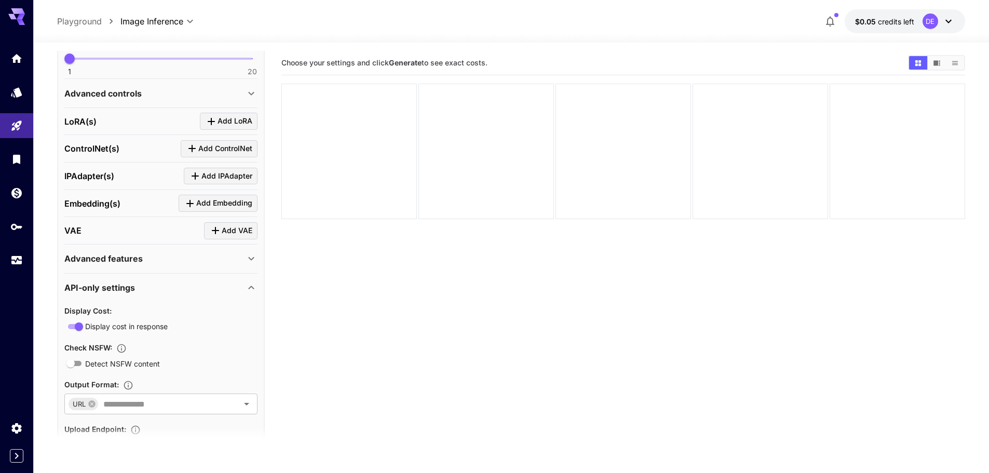
click at [144, 260] on div "Advanced features" at bounding box center [154, 258] width 181 height 12
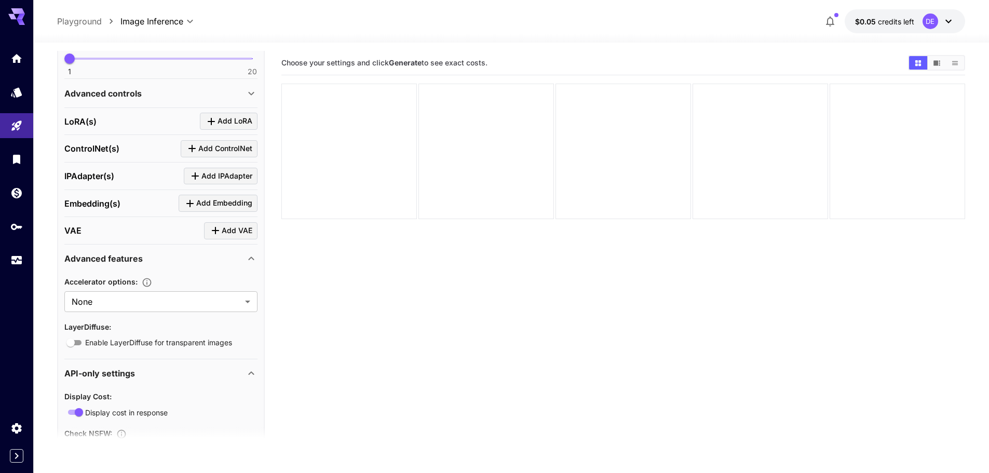
click at [143, 260] on div "Advanced features" at bounding box center [154, 258] width 181 height 12
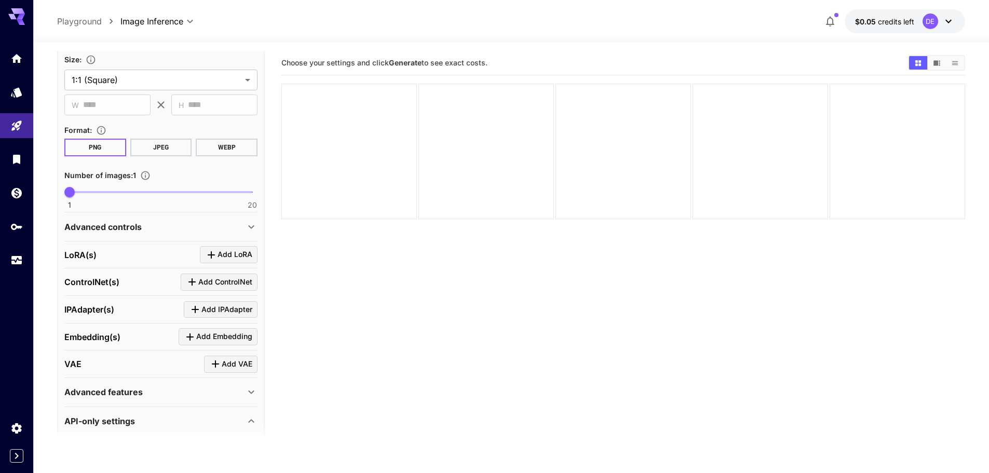
scroll to position [44, 0]
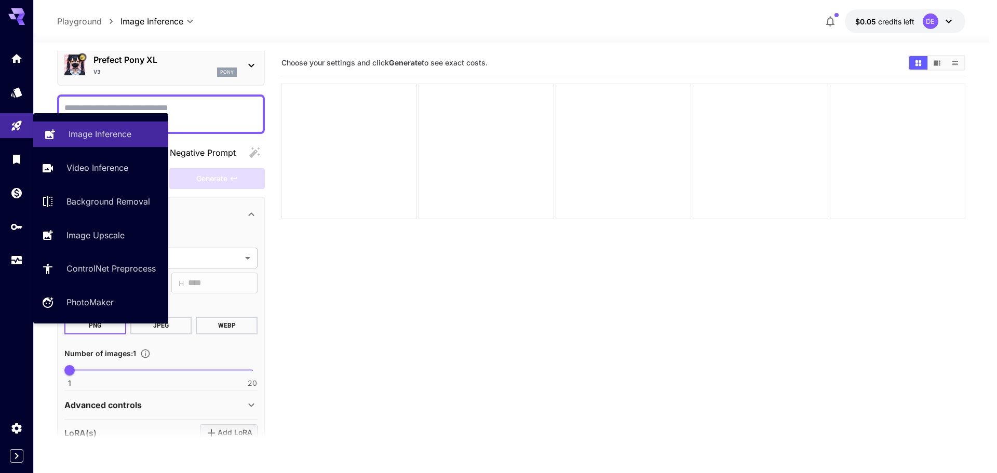
click at [128, 136] on p "Image Inference" at bounding box center [100, 134] width 63 height 12
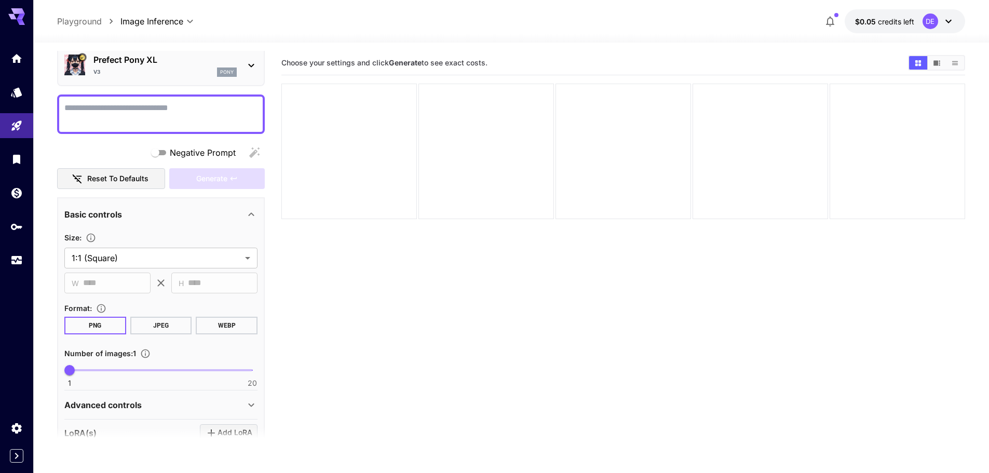
click at [89, 16] on p "Playground" at bounding box center [79, 21] width 45 height 12
click at [98, 24] on p "Playground" at bounding box center [79, 21] width 45 height 12
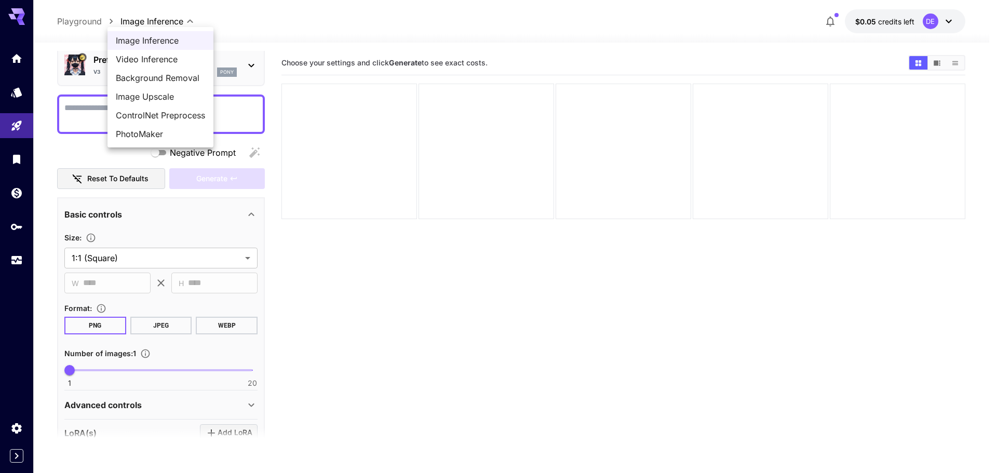
click at [159, 18] on body "**********" at bounding box center [498, 277] width 997 height 555
click at [181, 97] on span "Image Upscale" at bounding box center [160, 96] width 89 height 12
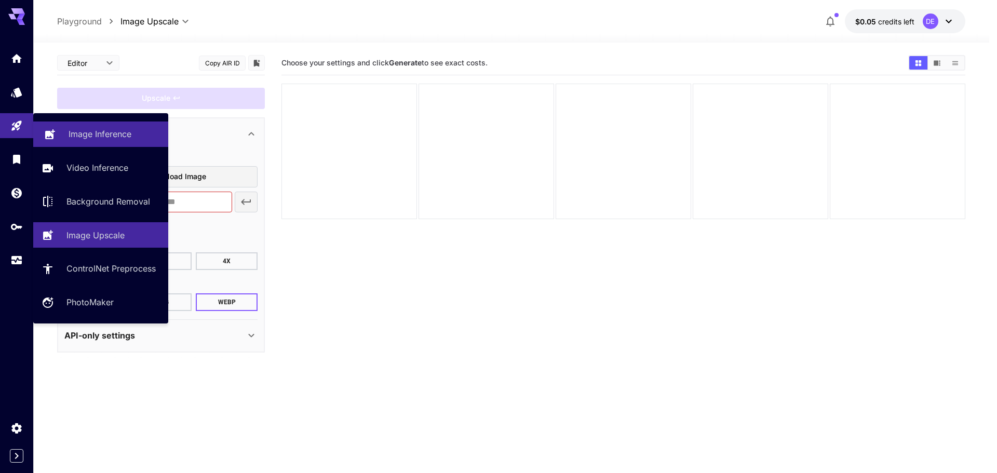
click at [112, 128] on p "Image Inference" at bounding box center [100, 134] width 63 height 12
type input "**********"
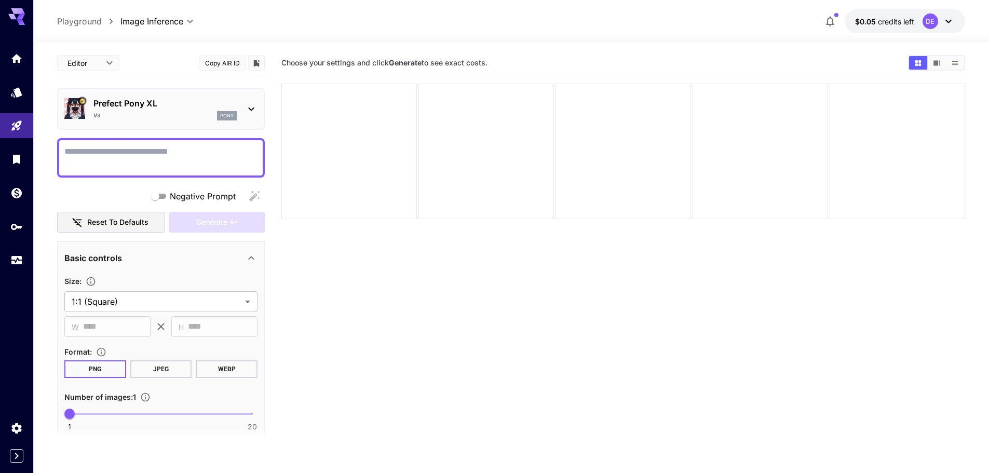
click at [79, 19] on p "Playground" at bounding box center [79, 21] width 45 height 12
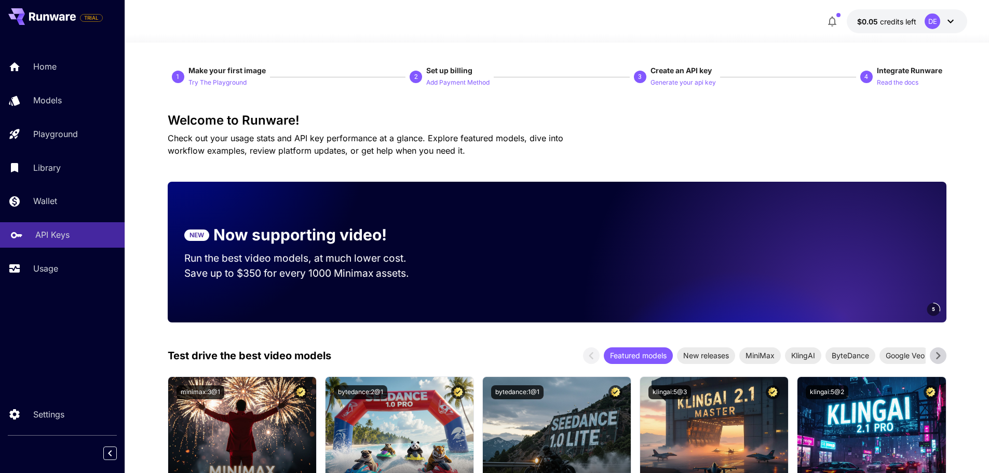
click at [68, 234] on p "API Keys" at bounding box center [52, 234] width 34 height 12
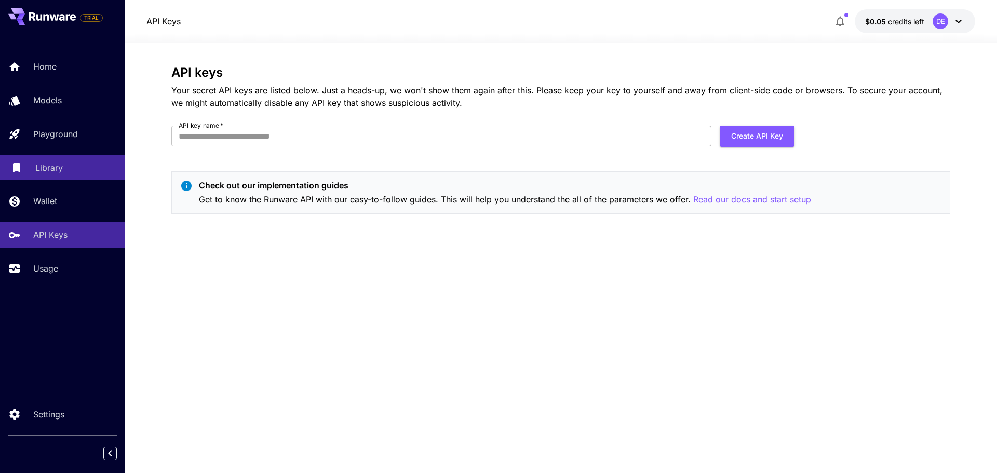
click at [69, 168] on div "Library" at bounding box center [75, 168] width 81 height 12
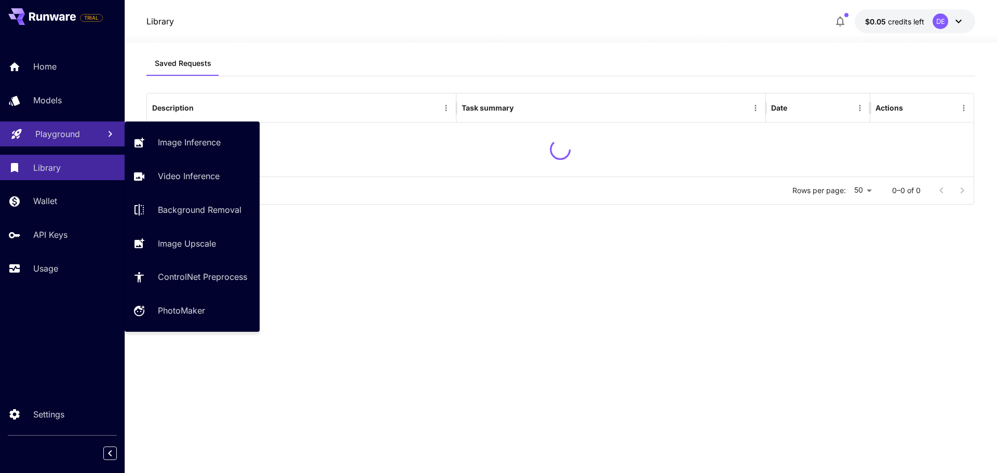
click at [69, 138] on p "Playground" at bounding box center [57, 134] width 45 height 12
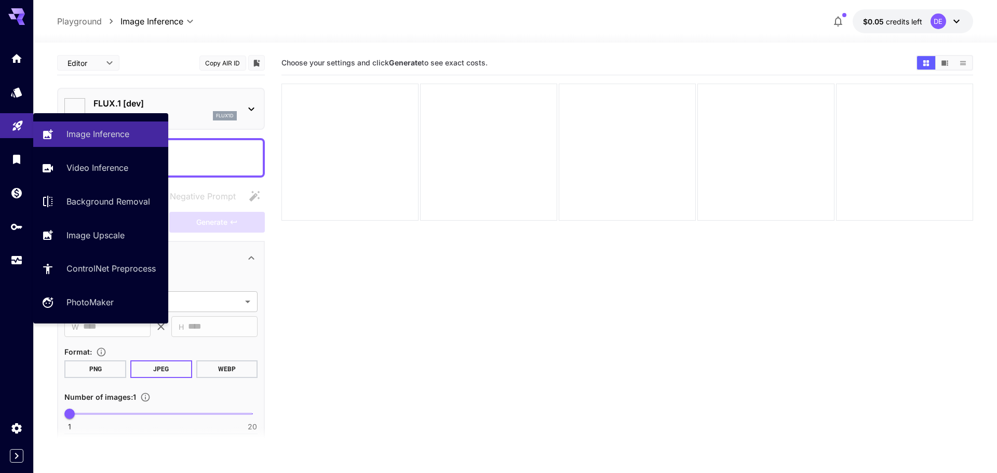
type input "**********"
click at [83, 131] on p "Image Inference" at bounding box center [100, 134] width 63 height 12
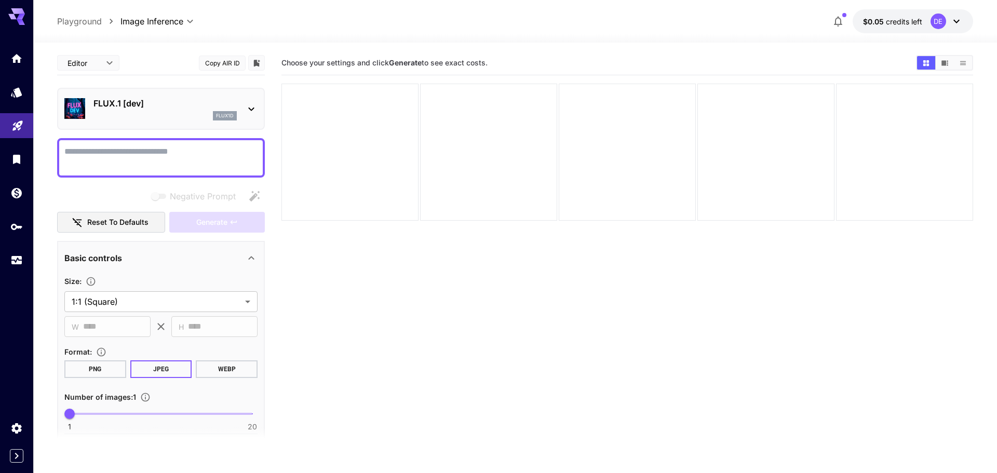
click at [103, 68] on body "**********" at bounding box center [498, 277] width 997 height 555
click at [107, 53] on div at bounding box center [498, 236] width 997 height 473
click at [195, 97] on div "FLUX.1 [dev] flux1d" at bounding box center [160, 109] width 193 height 32
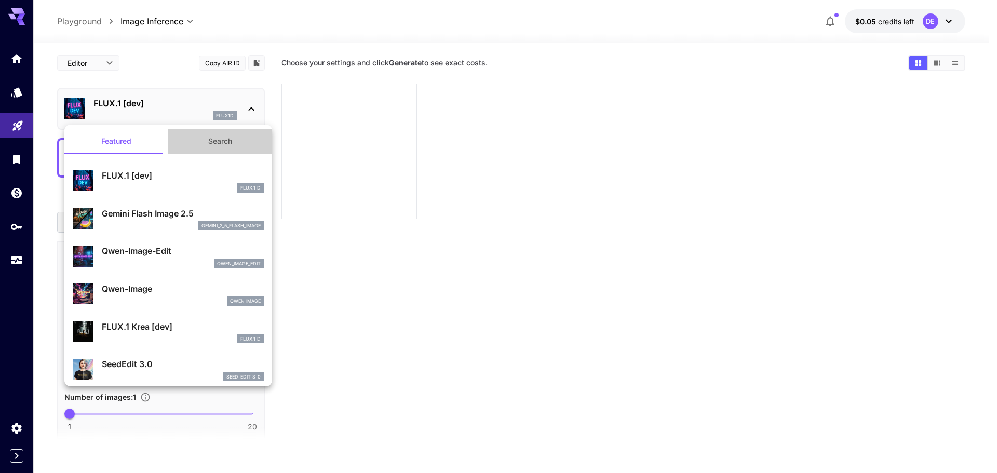
click at [231, 143] on button "Search" at bounding box center [220, 141] width 104 height 25
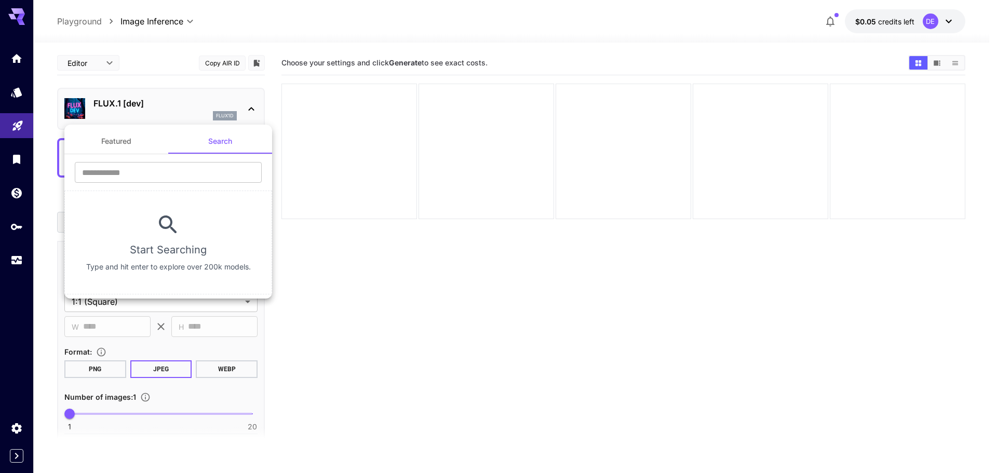
click at [133, 145] on button "Featured" at bounding box center [116, 141] width 104 height 25
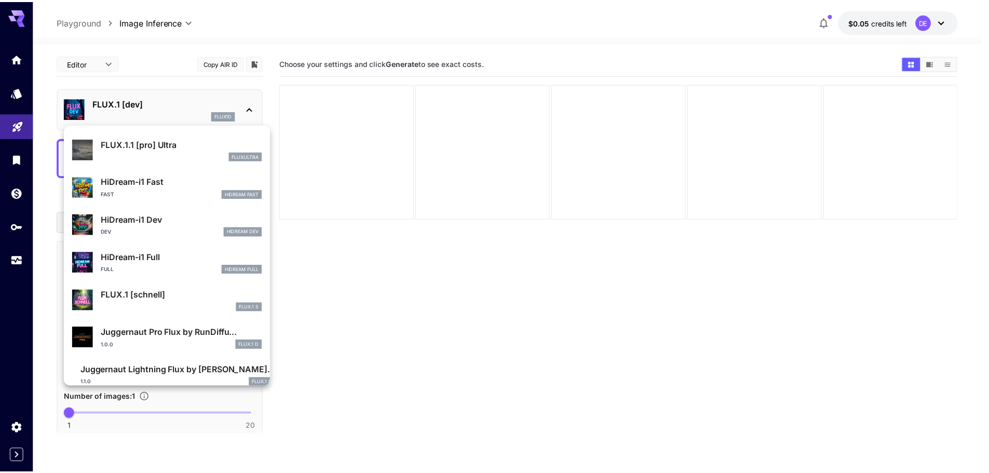
scroll to position [802, 0]
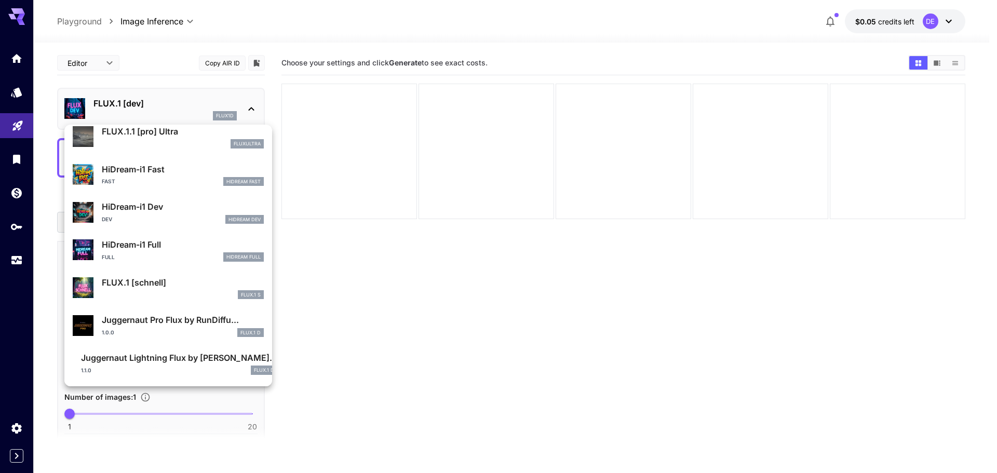
click at [21, 92] on div at bounding box center [498, 236] width 997 height 473
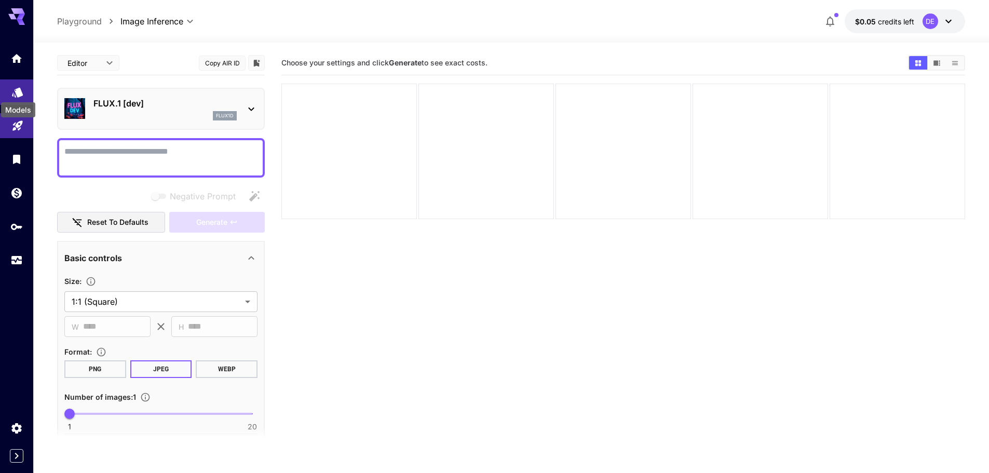
click at [16, 89] on icon "Models" at bounding box center [17, 89] width 12 height 12
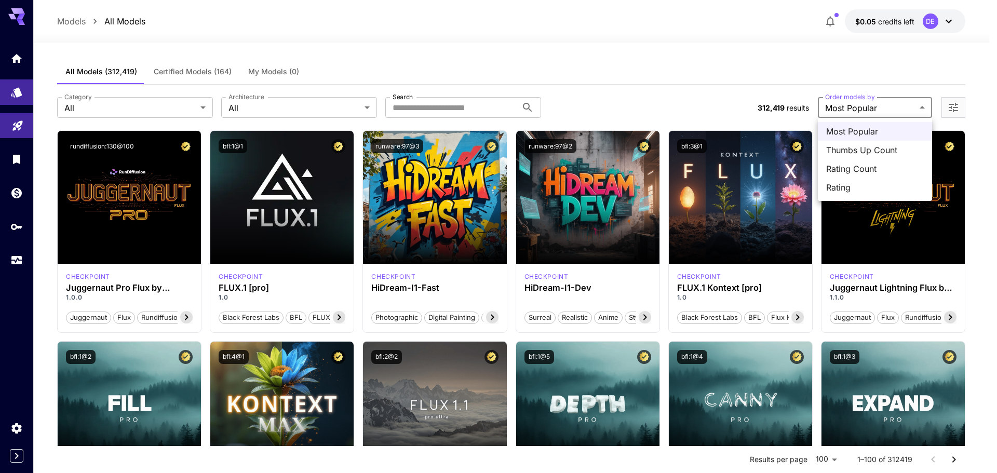
click at [885, 110] on div at bounding box center [498, 236] width 997 height 473
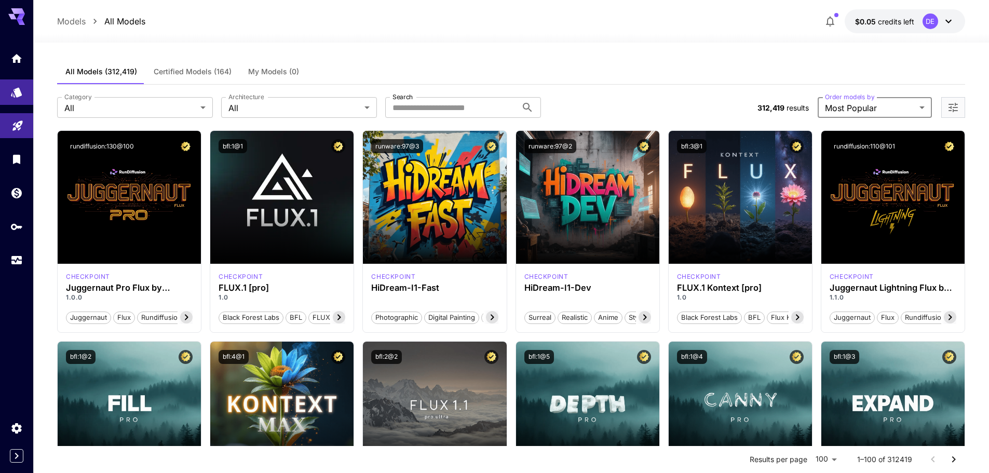
click at [964, 109] on div at bounding box center [954, 107] width 24 height 21
click at [950, 107] on icon "Open more filters" at bounding box center [953, 107] width 9 height 9
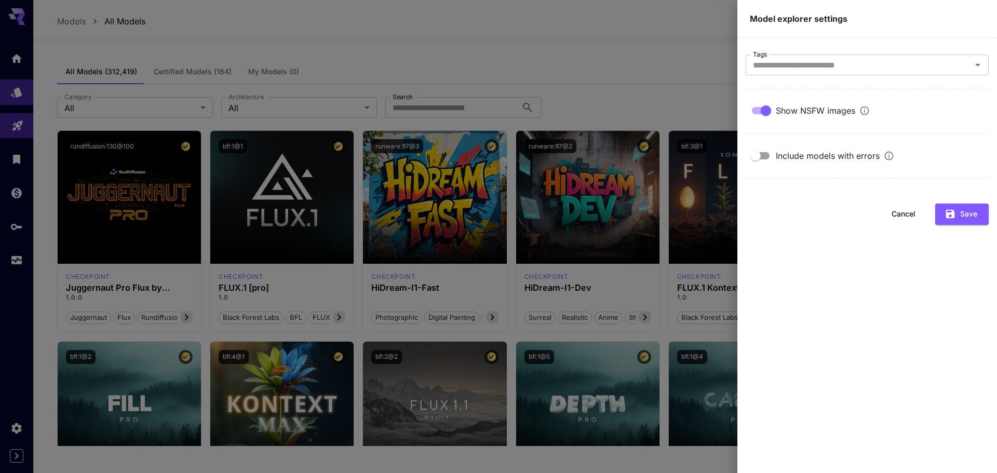
click at [673, 58] on div at bounding box center [498, 236] width 997 height 473
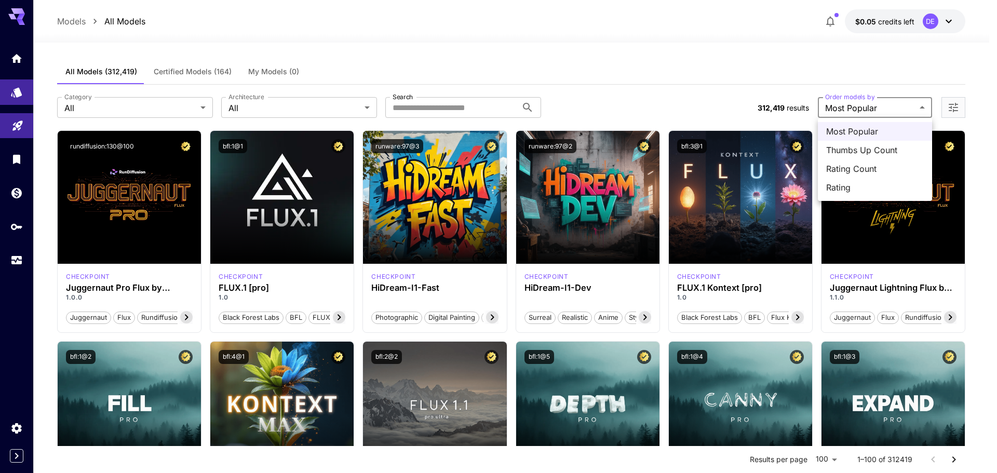
click at [891, 103] on div at bounding box center [498, 236] width 997 height 473
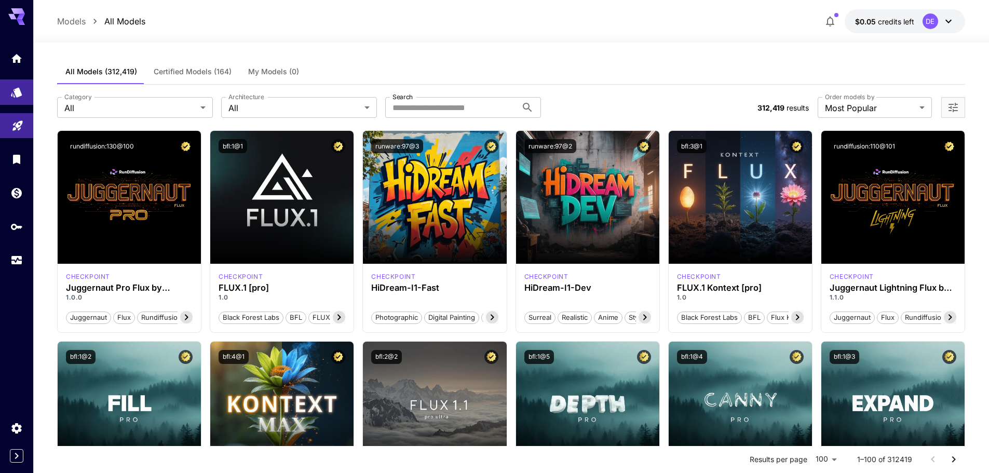
click at [954, 106] on icon "Open more filters" at bounding box center [953, 107] width 12 height 12
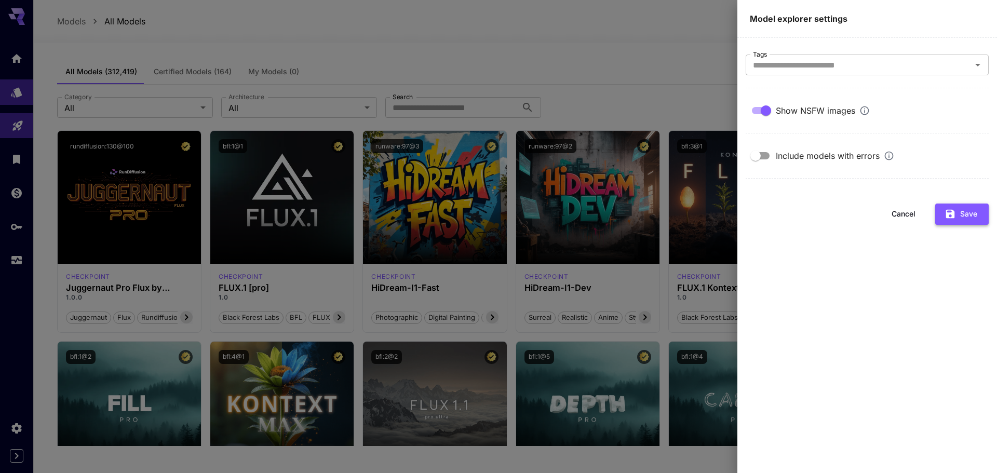
click at [967, 216] on button "Save" at bounding box center [961, 214] width 53 height 21
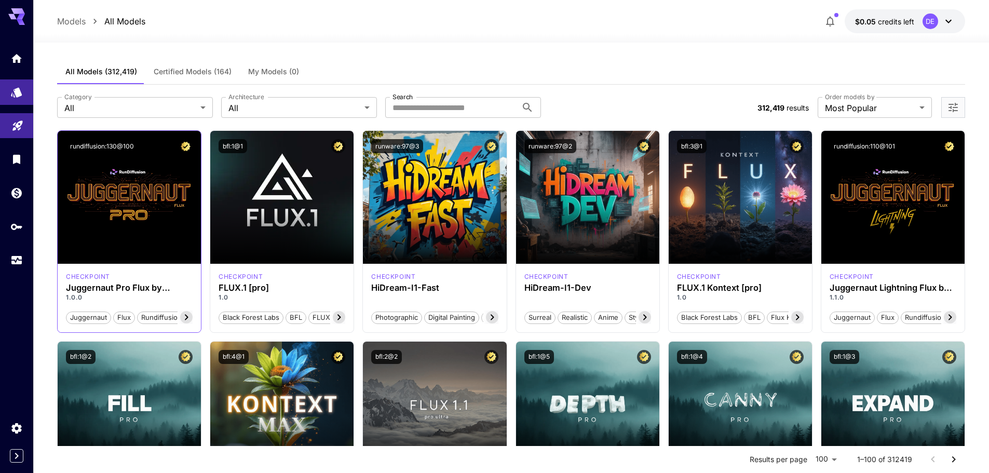
click at [186, 316] on icon at bounding box center [187, 318] width 4 height 6
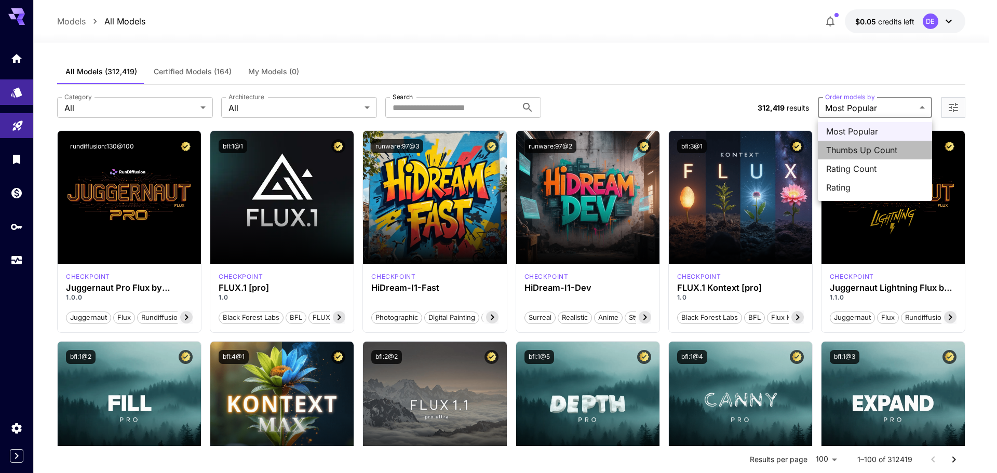
click at [897, 148] on span "Thumbs Up Count" at bounding box center [875, 150] width 98 height 12
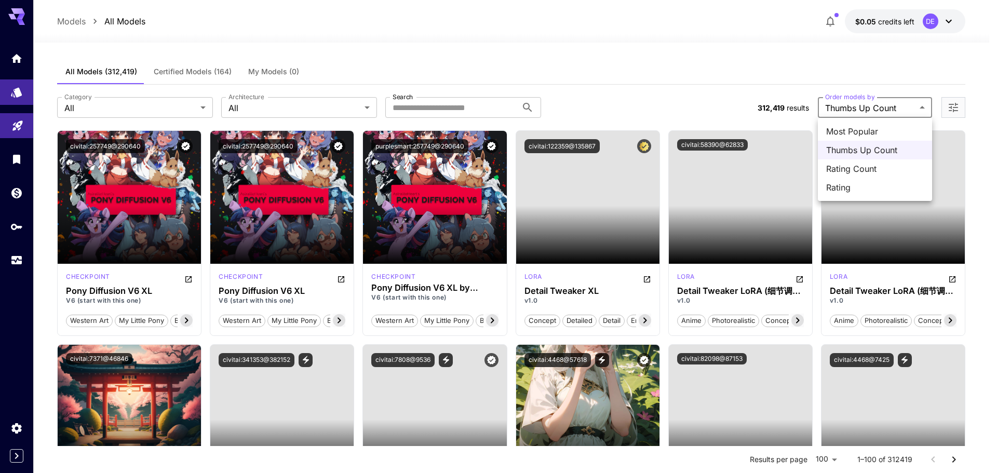
click at [903, 108] on div at bounding box center [498, 236] width 997 height 473
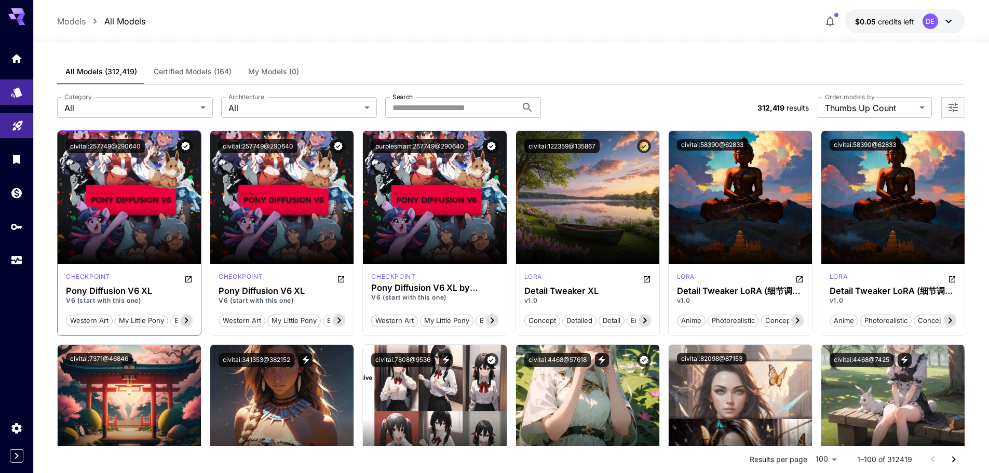
click at [185, 319] on icon at bounding box center [186, 320] width 12 height 12
click at [187, 321] on icon at bounding box center [187, 321] width 4 height 6
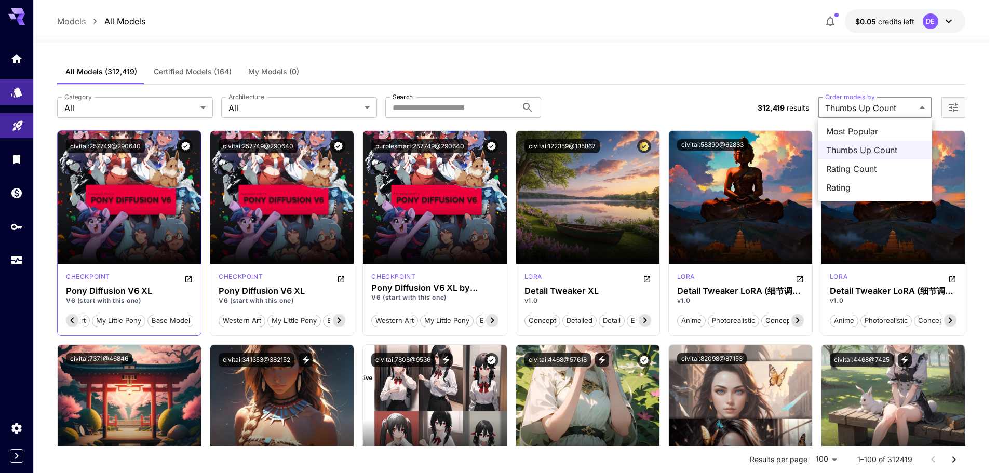
click at [873, 167] on span "Rating Count" at bounding box center [875, 169] width 98 height 12
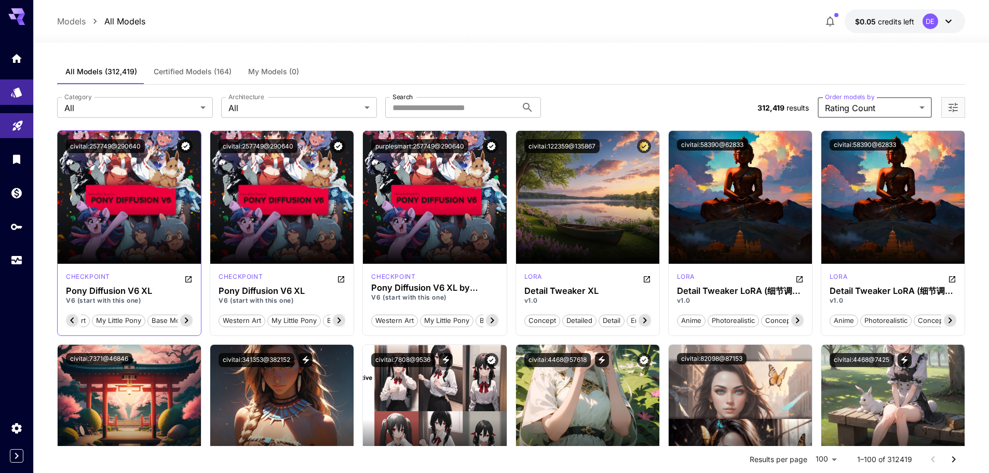
scroll to position [0, 36]
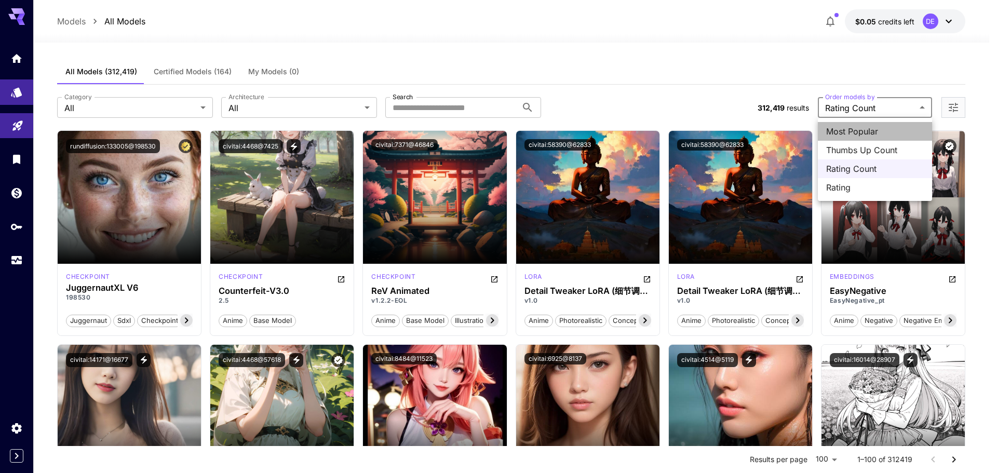
click at [875, 129] on span "Most Popular" at bounding box center [875, 131] width 98 height 12
type input "**********"
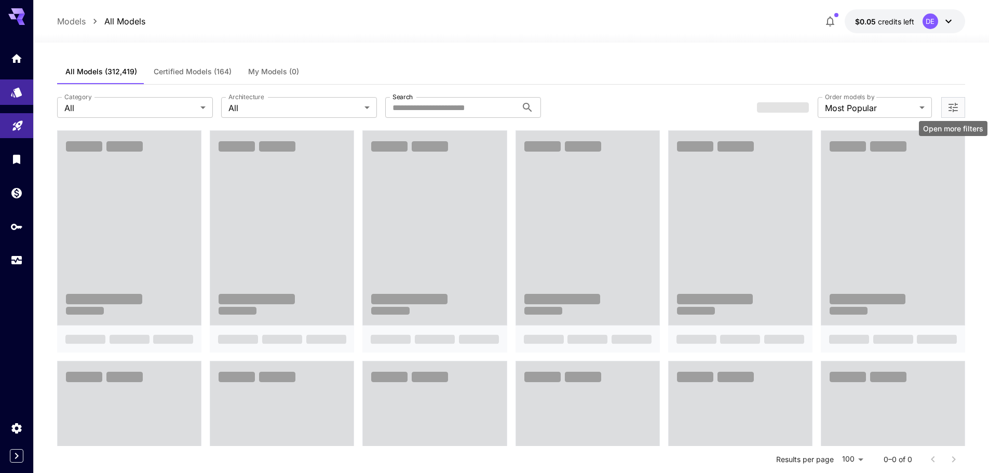
click at [957, 113] on icon "Open more filters" at bounding box center [953, 107] width 12 height 12
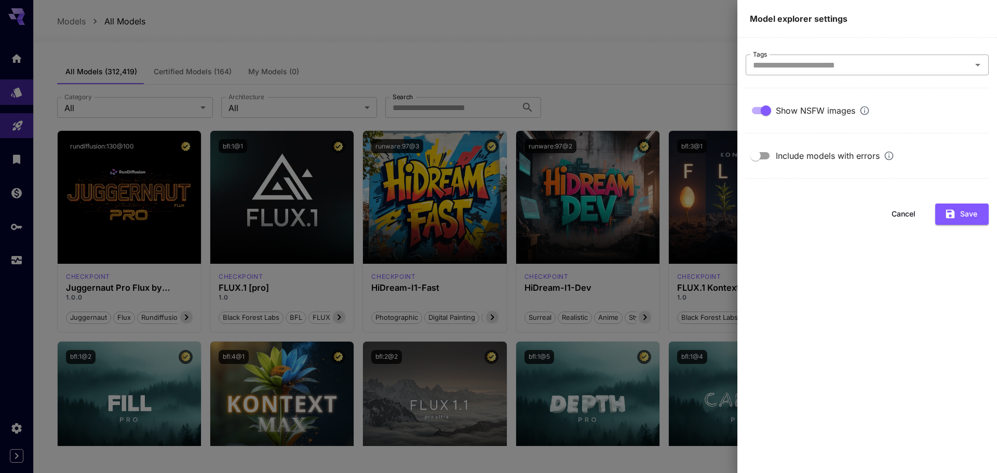
click at [846, 57] on div "Tags" at bounding box center [867, 65] width 243 height 21
click at [645, 56] on div at bounding box center [498, 236] width 997 height 473
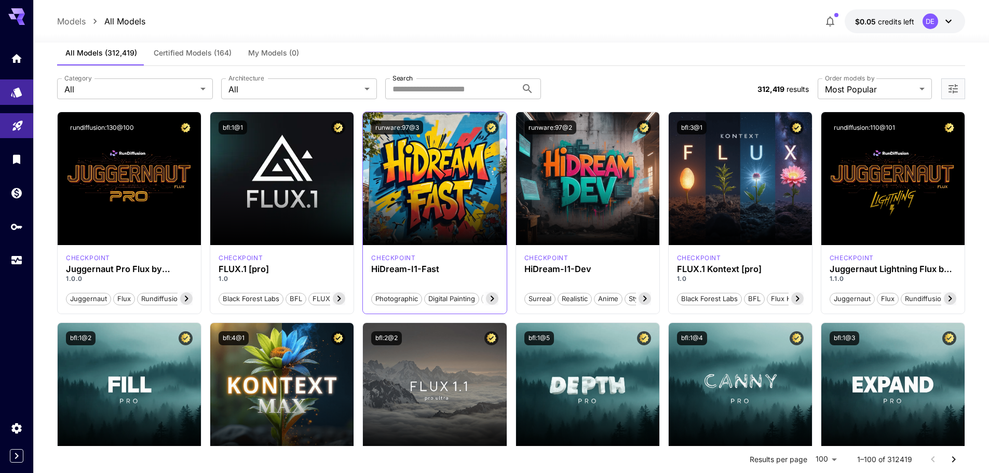
scroll to position [0, 0]
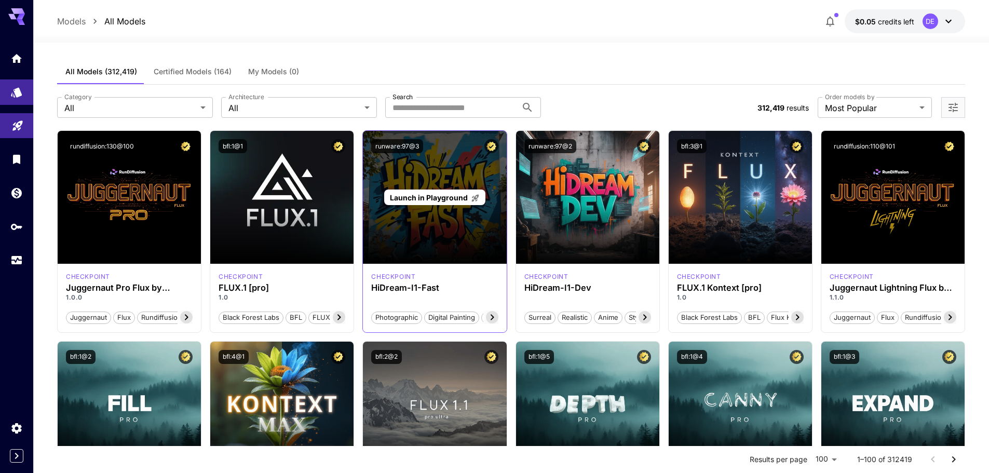
click at [480, 199] on div "Launch in Playground" at bounding box center [434, 198] width 101 height 16
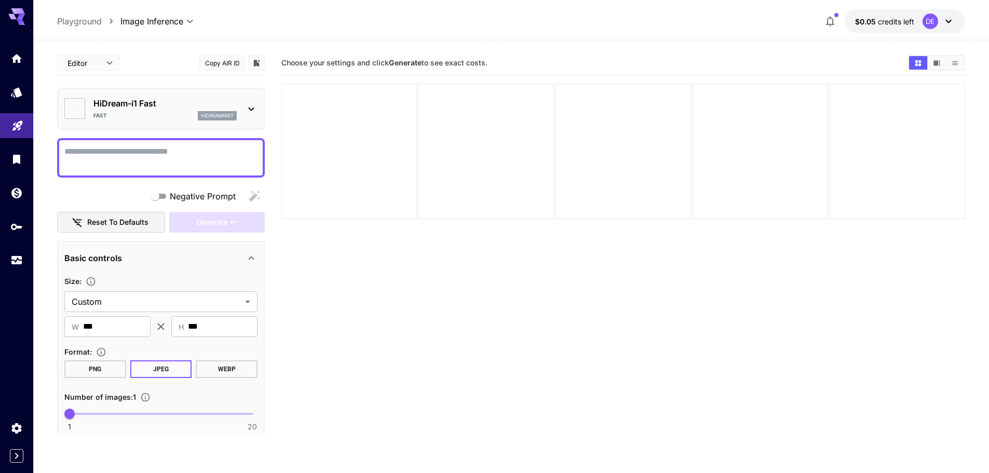
type input "*******"
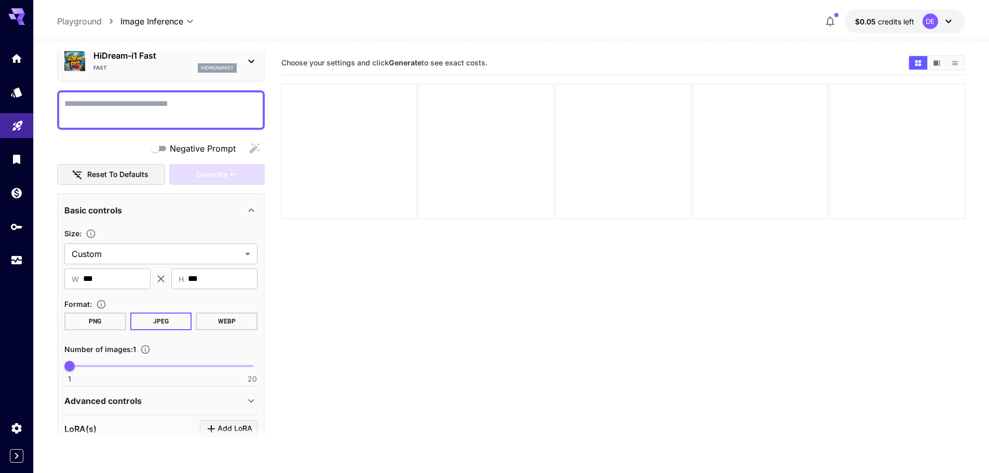
scroll to position [104, 0]
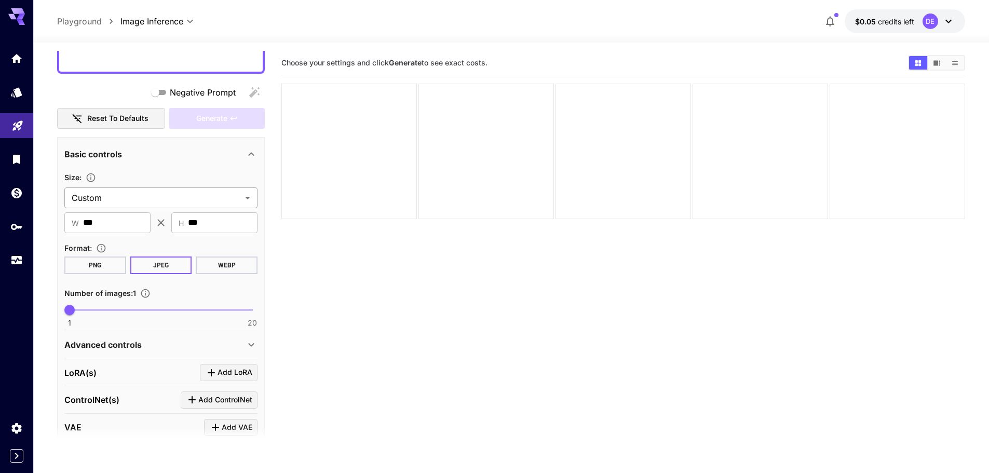
click at [200, 193] on body "**********" at bounding box center [494, 277] width 989 height 555
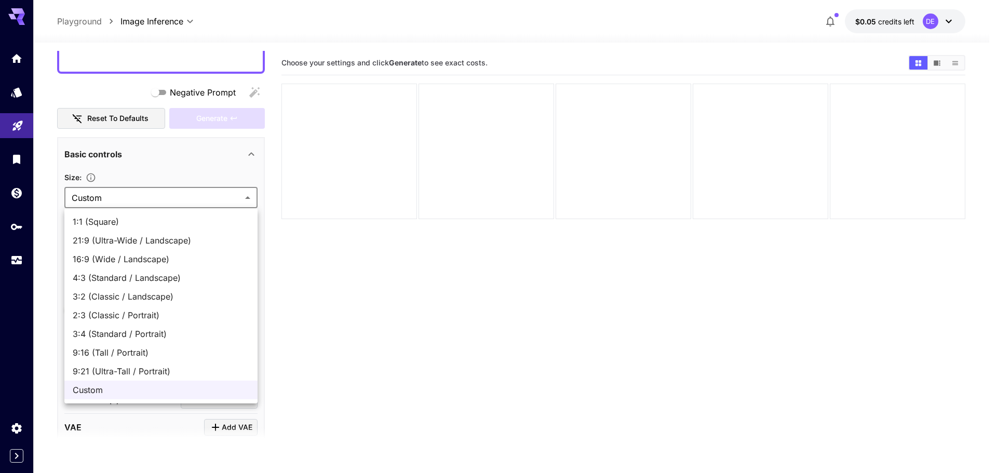
click at [200, 193] on div at bounding box center [498, 236] width 997 height 473
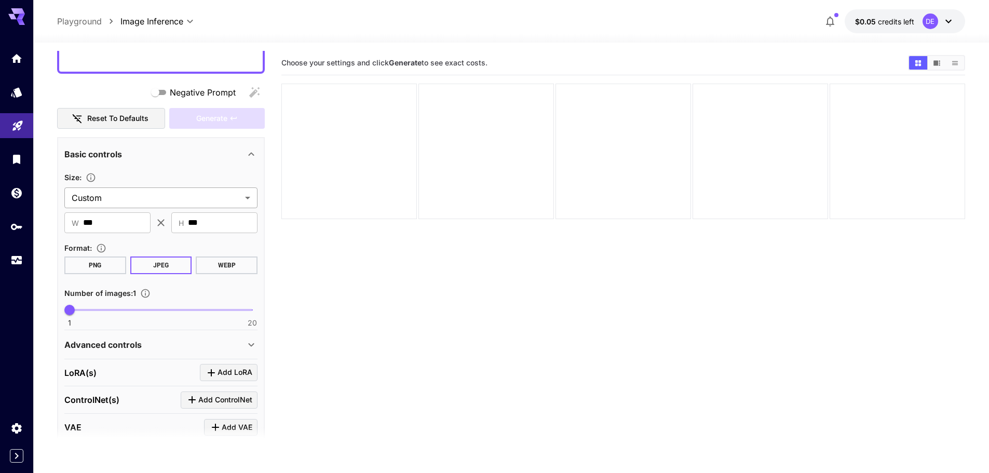
click at [180, 201] on body "**********" at bounding box center [494, 277] width 989 height 555
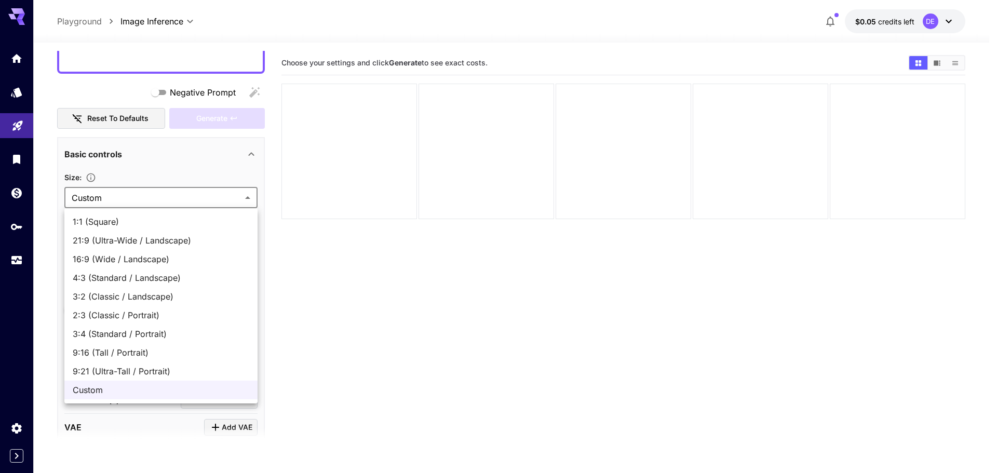
click at [113, 221] on span "1:1 (Square)" at bounding box center [161, 222] width 177 height 12
type input "**********"
type input "****"
click at [162, 197] on body "**********" at bounding box center [498, 277] width 997 height 555
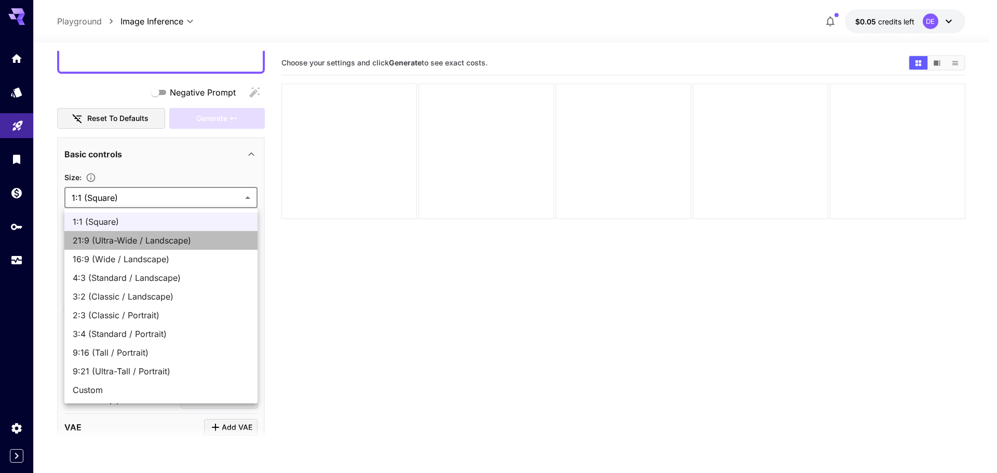
click at [150, 243] on span "21:9 (Ultra-Wide / Landscape)" at bounding box center [161, 240] width 177 height 12
type input "**********"
type input "****"
type input "***"
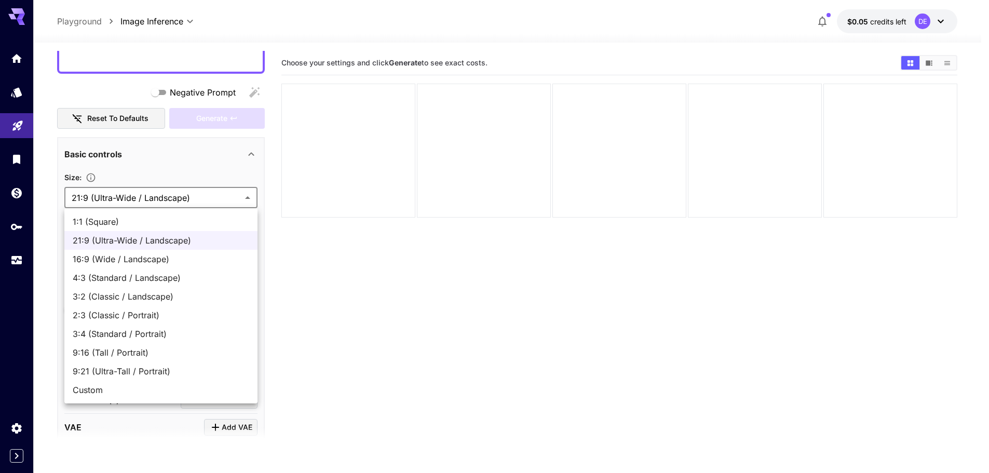
click at [178, 202] on body "**********" at bounding box center [494, 277] width 989 height 555
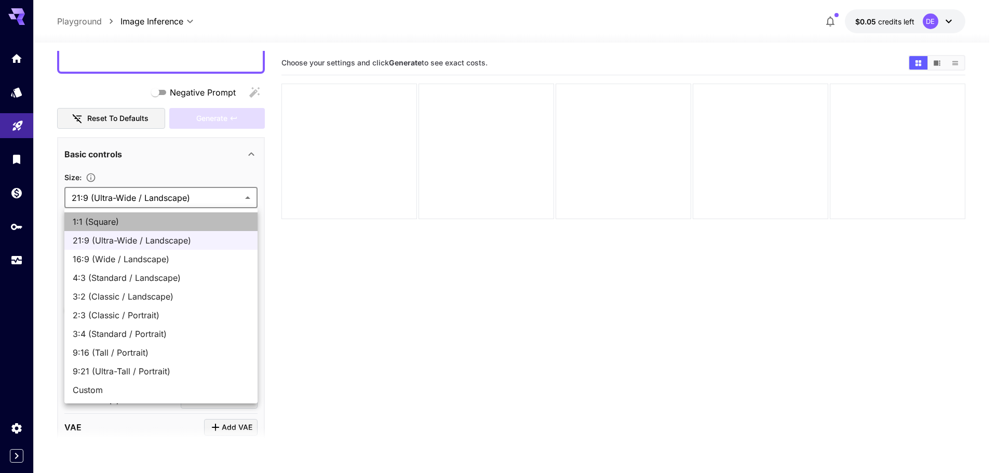
click at [163, 220] on span "1:1 (Square)" at bounding box center [161, 222] width 177 height 12
type input "**********"
type input "****"
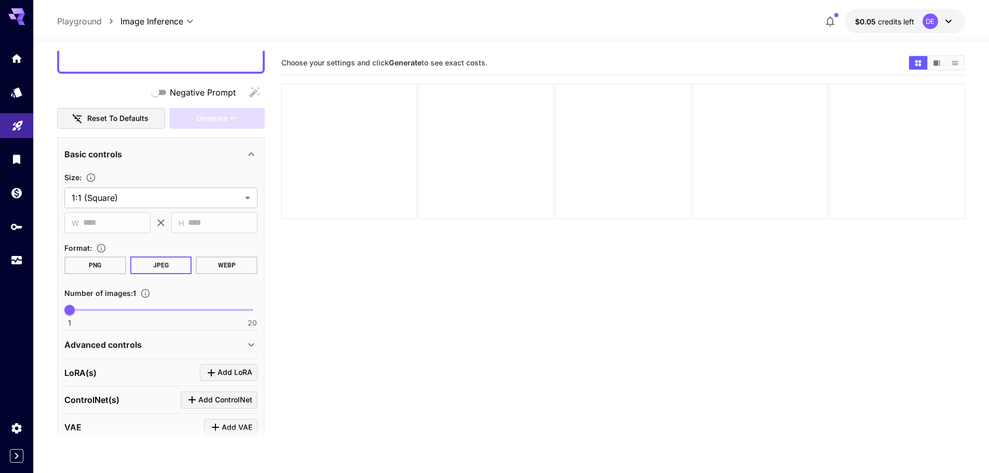
click at [115, 261] on button "PNG" at bounding box center [95, 266] width 62 height 18
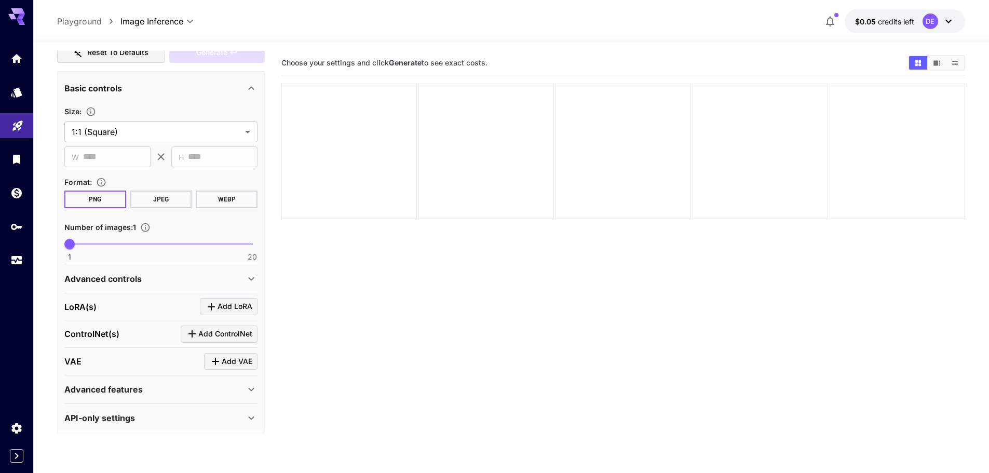
scroll to position [177, 0]
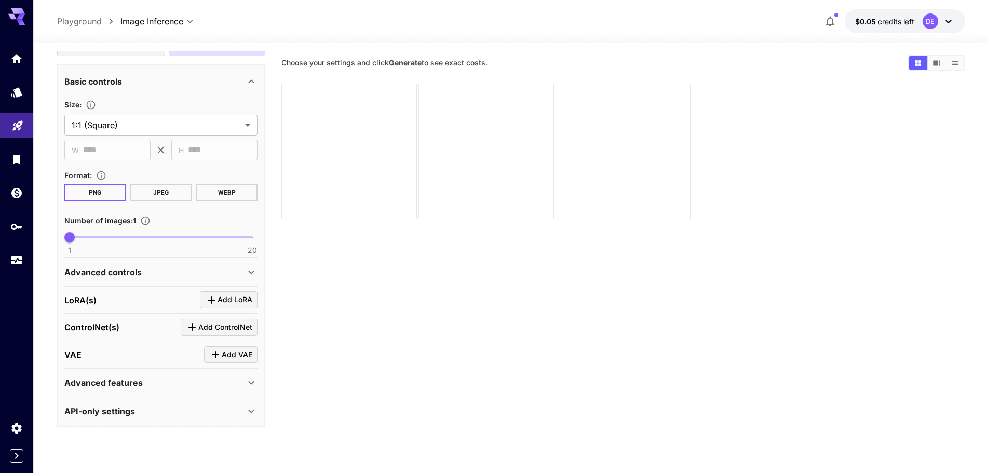
click at [126, 413] on p "API-only settings" at bounding box center [99, 411] width 71 height 12
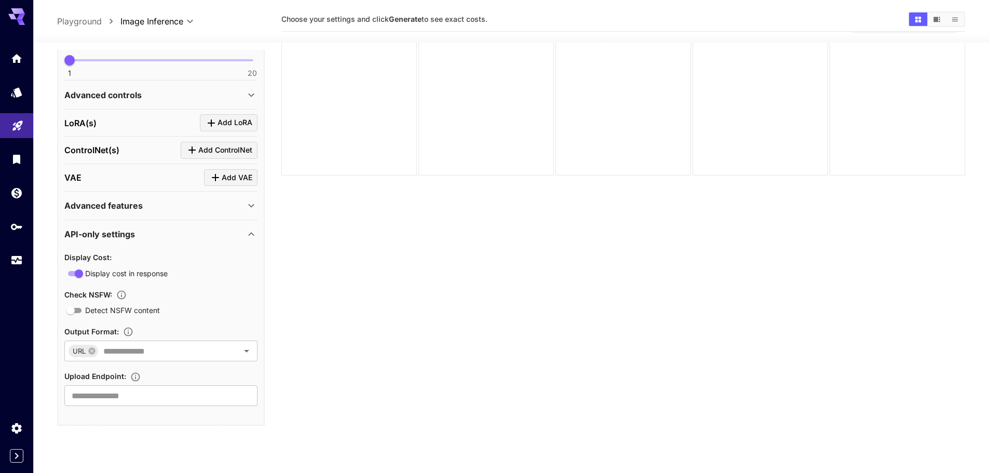
scroll to position [82, 0]
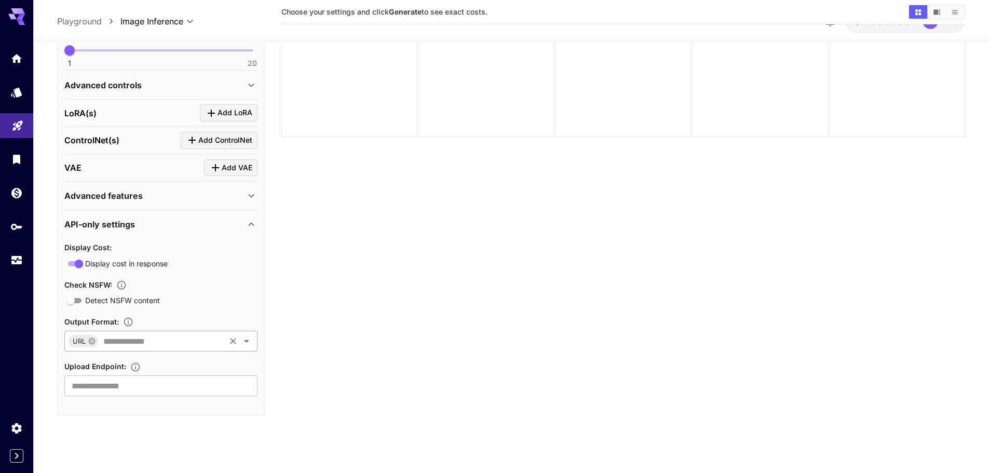
click at [182, 351] on div "URL ​" at bounding box center [160, 341] width 193 height 21
click at [119, 343] on icon at bounding box center [117, 341] width 7 height 7
click at [146, 386] on input "text" at bounding box center [160, 385] width 193 height 21
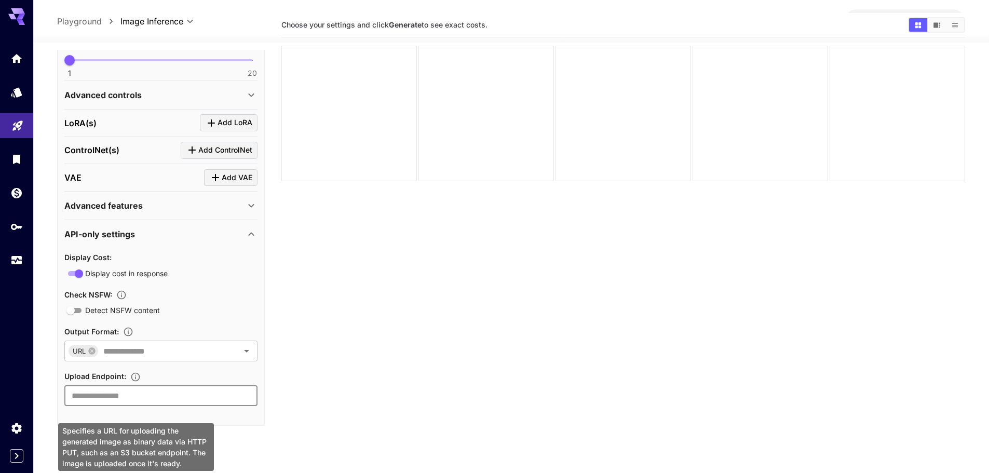
scroll to position [0, 0]
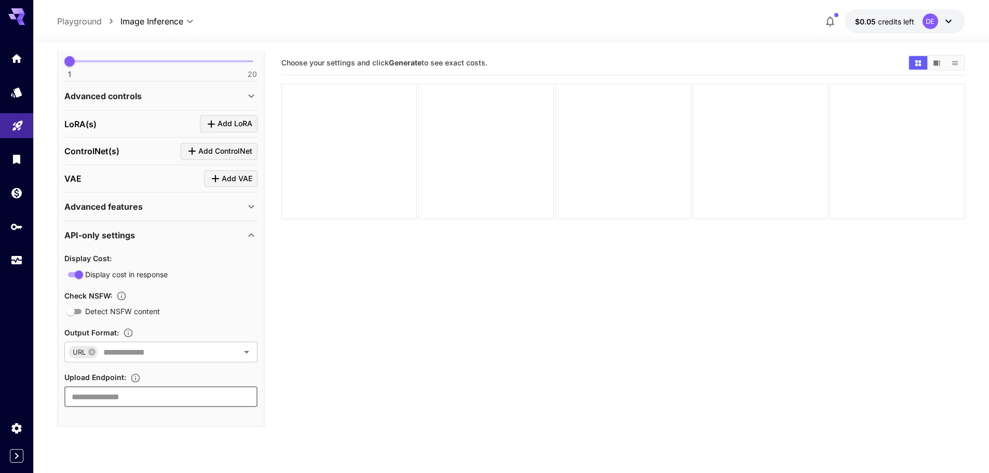
click at [186, 205] on div "Advanced features" at bounding box center [154, 206] width 181 height 12
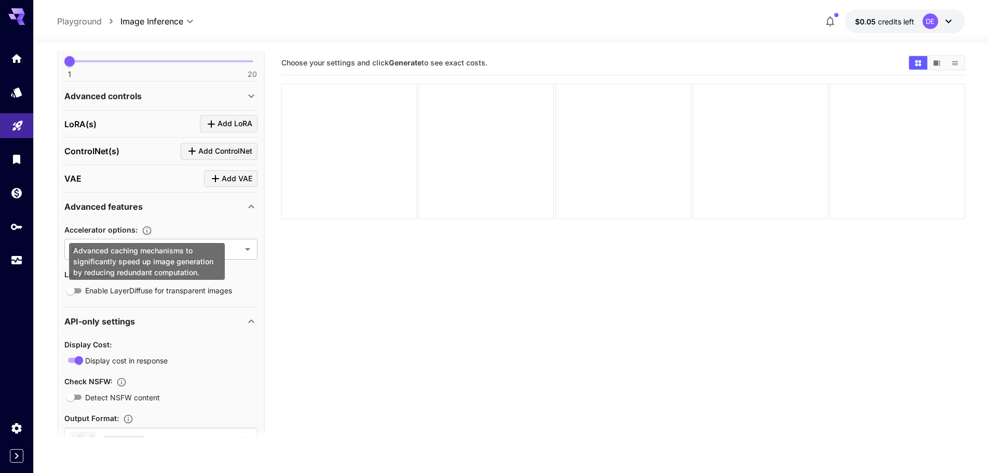
click at [160, 247] on div "Advanced caching mechanisms to significantly speed up image generation by reduc…" at bounding box center [147, 261] width 156 height 37
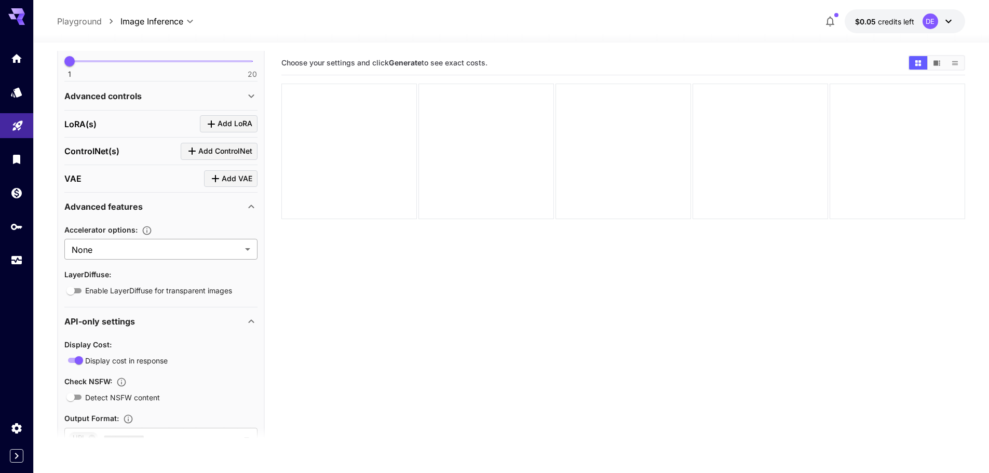
click at [238, 249] on body "**********" at bounding box center [494, 277] width 989 height 555
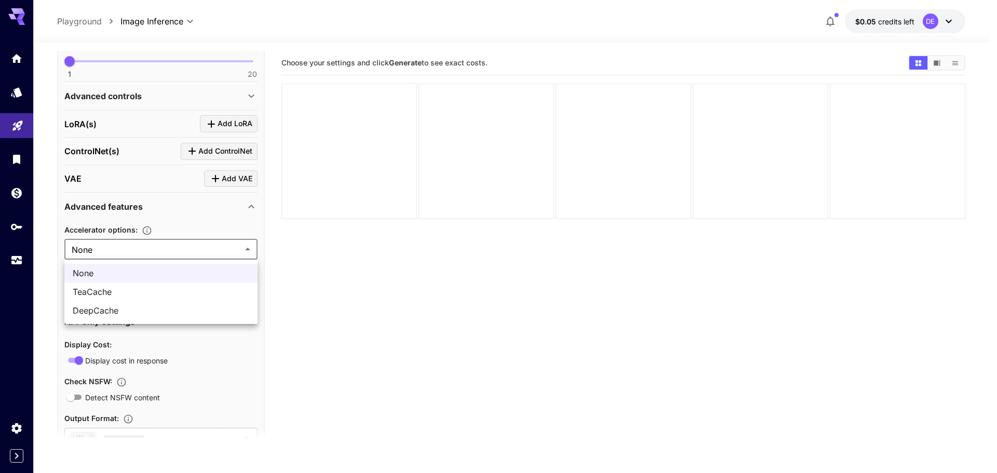
click at [190, 270] on span "None" at bounding box center [161, 273] width 177 height 12
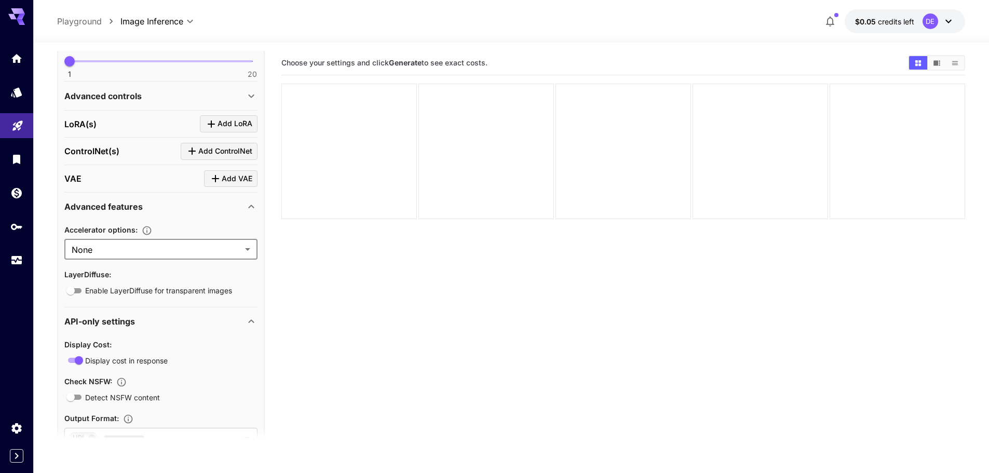
click at [143, 226] on icon "Advanced caching mechanisms to significantly speed up image generation by reduc…" at bounding box center [147, 230] width 10 height 10
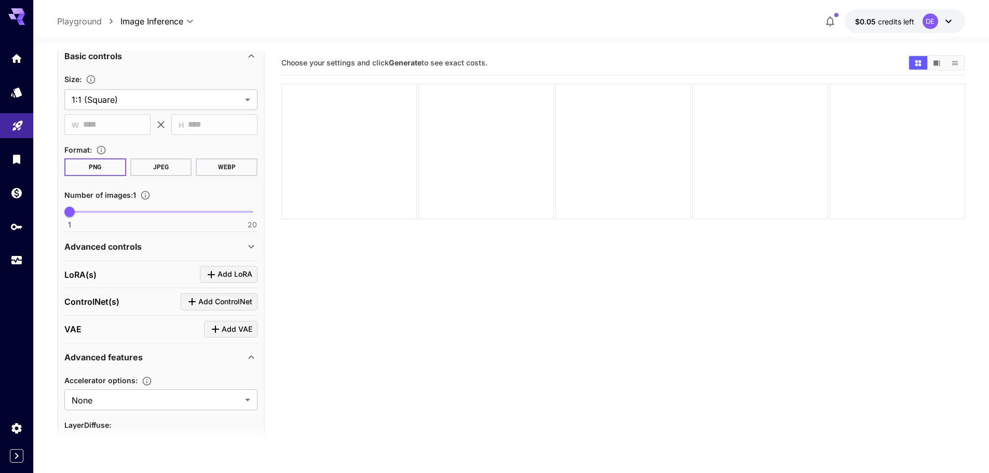
scroll to position [197, 0]
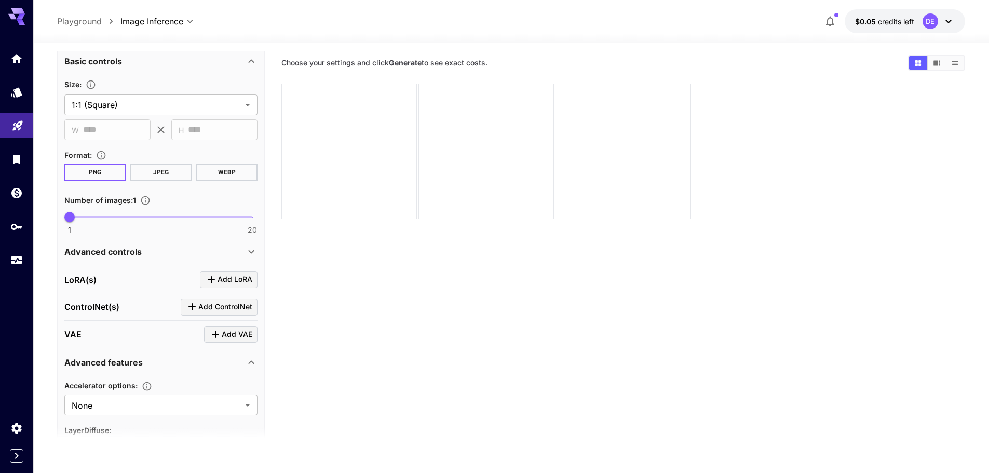
click at [141, 309] on div "ControlNet(s) Add ControlNet" at bounding box center [160, 307] width 193 height 17
click at [237, 332] on span "Add VAE" at bounding box center [237, 334] width 31 height 13
click at [196, 393] on div "Select model" at bounding box center [153, 397] width 162 height 25
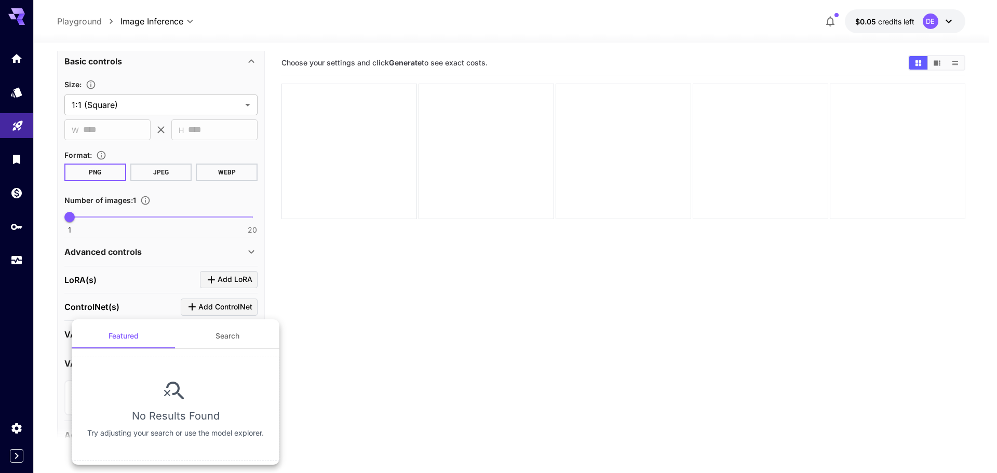
click at [221, 331] on button "Search" at bounding box center [228, 336] width 104 height 25
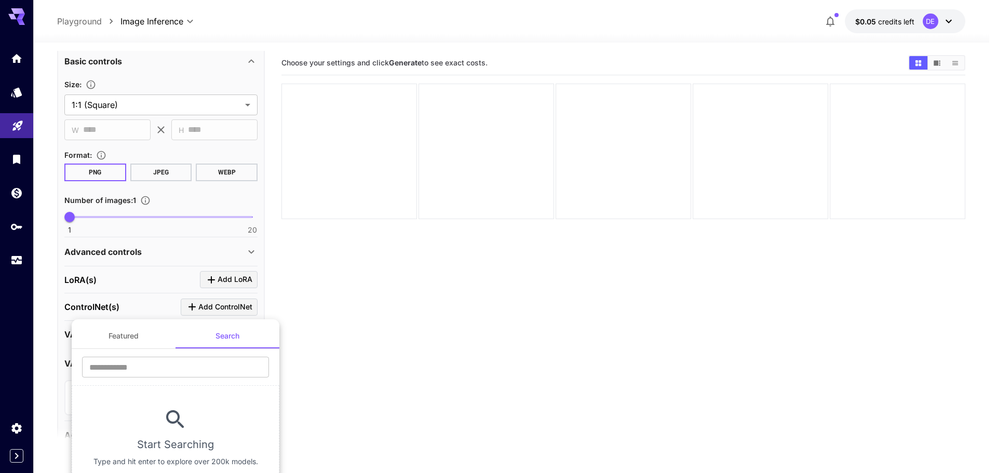
click at [125, 340] on button "Featured" at bounding box center [124, 336] width 104 height 25
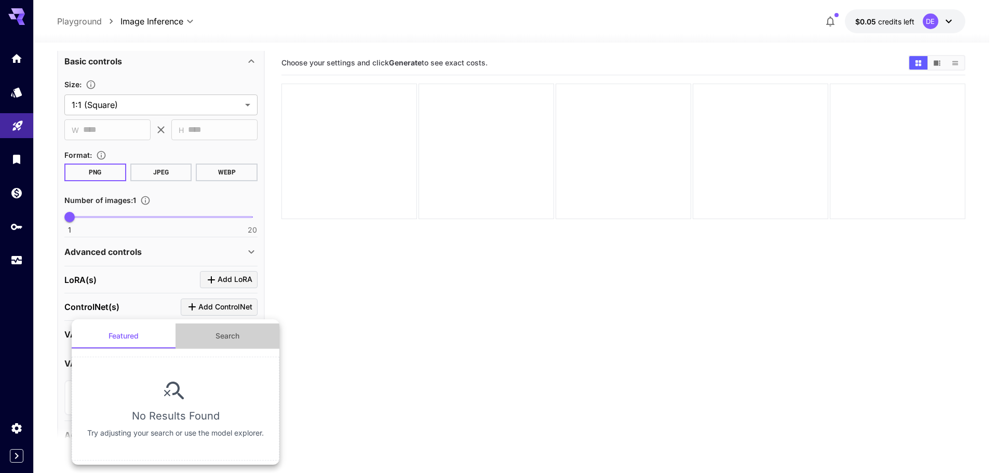
click at [242, 336] on button "Search" at bounding box center [228, 336] width 104 height 25
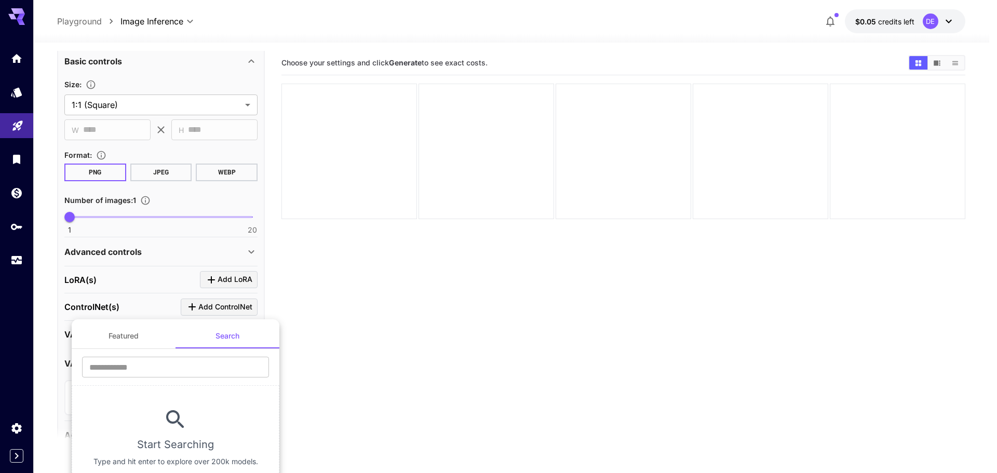
click at [334, 338] on div at bounding box center [498, 236] width 997 height 473
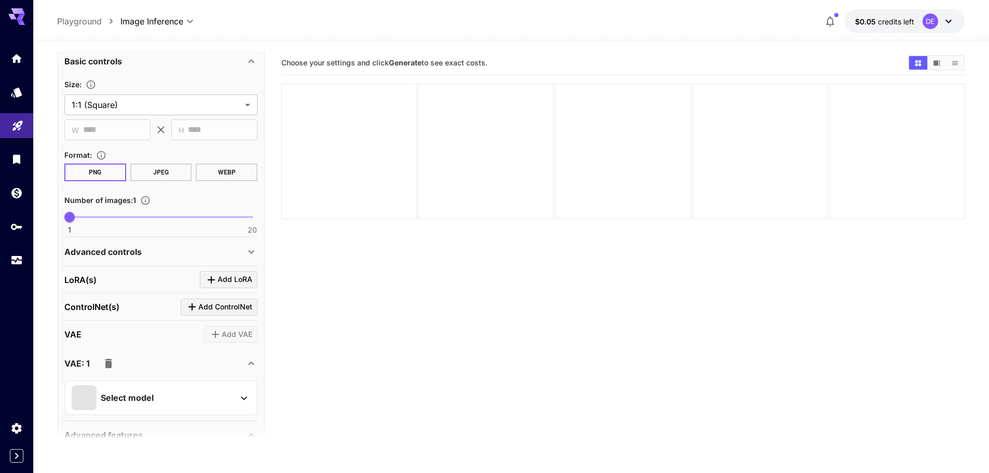
click at [109, 362] on icon "button" at bounding box center [108, 363] width 7 height 9
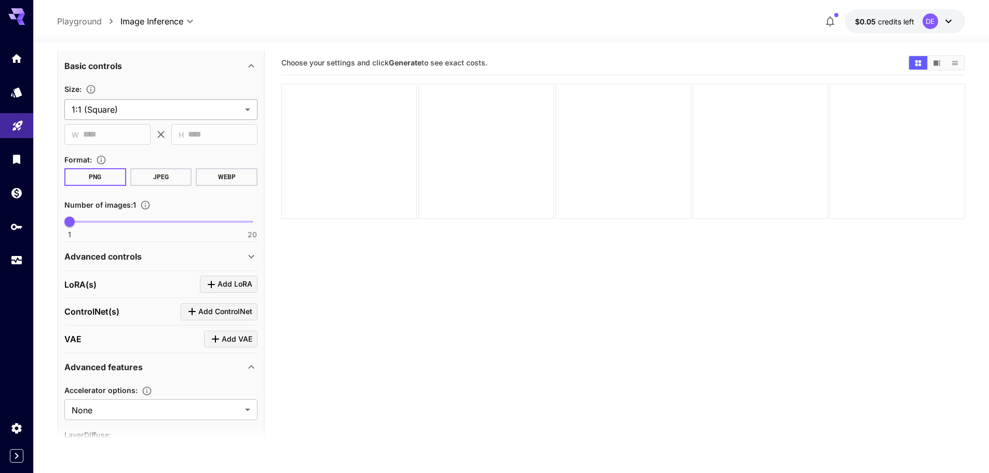
scroll to position [0, 0]
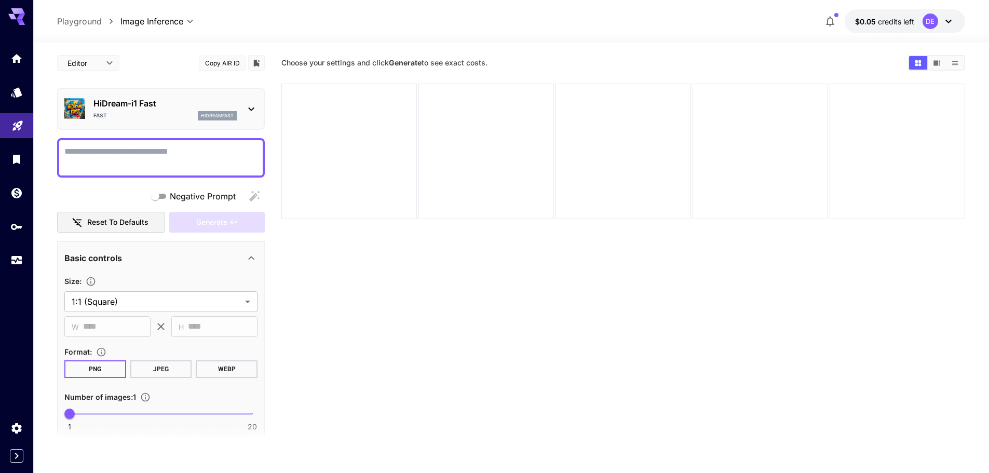
click at [151, 153] on textarea "Negative Prompt" at bounding box center [160, 157] width 193 height 25
click at [140, 156] on textarea "****" at bounding box center [160, 157] width 193 height 25
type textarea "*****"
click at [233, 227] on button "Generate" at bounding box center [217, 222] width 96 height 21
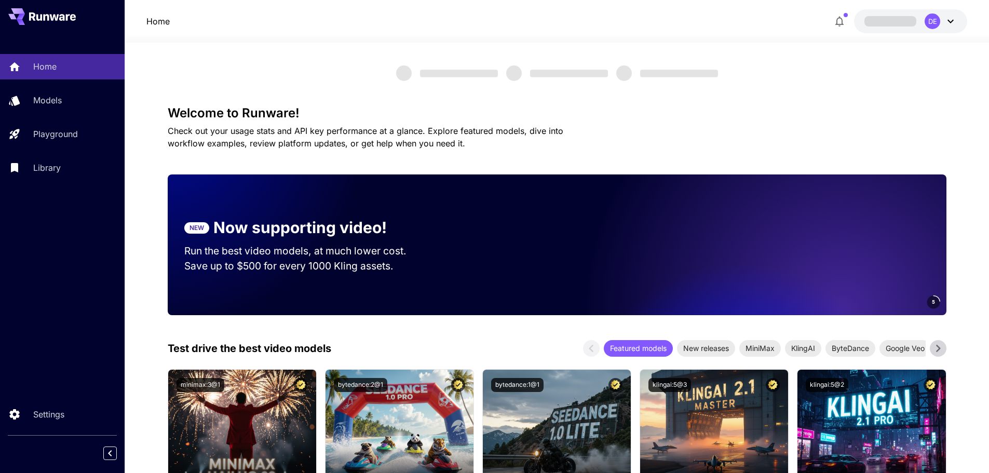
click at [945, 21] on icon at bounding box center [951, 21] width 12 height 12
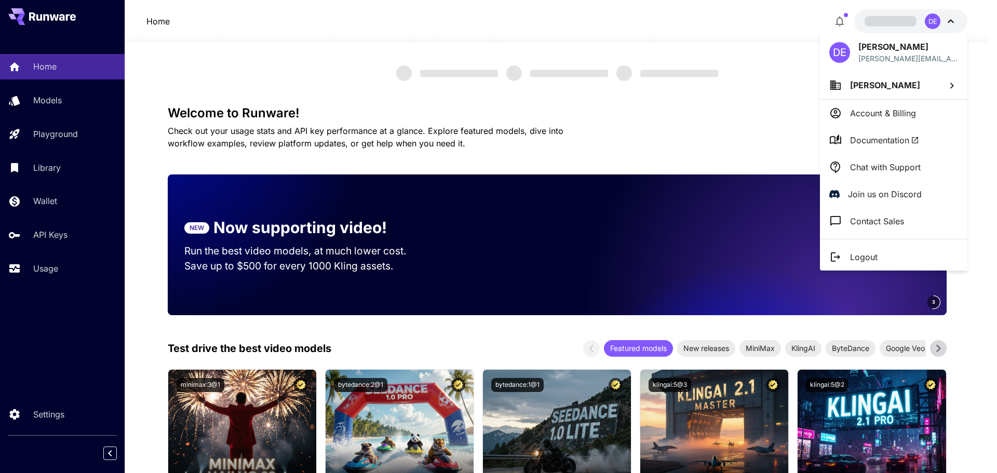
drag, startPoint x: 878, startPoint y: 115, endPoint x: 878, endPoint y: 132, distance: 17.1
click at [878, 132] on div "DE Damien Elsensohn [EMAIL_ADDRESS][PERSON_NAME][DOMAIN_NAME] [PERSON_NAME] Acc…" at bounding box center [893, 151] width 147 height 237
click at [878, 132] on li "Documentation" at bounding box center [893, 140] width 147 height 27
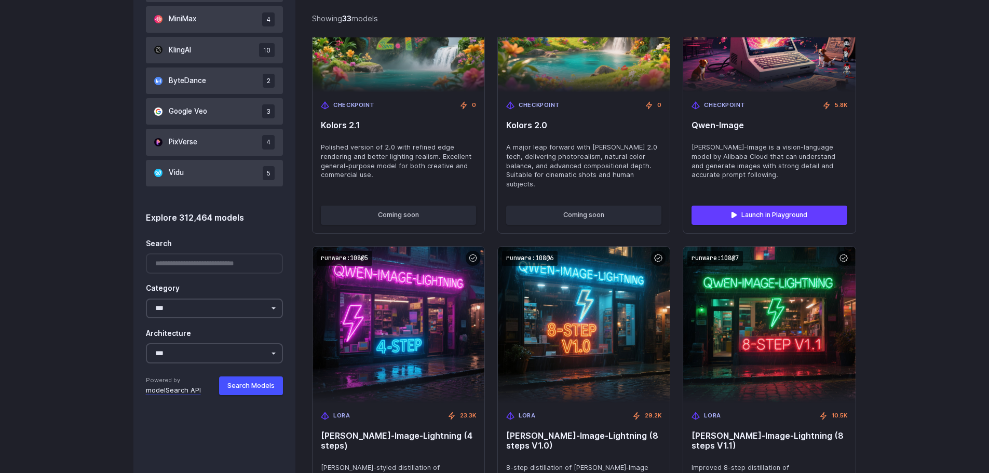
scroll to position [779, 0]
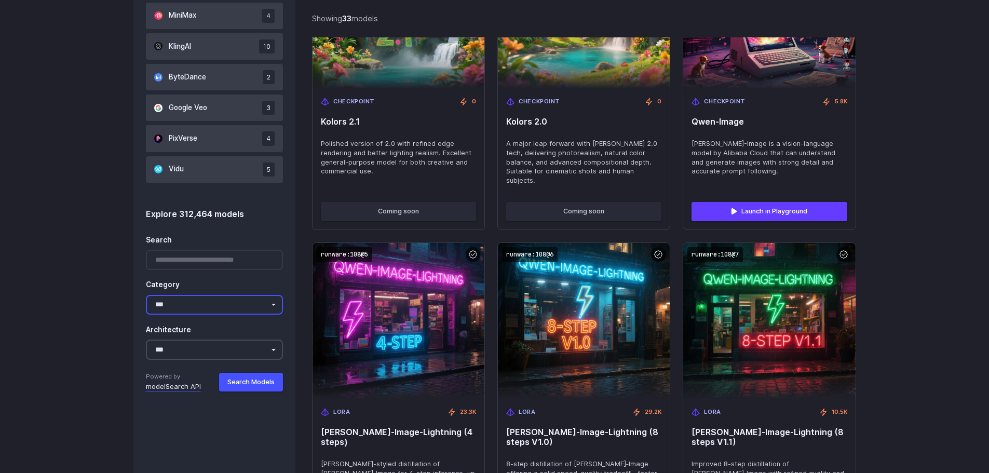
click at [245, 304] on select "**********" at bounding box center [215, 305] width 138 height 20
select select "**********"
click at [146, 295] on select "**********" at bounding box center [215, 305] width 138 height 20
click at [231, 350] on select "**********" at bounding box center [215, 350] width 138 height 20
click at [230, 350] on select "**********" at bounding box center [215, 350] width 138 height 20
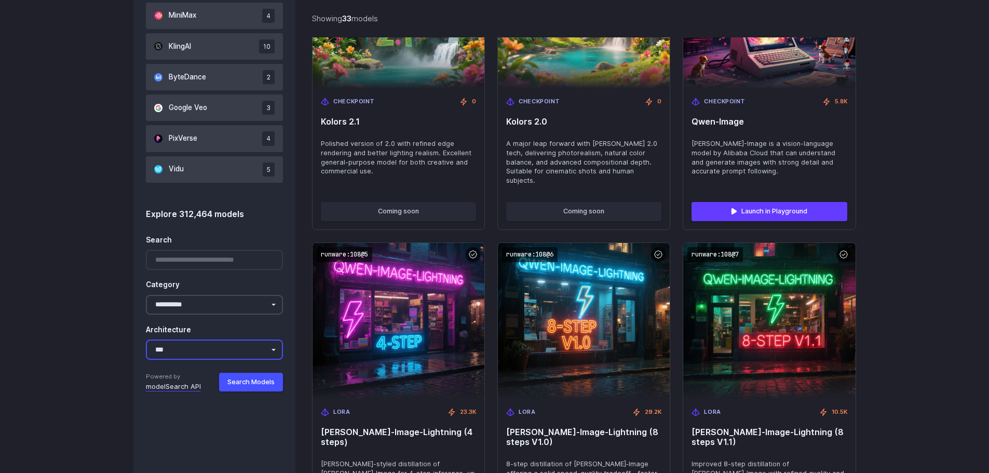
click at [220, 357] on select "**********" at bounding box center [215, 350] width 138 height 20
click at [208, 307] on select "**********" at bounding box center [215, 305] width 138 height 20
drag, startPoint x: 72, startPoint y: 300, endPoint x: 111, endPoint y: 306, distance: 39.0
click at [278, 381] on button "Search Models" at bounding box center [251, 382] width 64 height 19
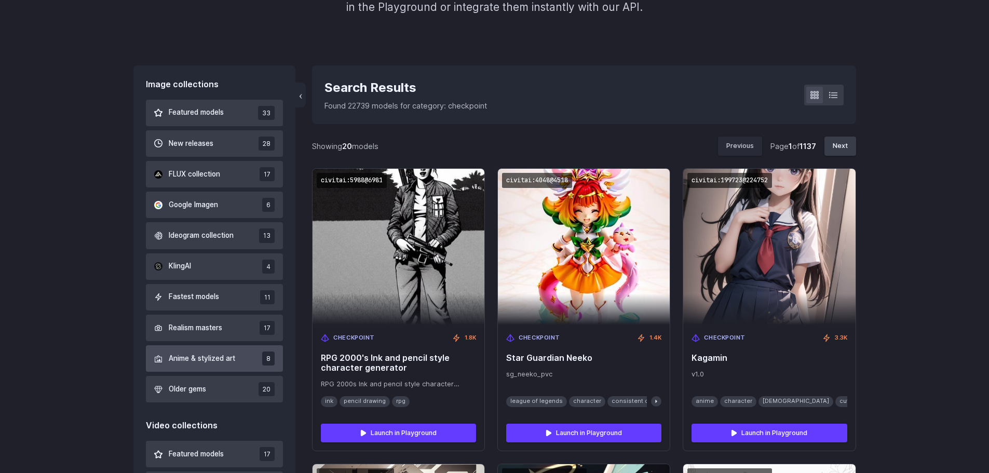
scroll to position [248, 0]
click at [232, 145] on button "New releases 28" at bounding box center [215, 144] width 138 height 26
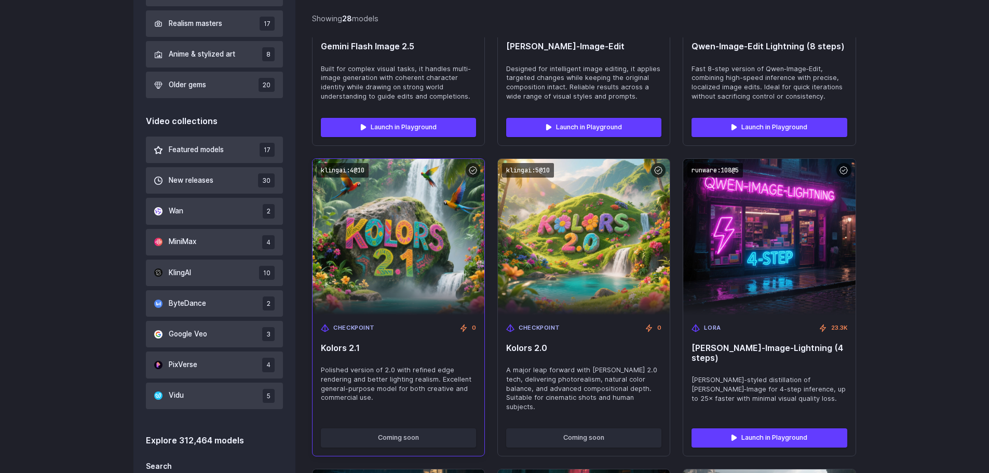
scroll to position [611, 0]
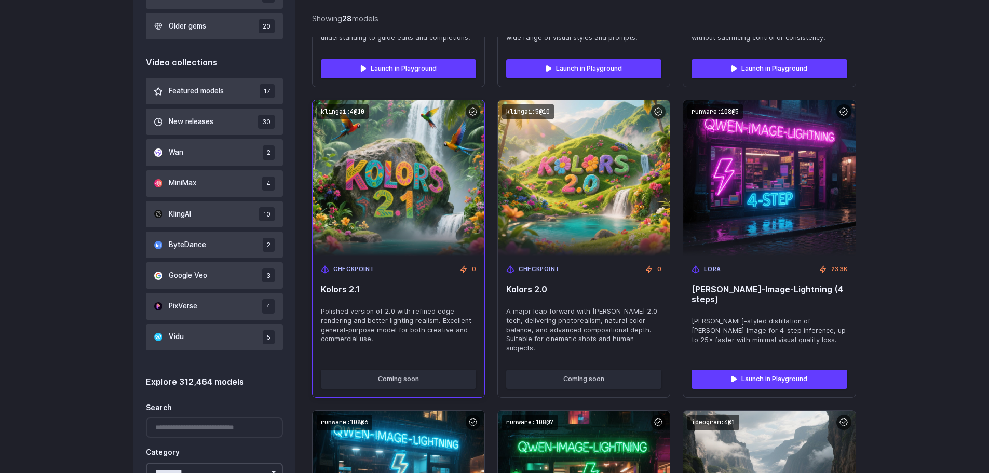
click at [354, 289] on span "Kolors 2.1" at bounding box center [398, 290] width 155 height 10
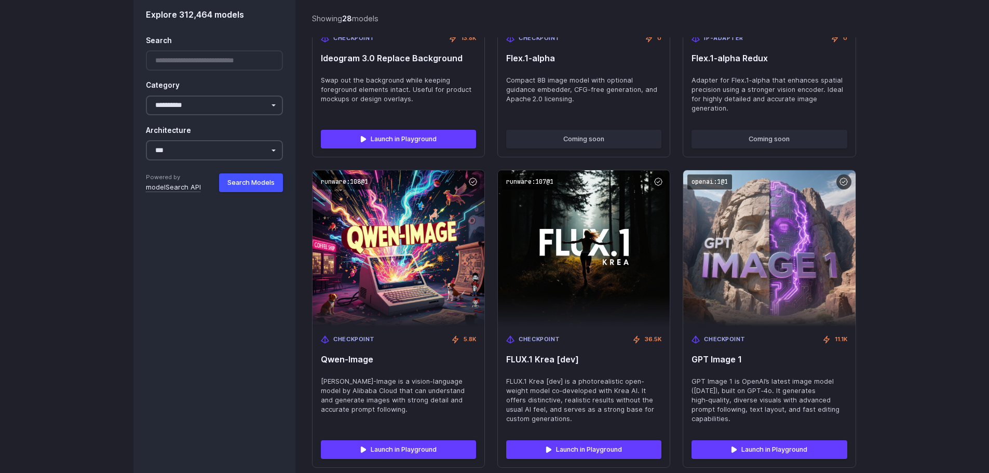
scroll to position [1910, 0]
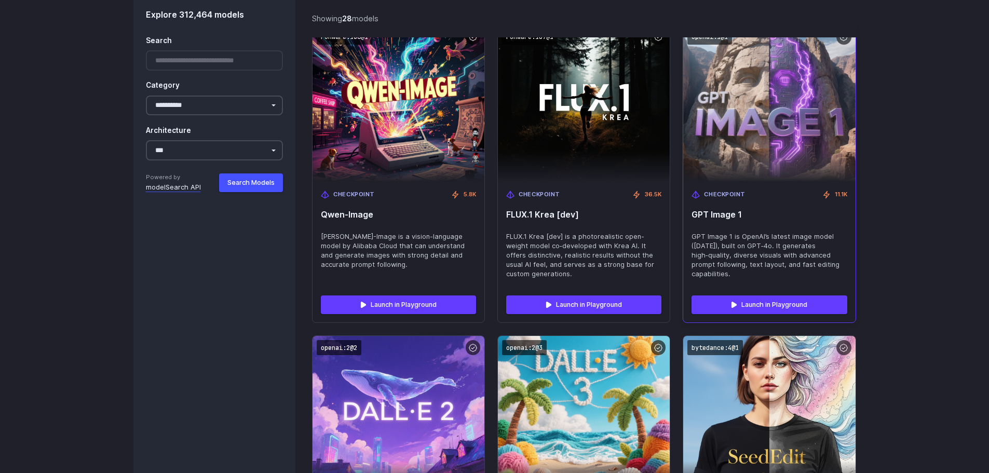
click at [733, 210] on span "GPT Image 1" at bounding box center [769, 215] width 155 height 10
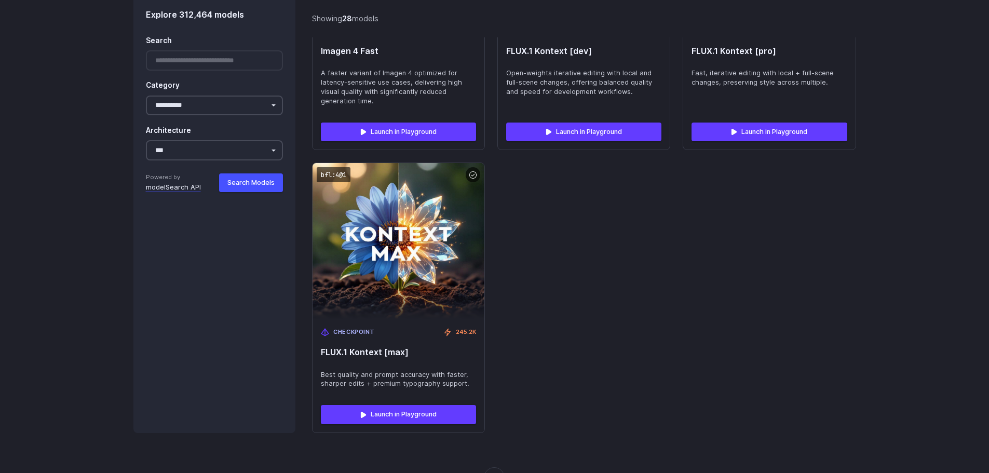
scroll to position [0, 0]
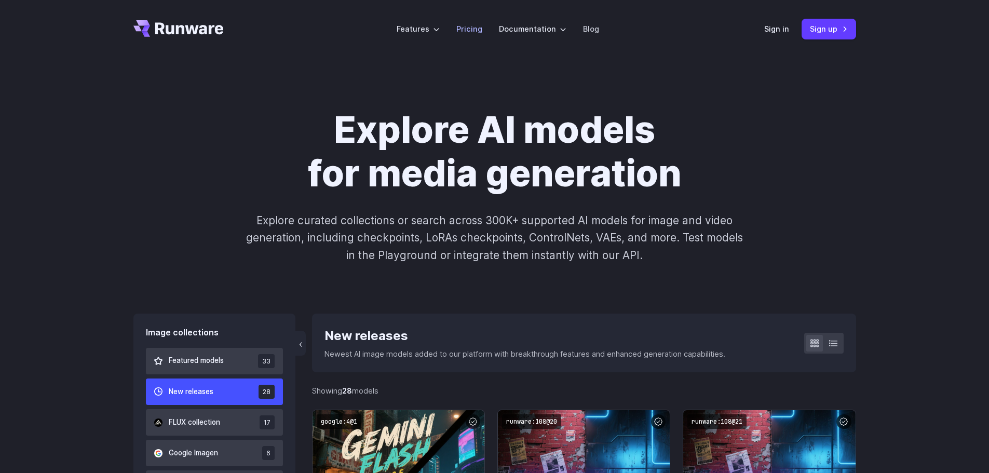
click at [474, 29] on link "Pricing" at bounding box center [469, 29] width 26 height 12
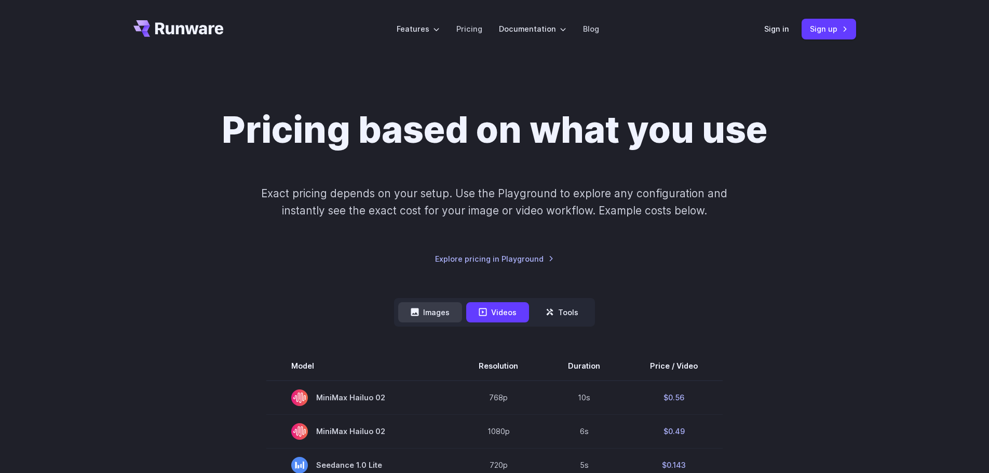
click at [435, 315] on button "Images" at bounding box center [430, 312] width 64 height 20
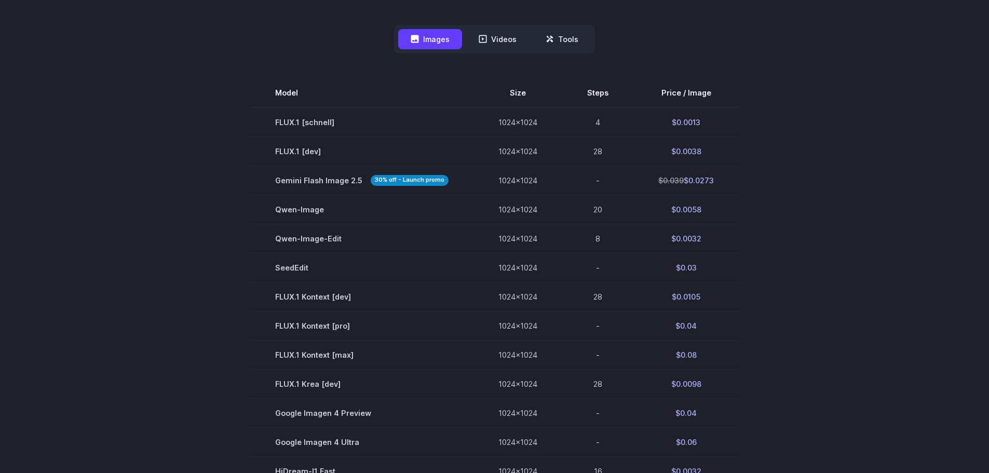
scroll to position [260, 0]
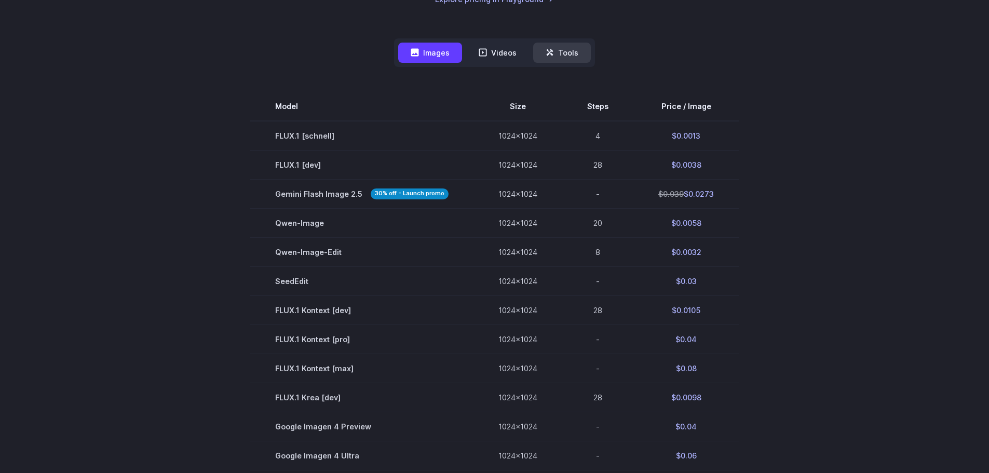
click at [570, 53] on button "Tools" at bounding box center [562, 53] width 58 height 20
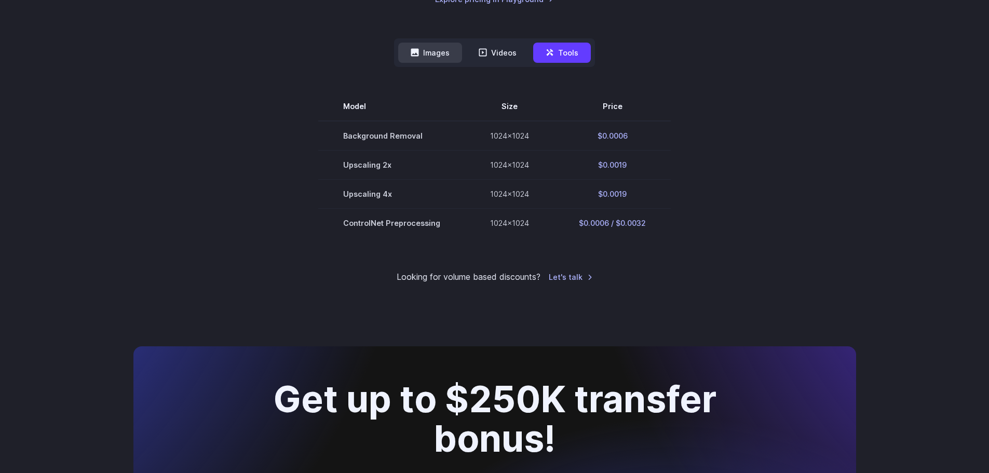
click at [423, 49] on button "Images" at bounding box center [430, 53] width 64 height 20
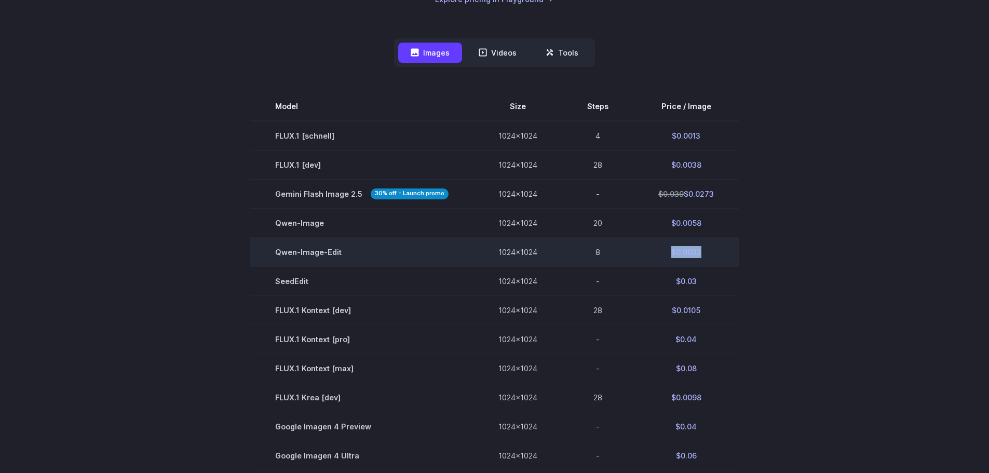
drag, startPoint x: 702, startPoint y: 252, endPoint x: 662, endPoint y: 252, distance: 40.5
click at [662, 252] on td "$0.0032" at bounding box center [686, 251] width 105 height 29
copy td "$0.0032"
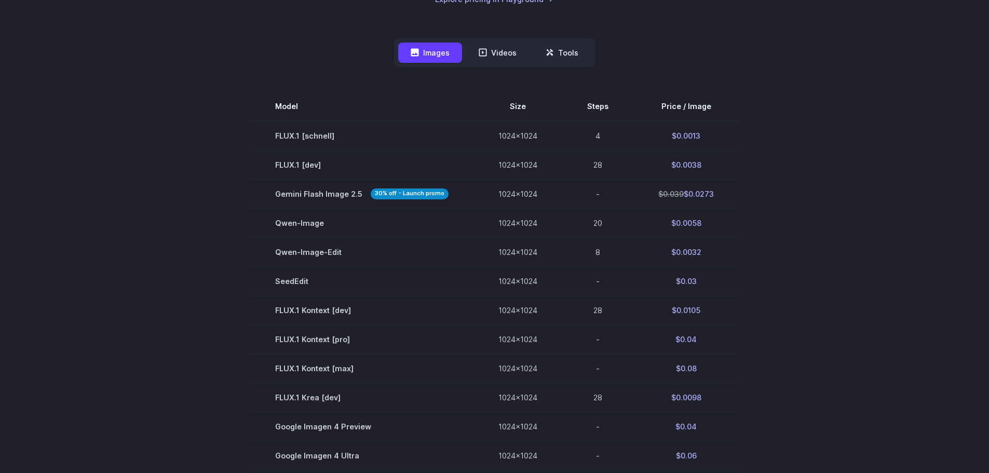
click at [808, 191] on section "Model Size Steps Price / Image FLUX.1 [[PERSON_NAME]] 1024x1024 4 $0.0013 FLUX.…" at bounding box center [494, 383] width 723 height 582
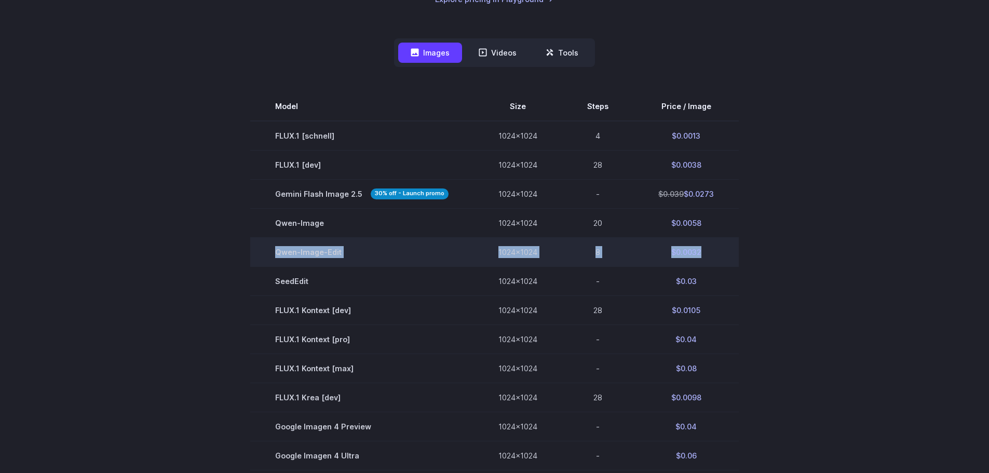
drag, startPoint x: 710, startPoint y: 251, endPoint x: 299, endPoint y: 252, distance: 411.3
click at [270, 257] on tr "[PERSON_NAME]-Image-Edit 1024x1024 8 $0.0032" at bounding box center [494, 251] width 489 height 29
copy tr "[PERSON_NAME]-Image-Edit 1024x1024 8 $0.0032"
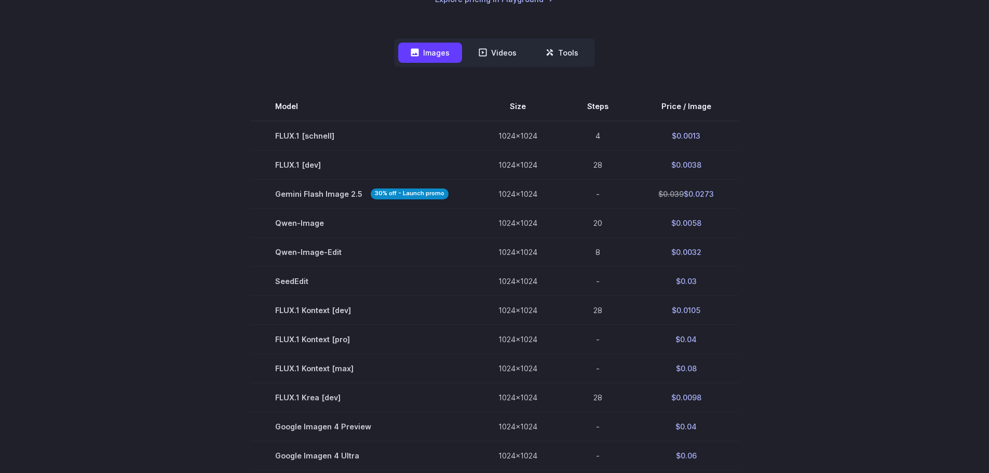
click at [213, 178] on section "Model Size Steps Price / Image FLUX.1 [[PERSON_NAME]] 1024x1024 4 $0.0013 FLUX.…" at bounding box center [494, 383] width 723 height 582
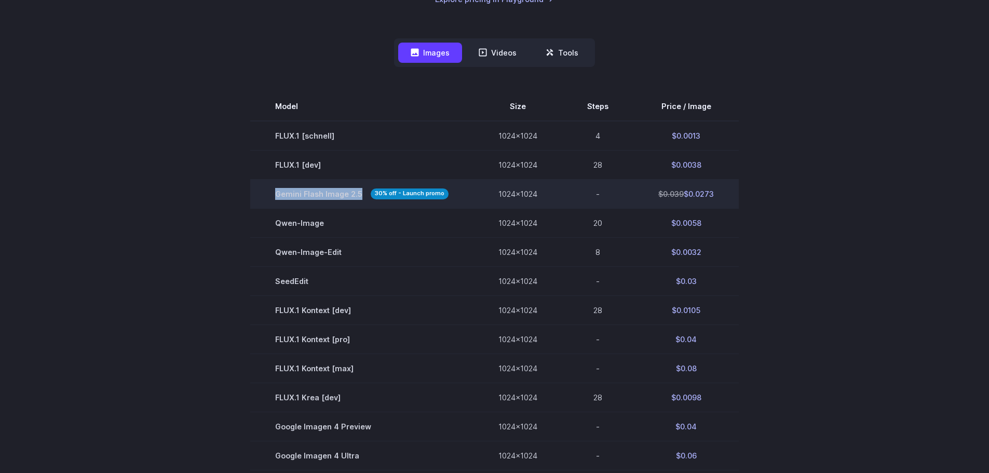
drag, startPoint x: 271, startPoint y: 194, endPoint x: 335, endPoint y: 193, distance: 63.9
click at [367, 193] on td "Gemini Flash Image 2.5 30% off - Launch promo" at bounding box center [361, 193] width 223 height 29
copy span "Gemini Flash Image 2.5"
drag, startPoint x: 720, startPoint y: 192, endPoint x: 683, endPoint y: 195, distance: 37.0
click at [683, 195] on td "$0.039 $0.0273" at bounding box center [686, 193] width 105 height 29
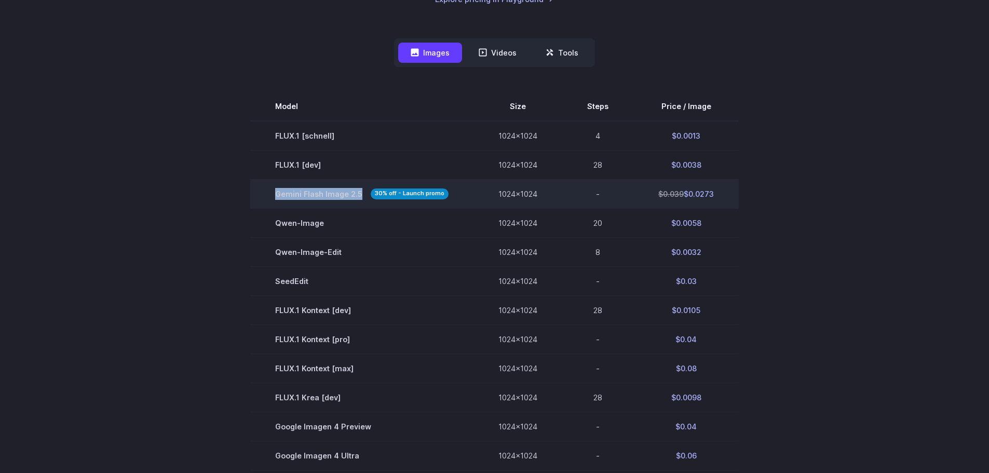
copy td "$0.0273"
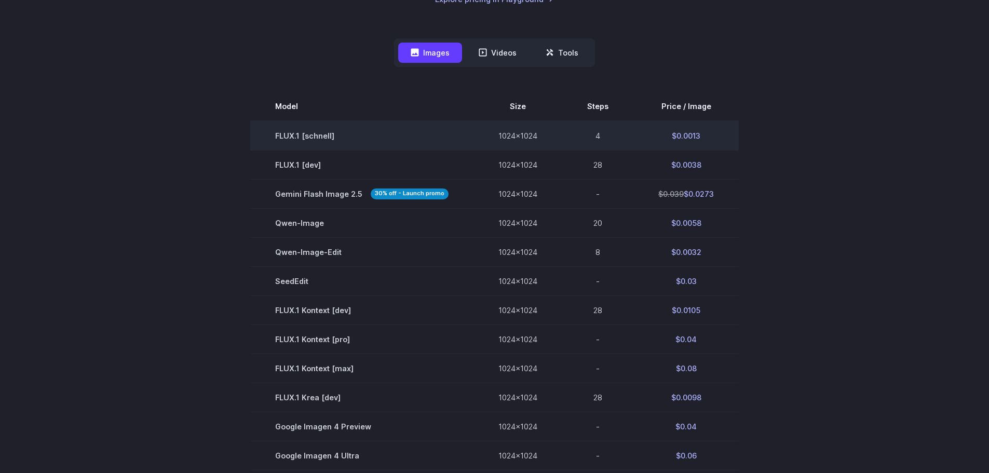
click at [281, 140] on td "FLUX.1 [schnell]" at bounding box center [361, 136] width 223 height 30
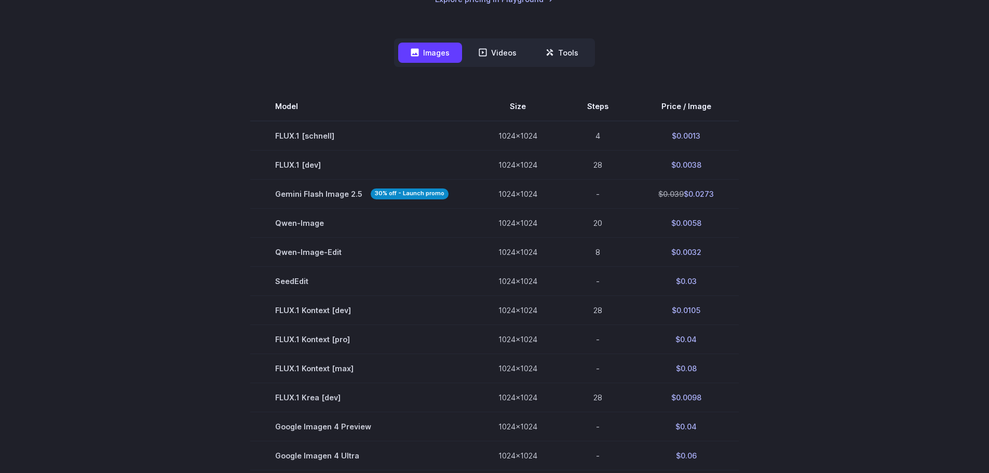
click at [232, 135] on section "Model Size Steps Price / Image FLUX.1 [[PERSON_NAME]] 1024x1024 4 $0.0013 FLUX.…" at bounding box center [494, 383] width 723 height 582
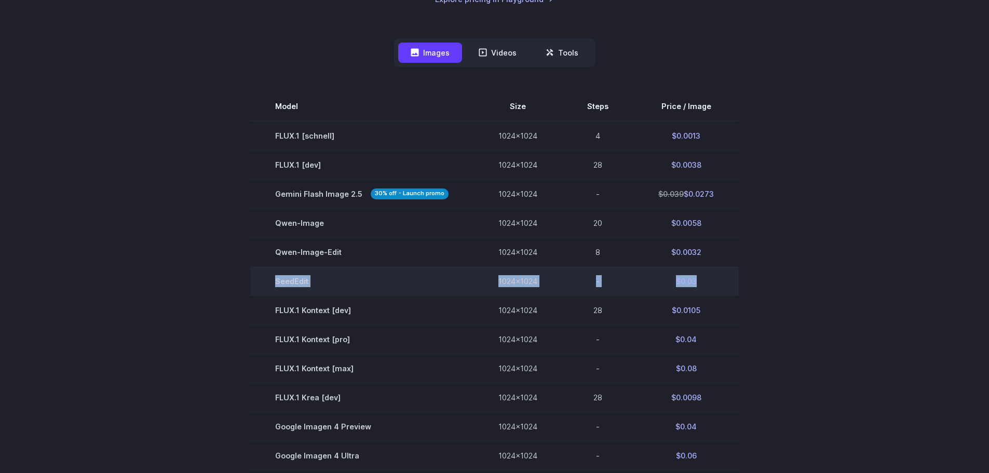
drag, startPoint x: 388, startPoint y: 281, endPoint x: 717, endPoint y: 285, distance: 328.7
click at [720, 285] on tr "SeedEdit 1024x1024 - $0.03" at bounding box center [494, 281] width 489 height 29
copy tr "SeedEdit 1024x1024 - $0.03"
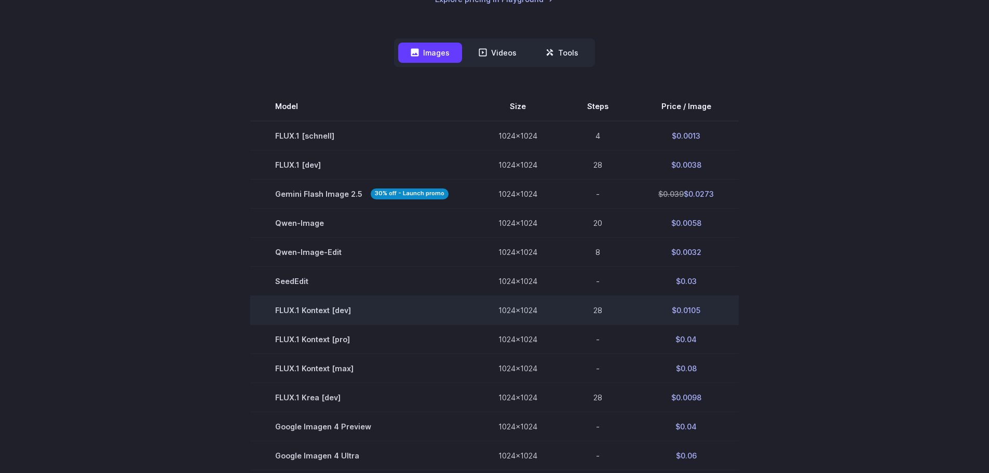
click at [267, 307] on td "FLUX.1 Kontext [dev]" at bounding box center [361, 310] width 223 height 29
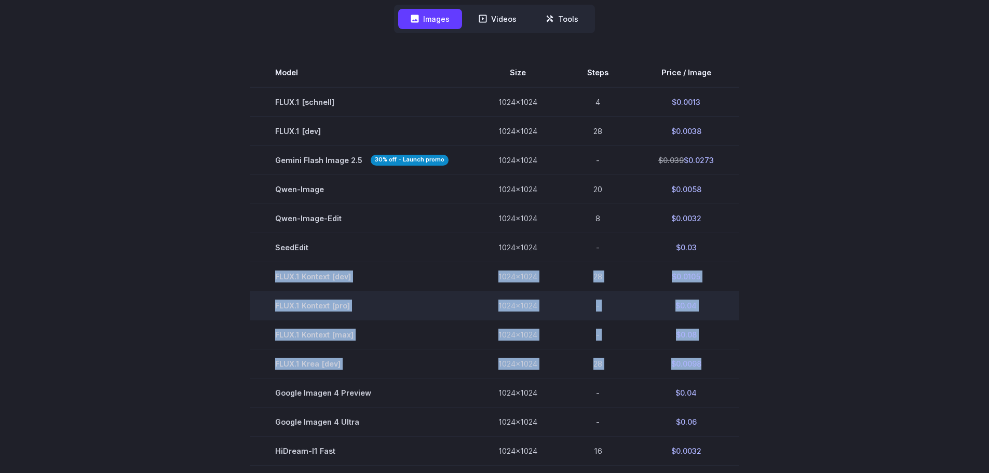
scroll to position [312, 0]
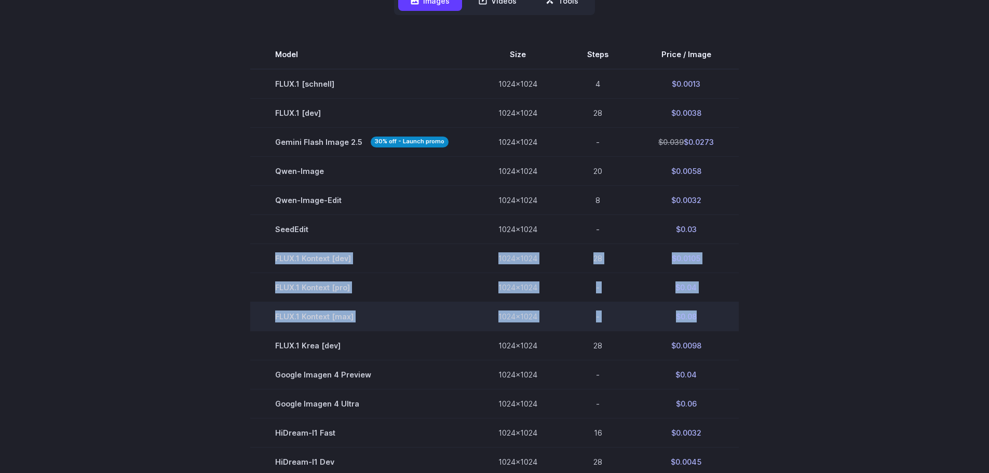
drag, startPoint x: 267, startPoint y: 307, endPoint x: 708, endPoint y: 325, distance: 441.3
click at [708, 325] on tbody "Model Size Steps Price / Image FLUX.1 [[PERSON_NAME]] 1024x1024 4 $0.0013 FLUX.…" at bounding box center [494, 331] width 489 height 582
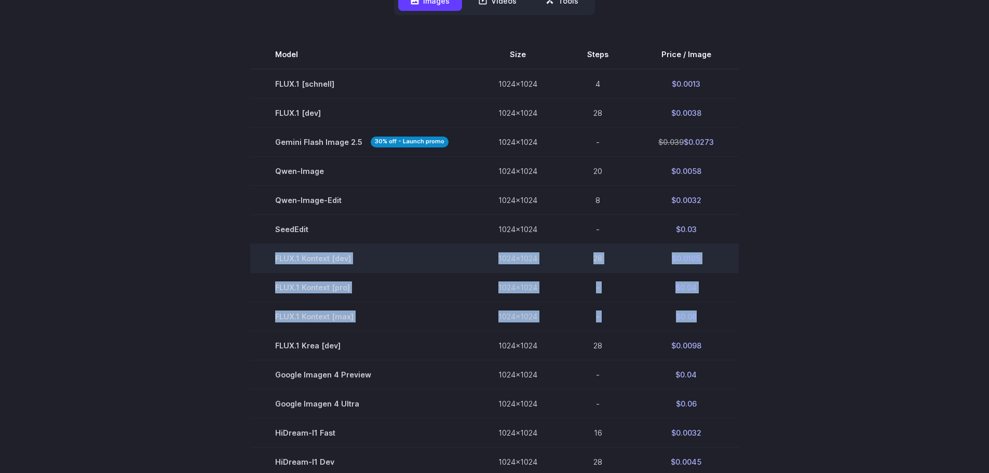
copy tbody "FLUX.1 Kontext [dev] 1024x1024 28 $0.0105 FLUX.1 Kontext [pro] 1024x1024 - $0.0…"
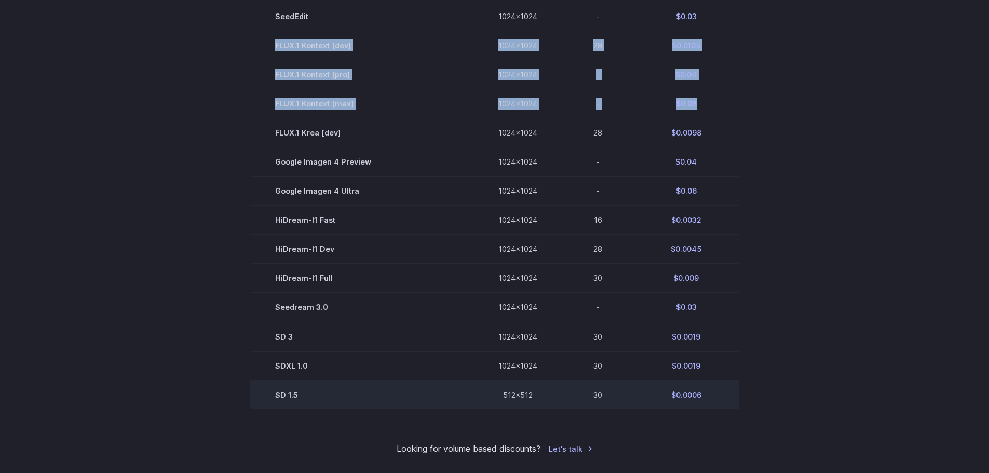
scroll to position [571, 0]
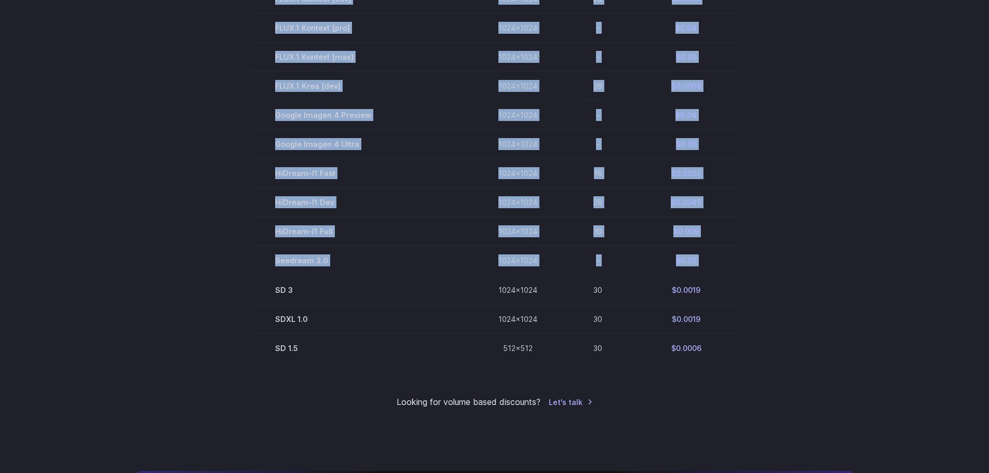
drag, startPoint x: 274, startPoint y: 290, endPoint x: 745, endPoint y: 355, distance: 475.9
click at [745, 355] on section "Model Size Steps Price / Image FLUX.1 [[PERSON_NAME]] 1024x1024 4 $0.0013 FLUX.…" at bounding box center [494, 71] width 723 height 582
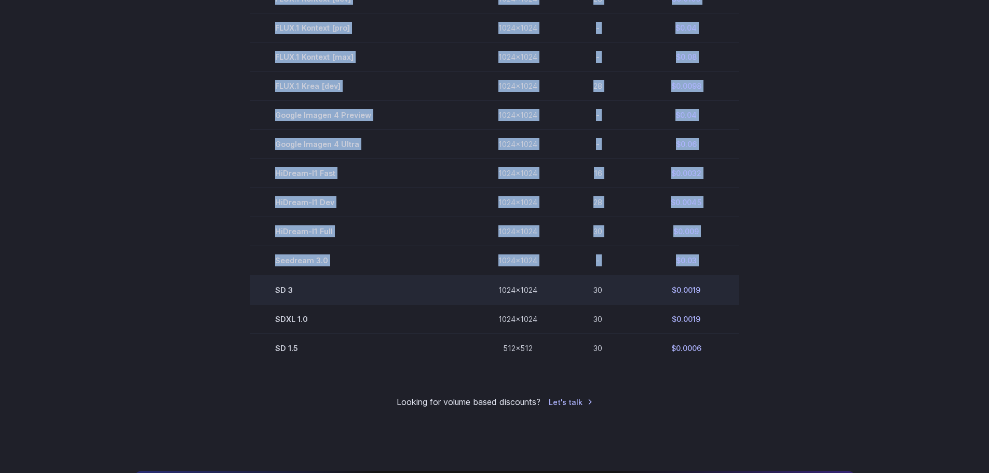
copy table "Model Size Steps Price / Image FLUX.1 [[PERSON_NAME]] 1024x1024 4 $0.0013 FLUX.…"
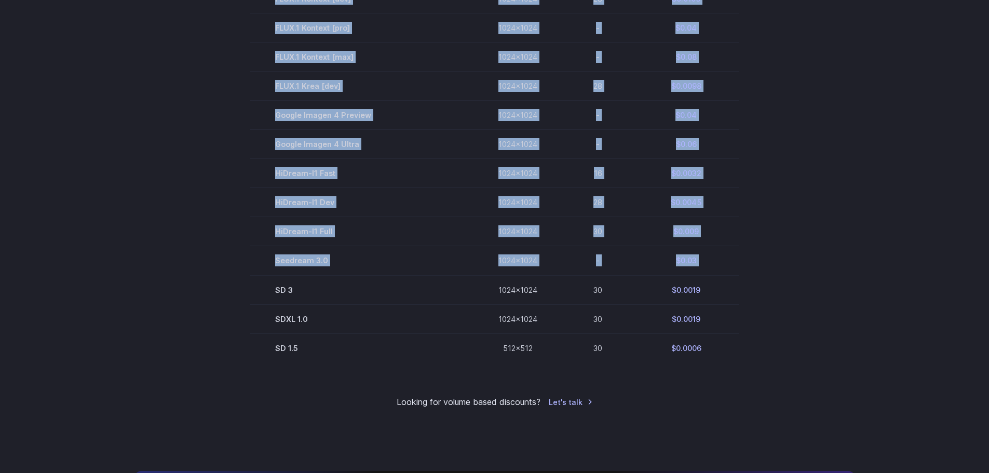
click at [776, 267] on section "Model Size Steps Price / Image FLUX.1 [[PERSON_NAME]] 1024x1024 4 $0.0013 FLUX.…" at bounding box center [494, 71] width 723 height 582
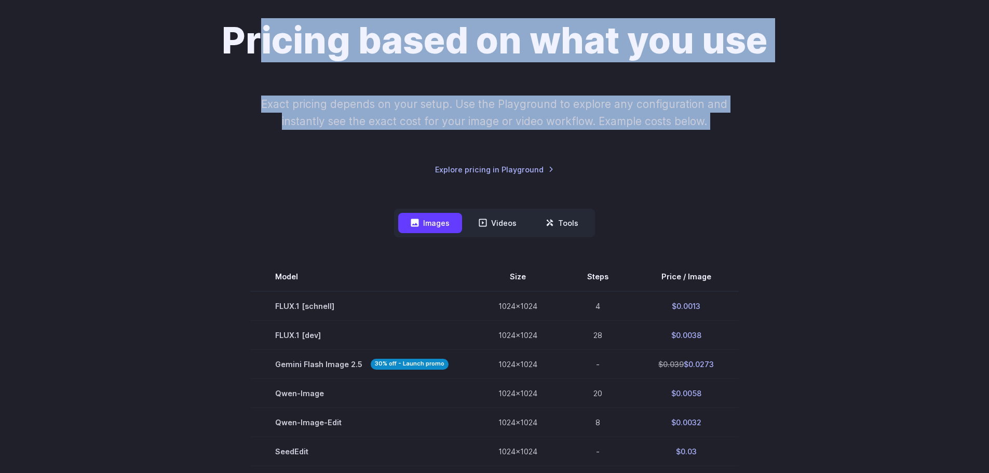
scroll to position [48, 0]
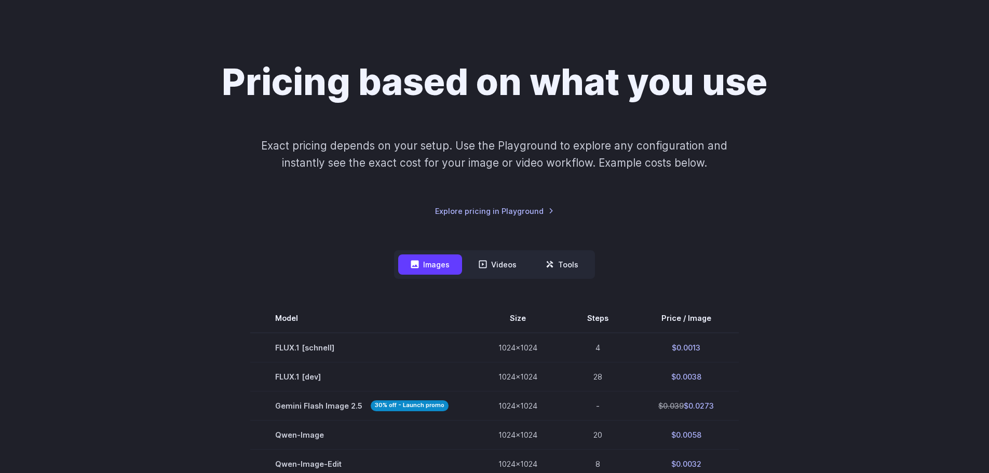
drag, startPoint x: 747, startPoint y: 348, endPoint x: 236, endPoint y: 323, distance: 512.1
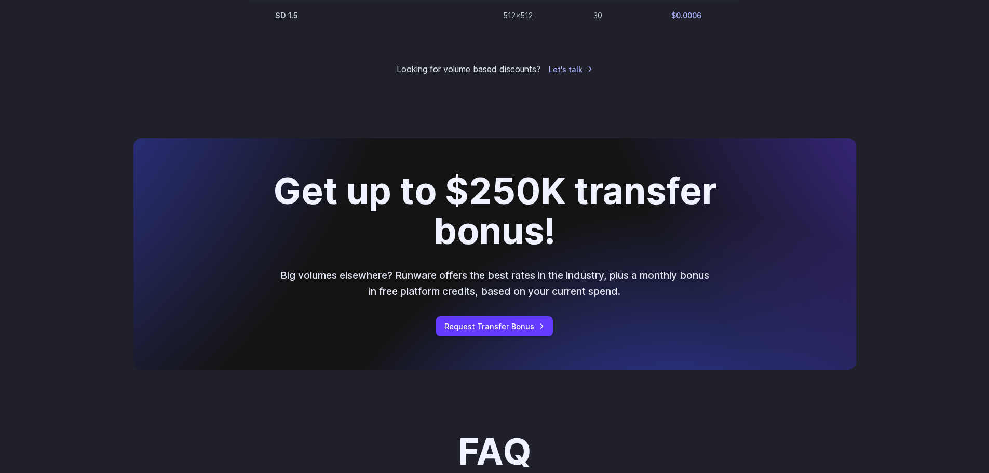
scroll to position [983, 0]
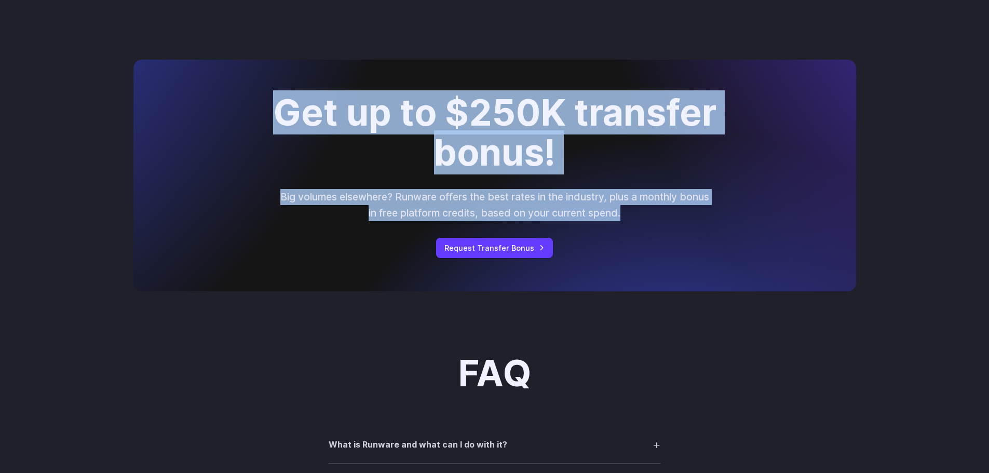
drag, startPoint x: 243, startPoint y: 103, endPoint x: 662, endPoint y: 216, distance: 433.6
click at [662, 216] on div "Get up to $250K transfer bonus! Big volumes elsewhere? Runware offers the best …" at bounding box center [494, 175] width 723 height 231
click at [662, 216] on p "Big volumes elsewhere? Runware offers the best rates in the industry, plus a mo…" at bounding box center [495, 205] width 432 height 32
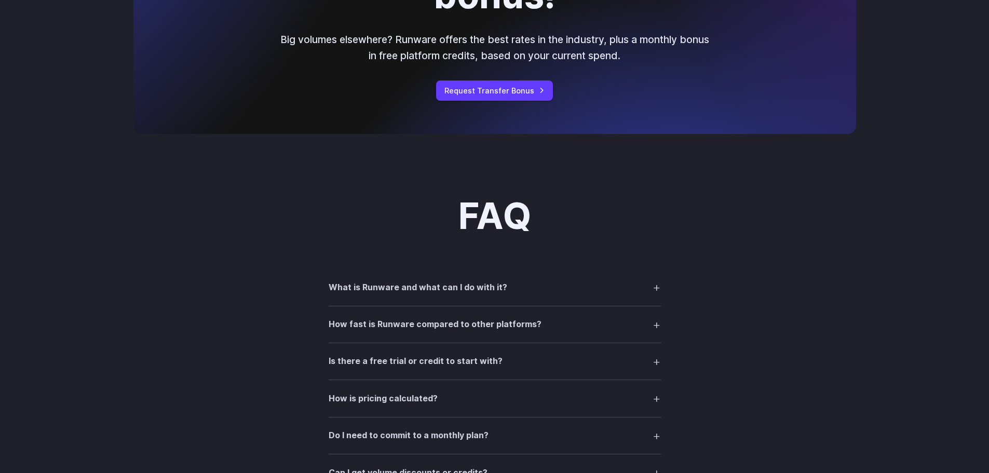
scroll to position [1242, 0]
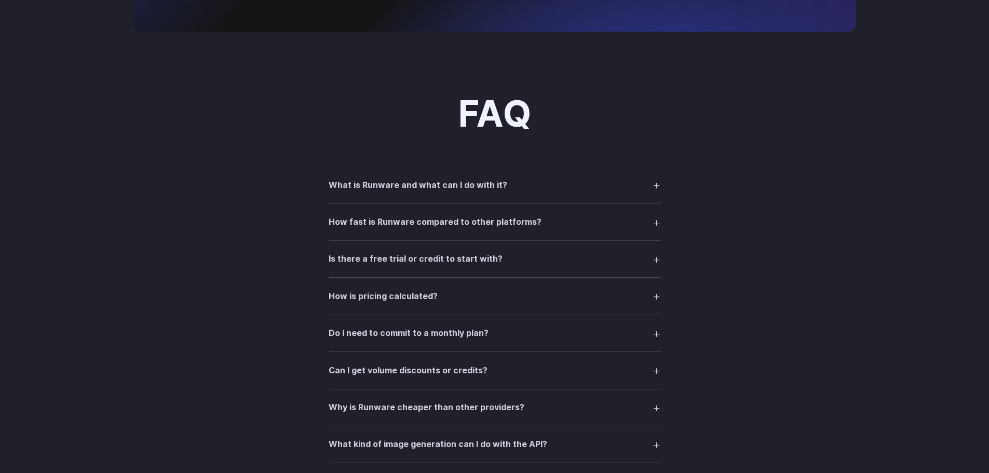
click at [598, 189] on summary "What is Runware and what can I do with it?" at bounding box center [495, 185] width 332 height 20
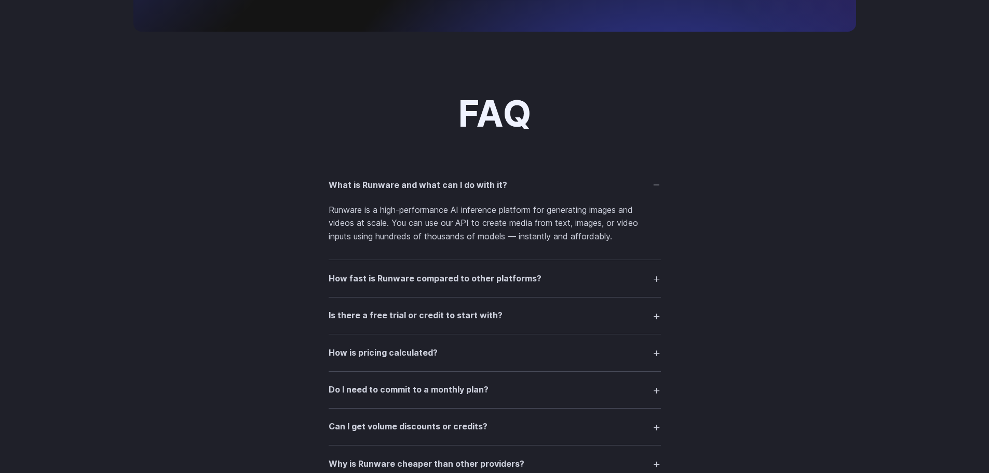
click at [598, 189] on summary "What is Runware and what can I do with it?" at bounding box center [495, 185] width 332 height 20
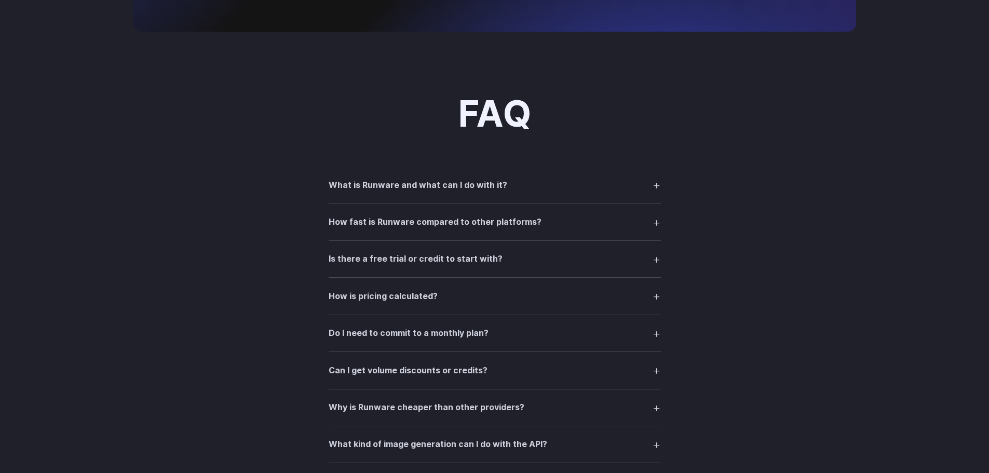
click at [567, 216] on summary "How fast is Runware compared to other platforms?" at bounding box center [495, 222] width 332 height 20
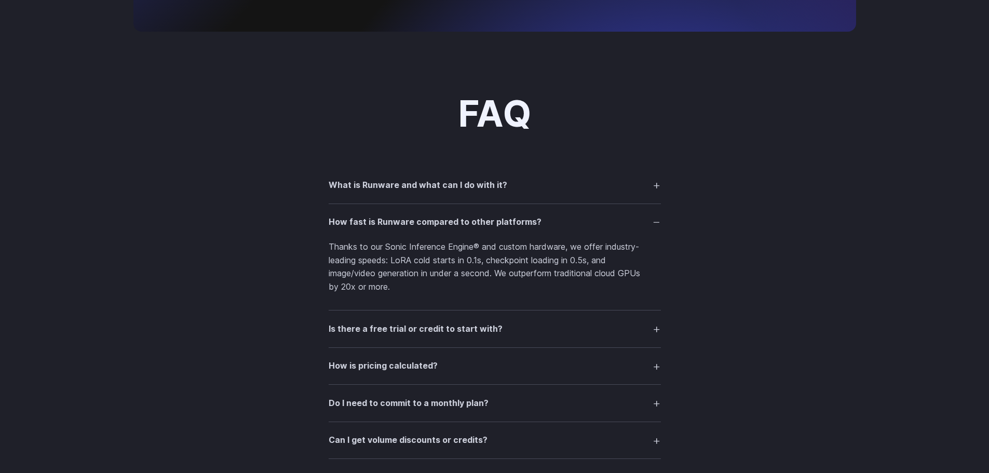
click at [579, 220] on summary "How fast is Runware compared to other platforms?" at bounding box center [495, 222] width 332 height 20
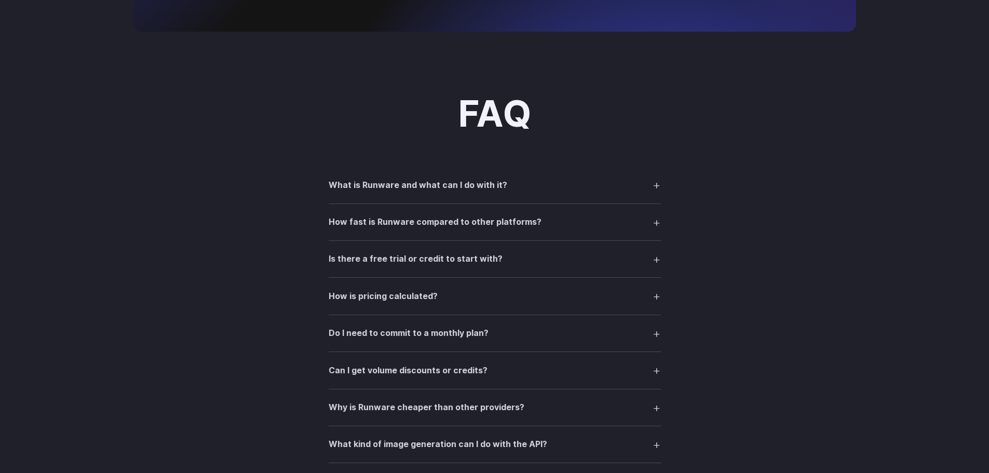
click at [506, 258] on summary "Is there a free trial or credit to start with?" at bounding box center [495, 259] width 332 height 20
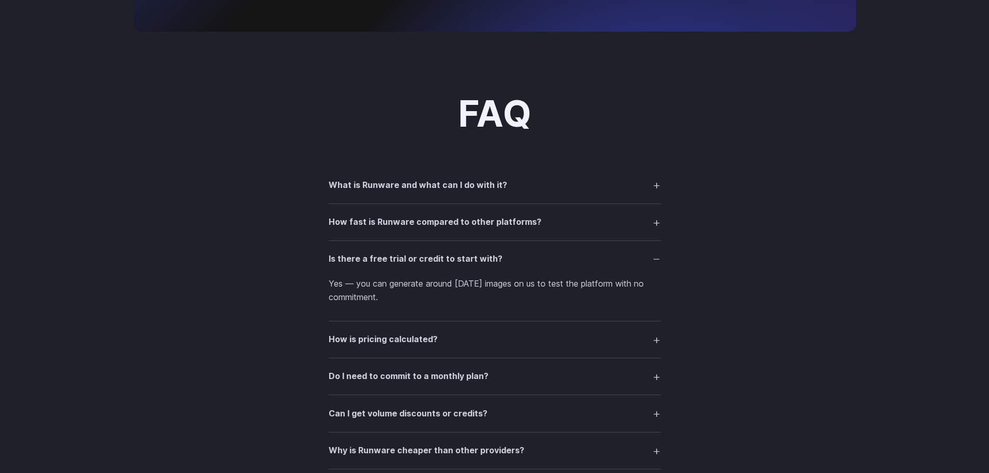
click at [549, 256] on summary "Is there a free trial or credit to start with?" at bounding box center [495, 259] width 332 height 20
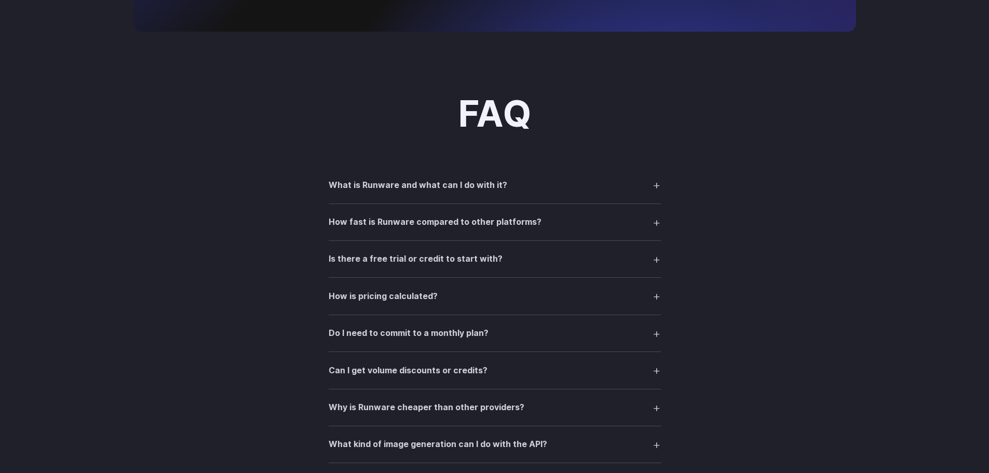
click at [524, 285] on details "How is pricing calculated? Pricing depends on the model, resolution, and durati…" at bounding box center [495, 296] width 332 height 37
click at [519, 302] on summary "How is pricing calculated?" at bounding box center [495, 296] width 332 height 20
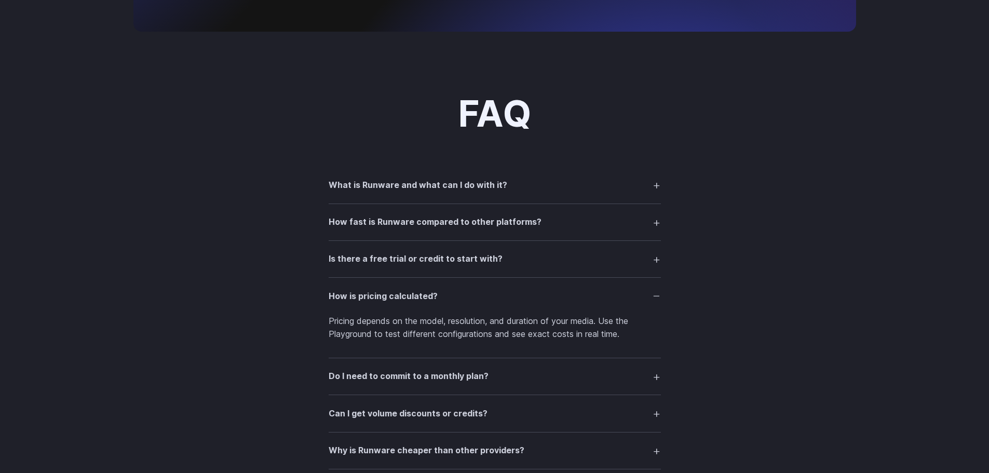
click at [527, 298] on summary "How is pricing calculated?" at bounding box center [495, 296] width 332 height 20
